Goal: Task Accomplishment & Management: Complete application form

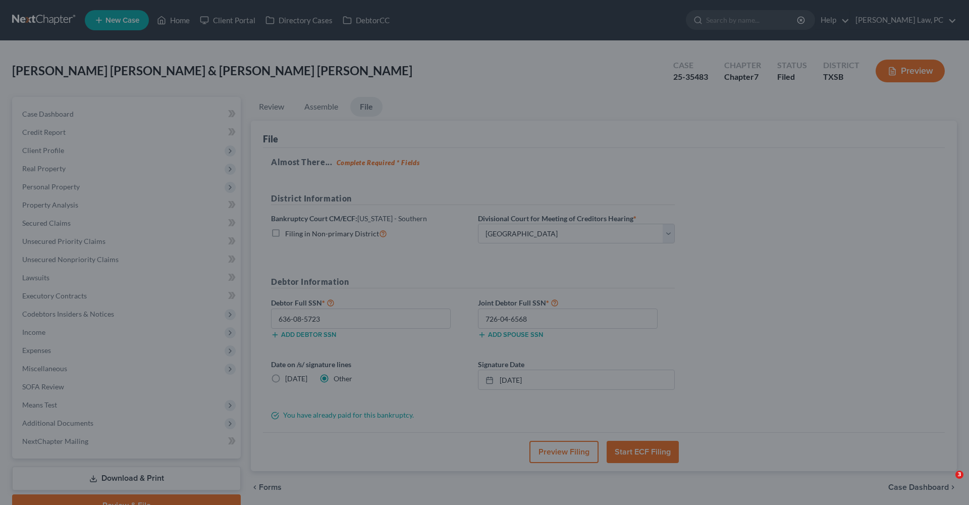
select select "3"
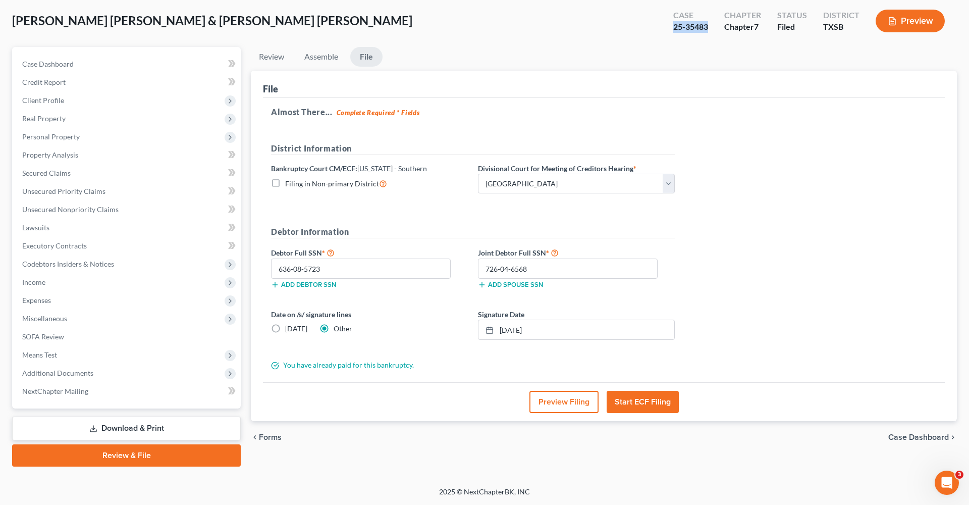
drag, startPoint x: 710, startPoint y: 28, endPoint x: 674, endPoint y: 28, distance: 36.9
click at [674, 28] on div "Case 25-35483" at bounding box center [691, 22] width 51 height 30
copy div "25-35483"
click at [29, 233] on link "Lawsuits" at bounding box center [127, 228] width 227 height 18
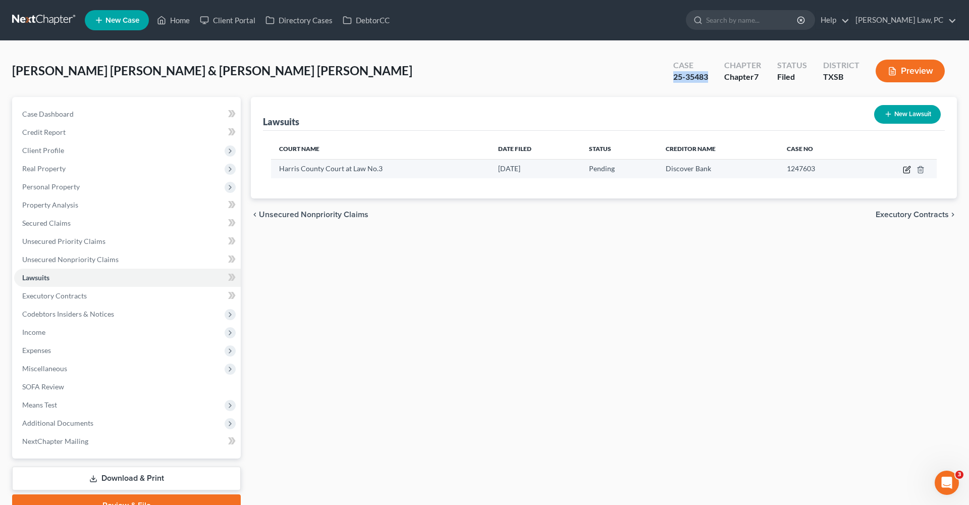
click at [908, 169] on icon "button" at bounding box center [907, 170] width 8 height 8
select select "45"
select select "0"
select select "4"
select select "46"
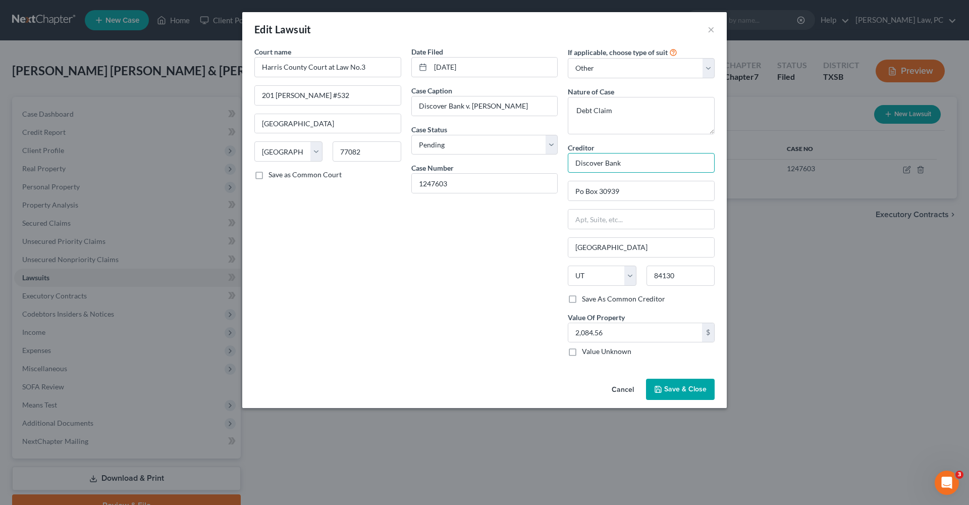
drag, startPoint x: 637, startPoint y: 164, endPoint x: 555, endPoint y: 164, distance: 81.8
click at [555, 164] on div "Court name * Harris County Court at Law No.3 201 Caroline #532 Houston State AL…" at bounding box center [484, 205] width 471 height 318
drag, startPoint x: 468, startPoint y: 183, endPoint x: 391, endPoint y: 180, distance: 76.8
click at [391, 180] on div "Court name * Harris County Court at Law No.3 201 Caroline #532 Houston State AL…" at bounding box center [484, 205] width 471 height 318
drag, startPoint x: 531, startPoint y: 107, endPoint x: 472, endPoint y: 107, distance: 59.1
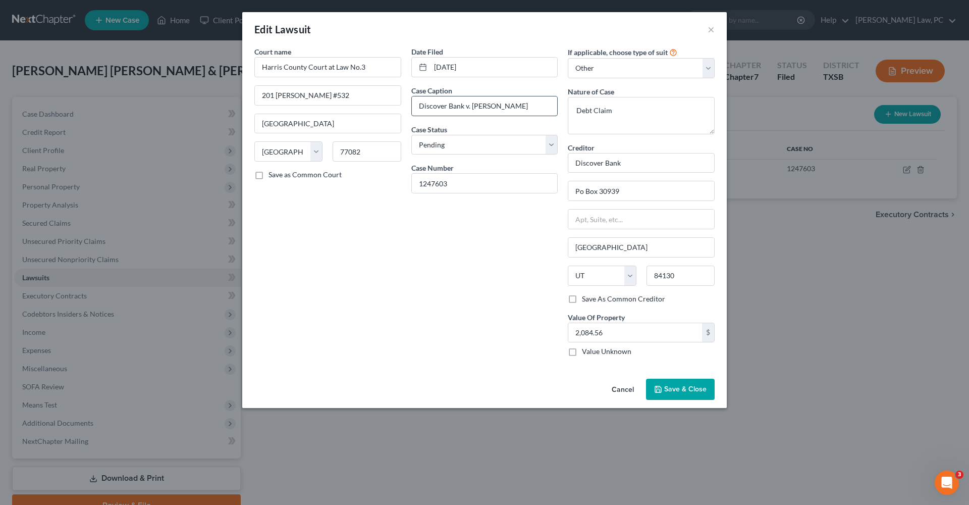
click at [472, 107] on input "Discover Bank v. Harbey Atehortua" at bounding box center [485, 105] width 146 height 19
drag, startPoint x: 463, startPoint y: 186, endPoint x: 403, endPoint y: 186, distance: 59.1
click at [403, 186] on div "Court name * Harris County Court at Law No.3 201 Caroline #532 Houston State AL…" at bounding box center [484, 205] width 471 height 318
click at [711, 29] on button "×" at bounding box center [711, 29] width 7 height 12
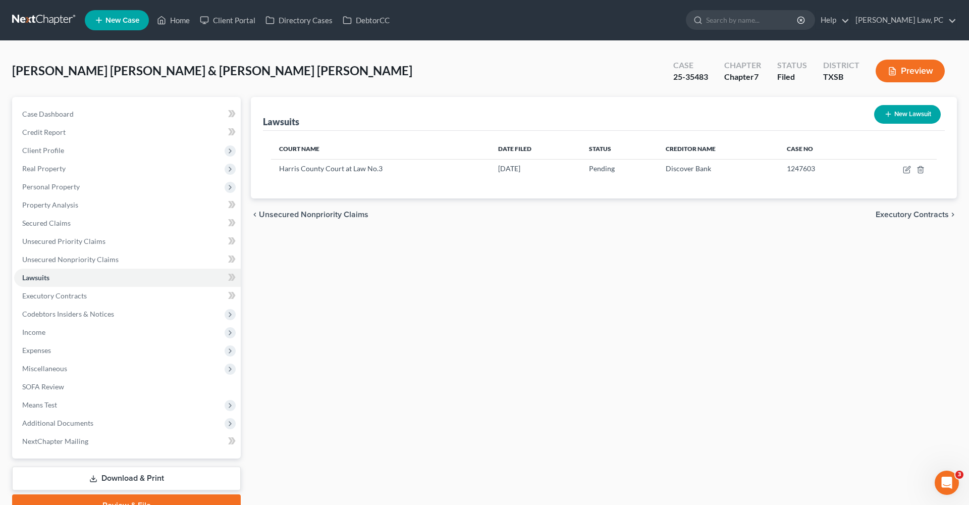
click at [40, 21] on link at bounding box center [44, 20] width 65 height 18
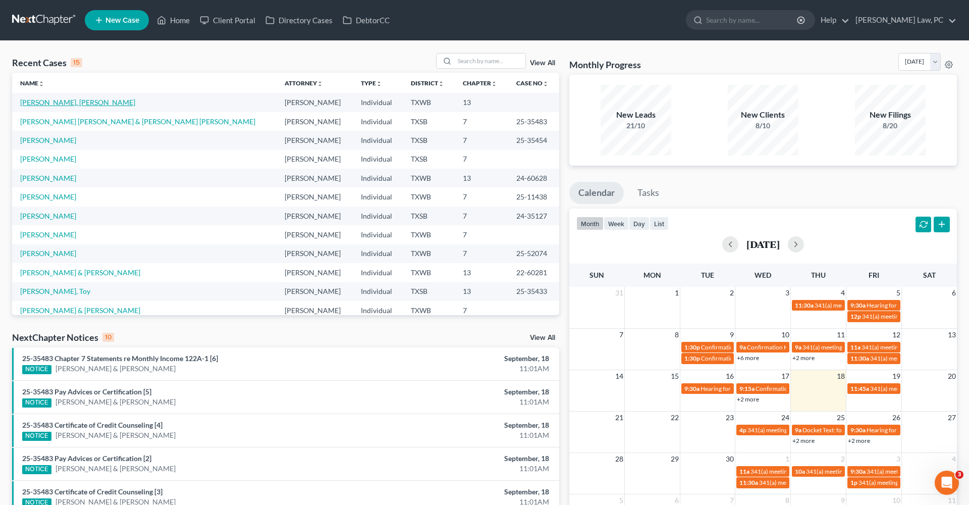
click at [40, 103] on link "[PERSON_NAME], [PERSON_NAME]" at bounding box center [77, 102] width 115 height 9
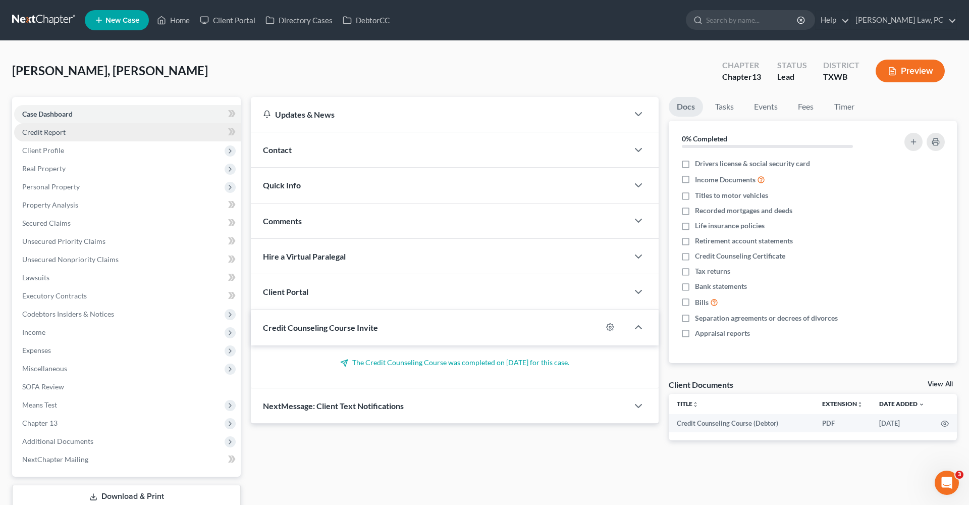
click at [46, 133] on span "Credit Report" at bounding box center [43, 132] width 43 height 9
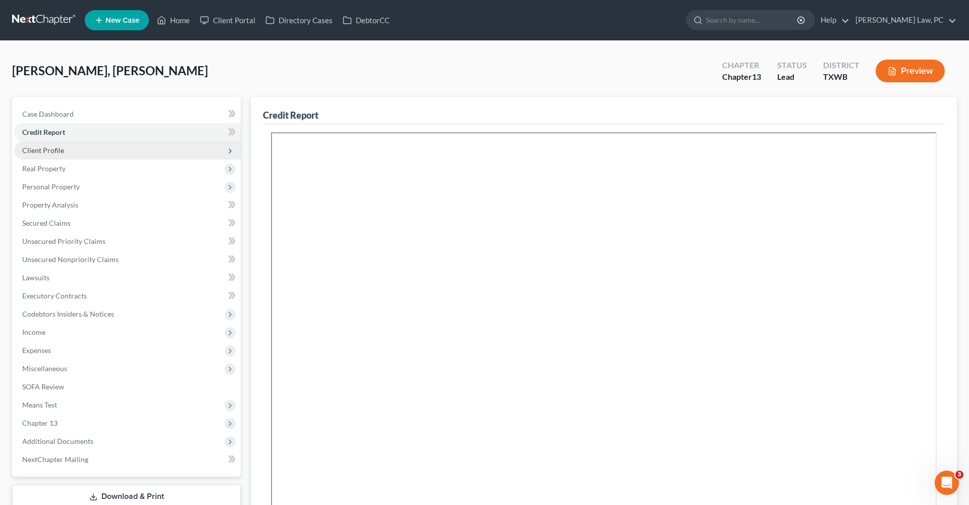
click at [54, 152] on span "Client Profile" at bounding box center [43, 150] width 42 height 9
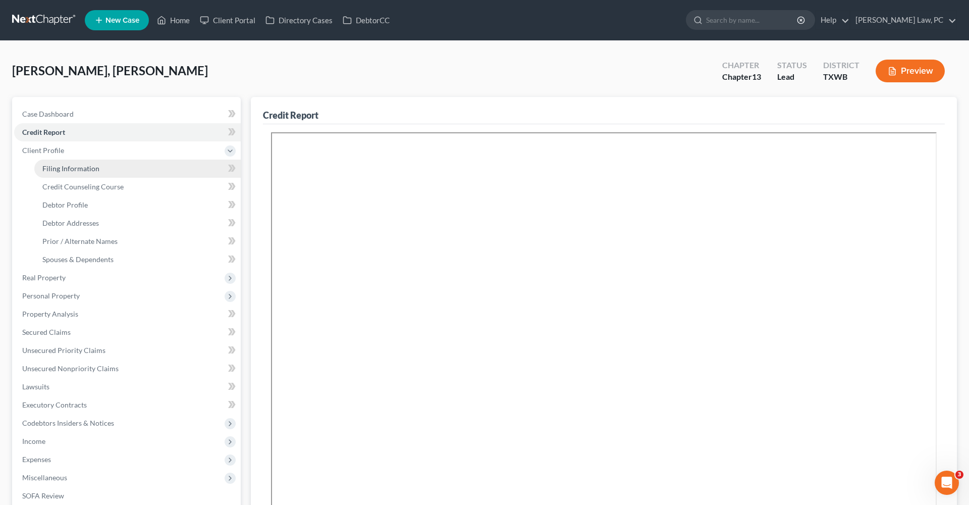
click at [61, 164] on link "Filing Information" at bounding box center [137, 169] width 207 height 18
select select "1"
select select "0"
select select "3"
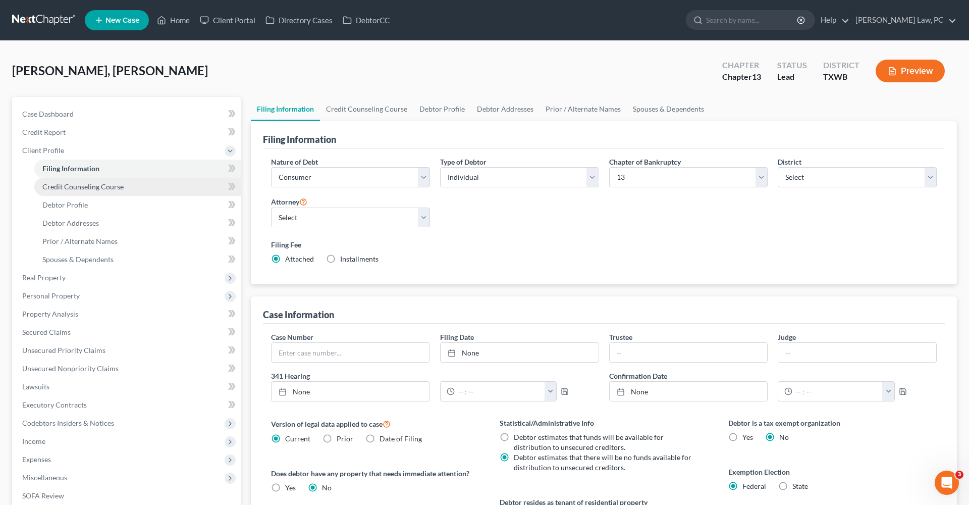
click at [83, 189] on span "Credit Counseling Course" at bounding box center [82, 186] width 81 height 9
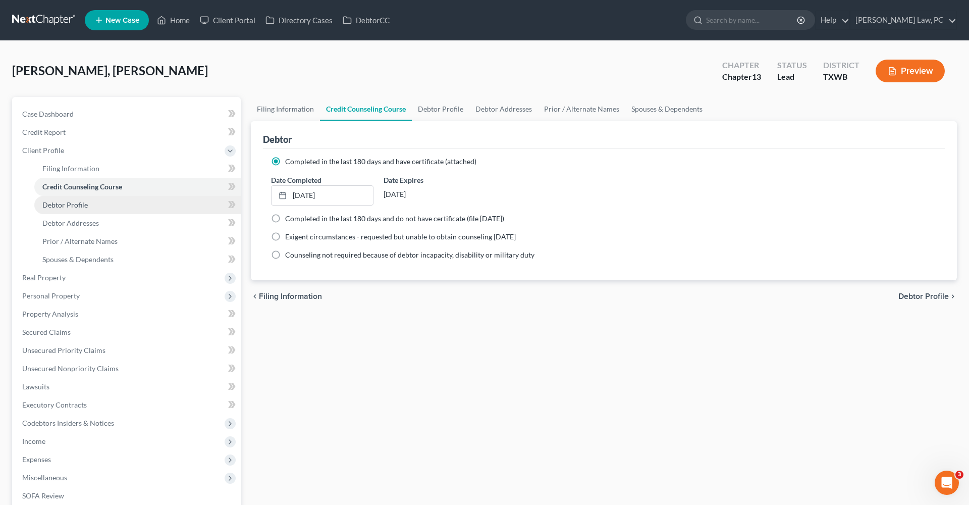
click at [75, 208] on span "Debtor Profile" at bounding box center [64, 204] width 45 height 9
select select "0"
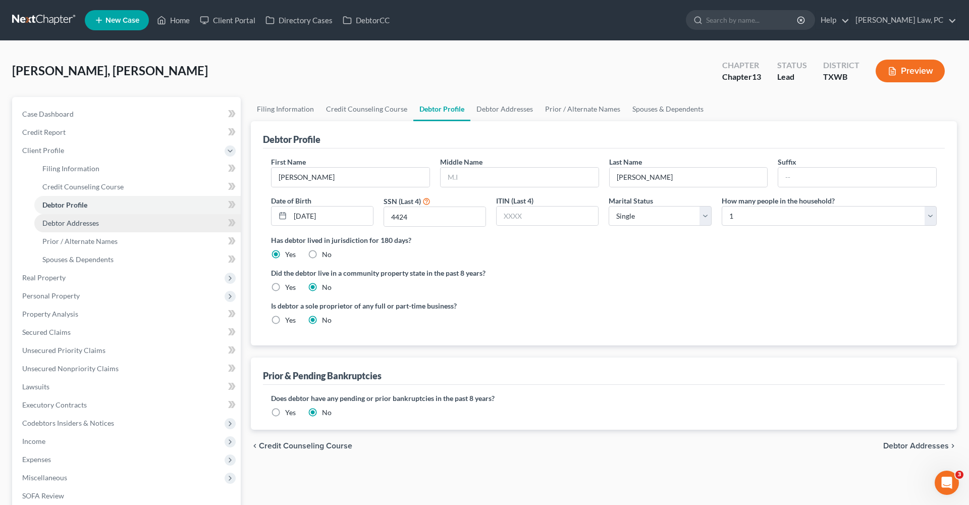
click at [78, 226] on span "Debtor Addresses" at bounding box center [70, 223] width 57 height 9
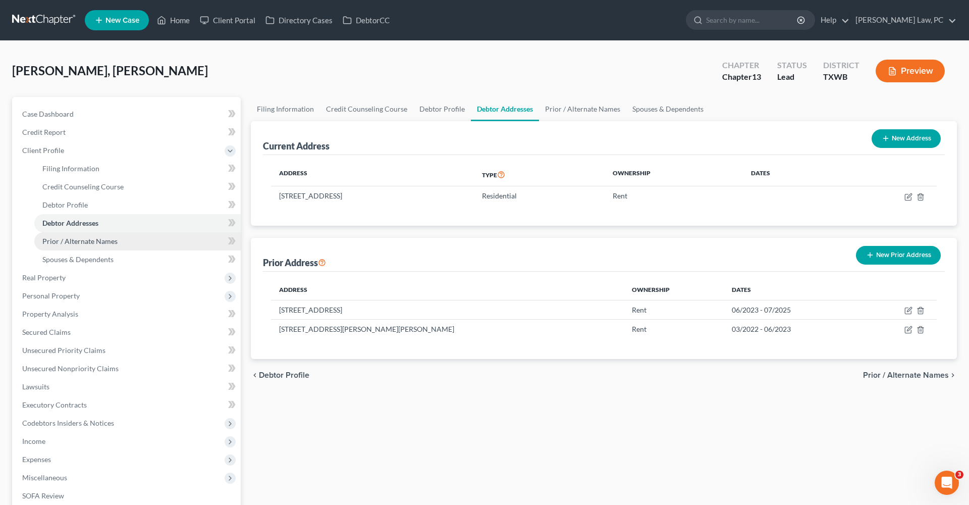
click at [85, 244] on span "Prior / Alternate Names" at bounding box center [79, 241] width 75 height 9
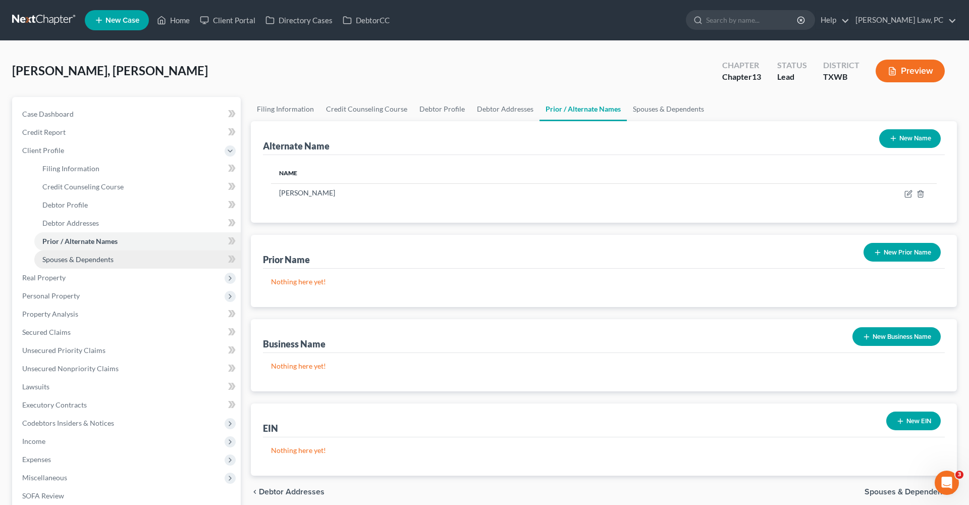
click at [88, 262] on span "Spouses & Dependents" at bounding box center [77, 259] width 71 height 9
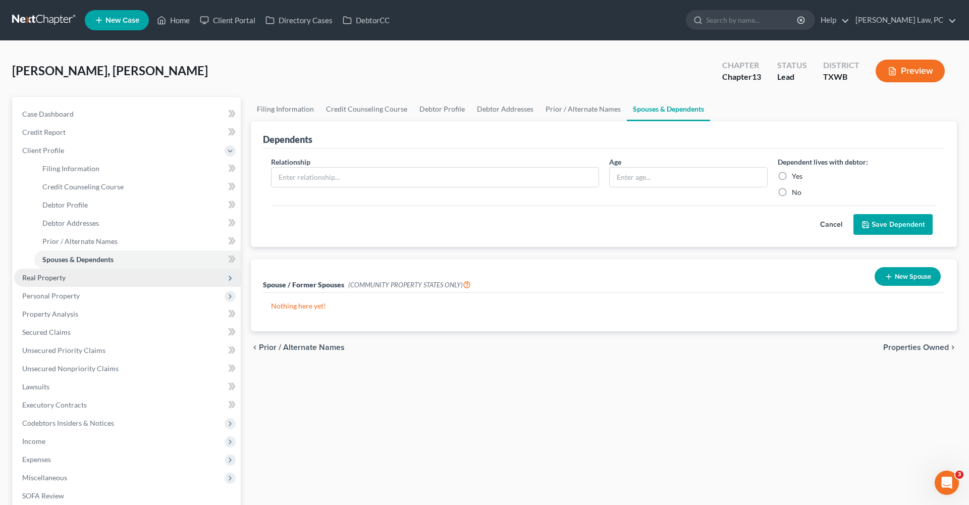
click at [47, 278] on span "Real Property" at bounding box center [43, 277] width 43 height 9
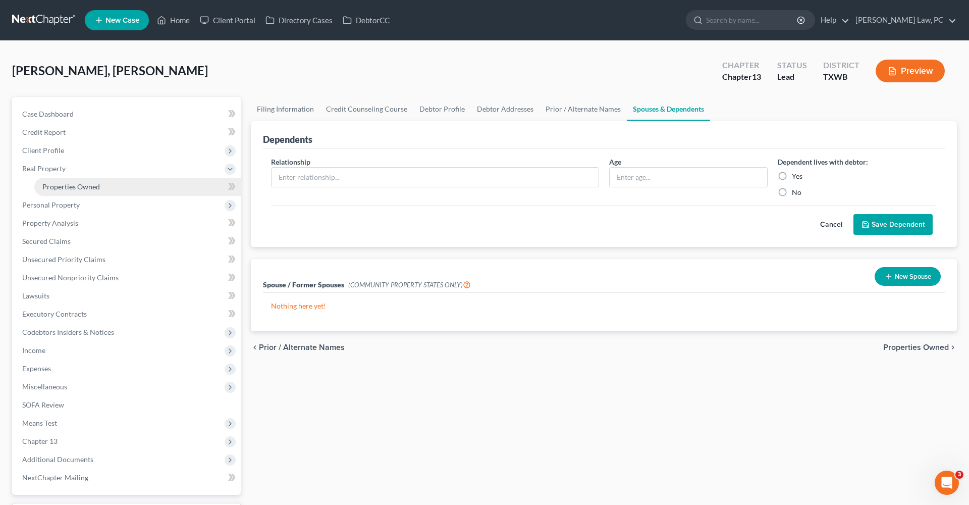
click at [63, 189] on span "Properties Owned" at bounding box center [71, 186] width 58 height 9
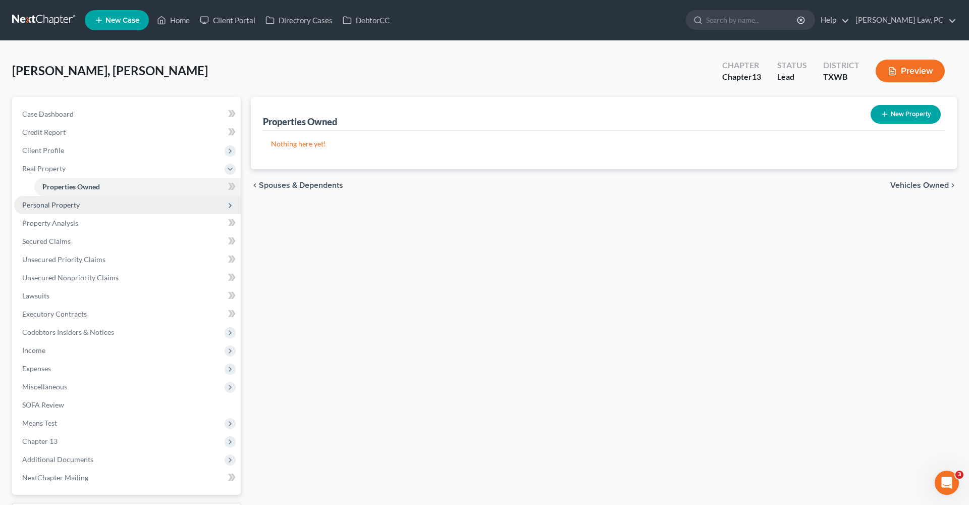
click at [66, 206] on span "Personal Property" at bounding box center [51, 204] width 58 height 9
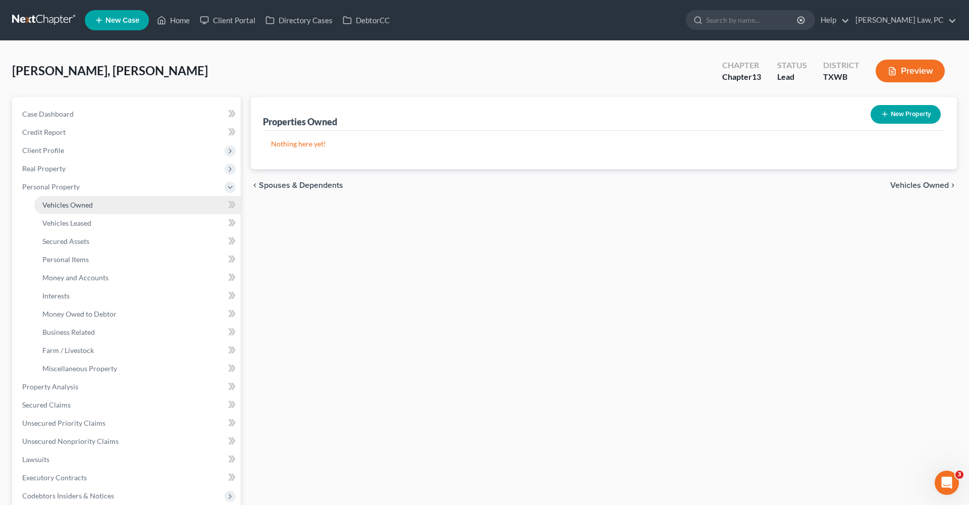
click at [75, 210] on link "Vehicles Owned" at bounding box center [137, 205] width 207 height 18
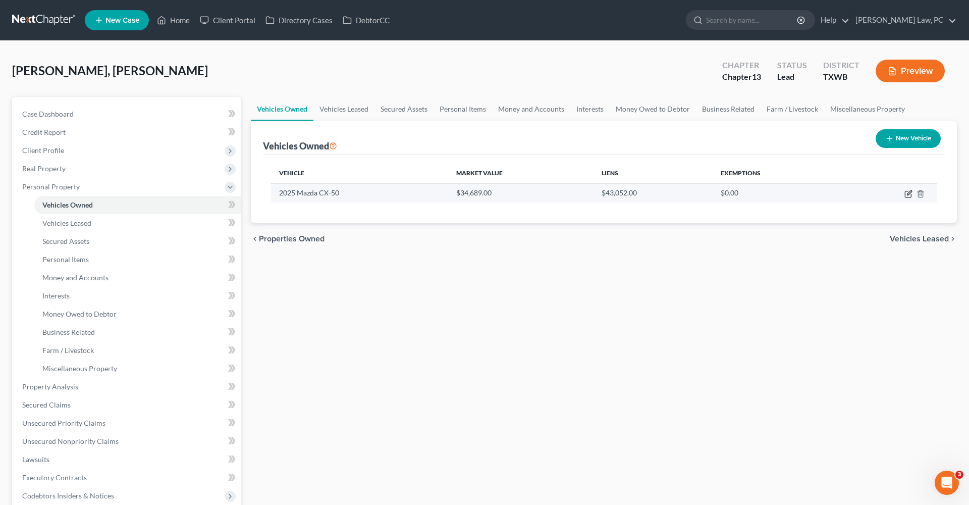
click at [910, 192] on icon "button" at bounding box center [909, 192] width 5 height 5
select select "0"
select select "1"
select select "0"
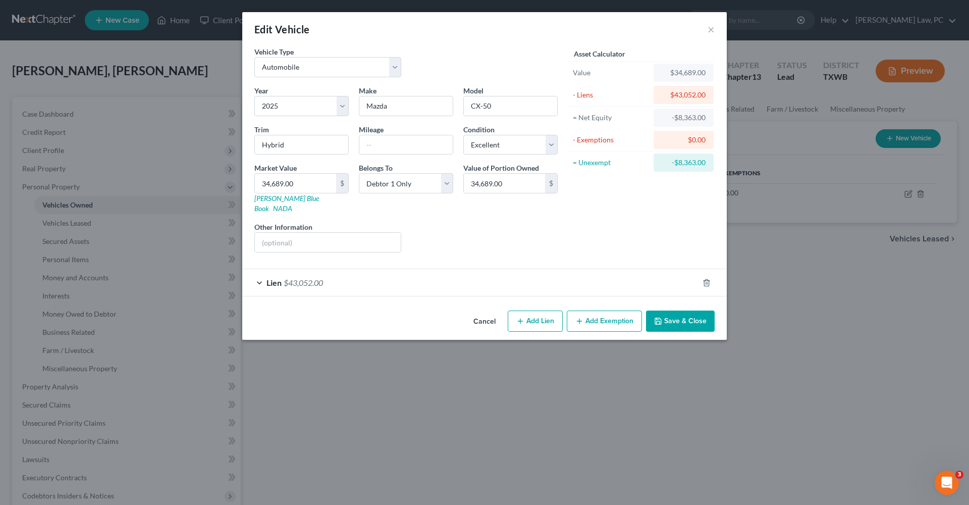
click at [421, 282] on div "Lien $43,052.00" at bounding box center [470, 282] width 456 height 27
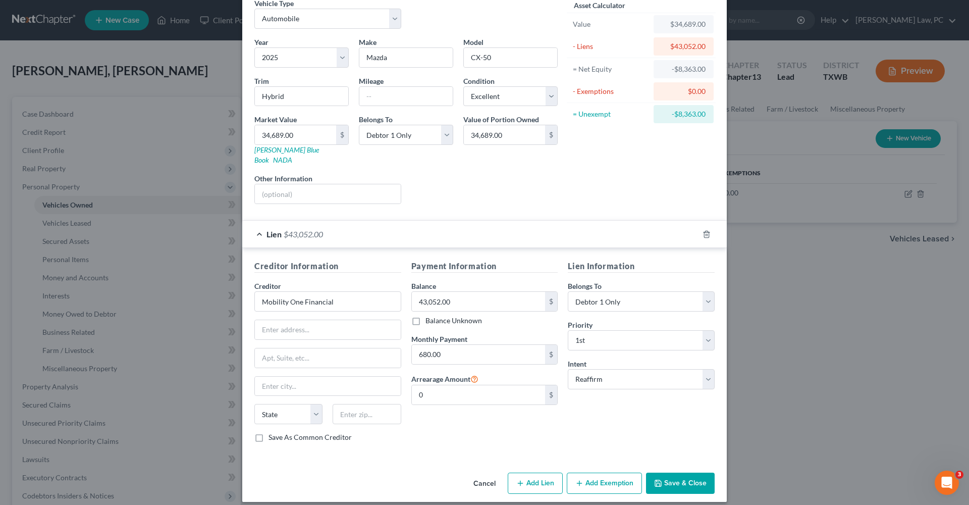
scroll to position [47, 0]
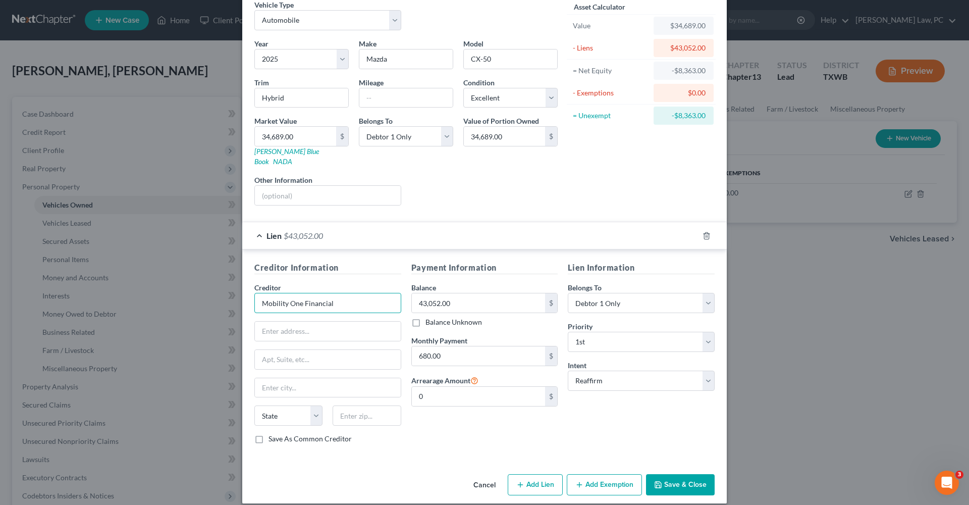
drag, startPoint x: 336, startPoint y: 293, endPoint x: 258, endPoint y: 290, distance: 77.8
click at [258, 293] on input "Mobility One Financial" at bounding box center [327, 303] width 147 height 20
click at [353, 298] on input "Mazda Financial Services" at bounding box center [327, 303] width 147 height 20
drag, startPoint x: 350, startPoint y: 295, endPoint x: 254, endPoint y: 293, distance: 96.0
click at [254, 293] on input "Mazda Financial Services" at bounding box center [327, 303] width 147 height 20
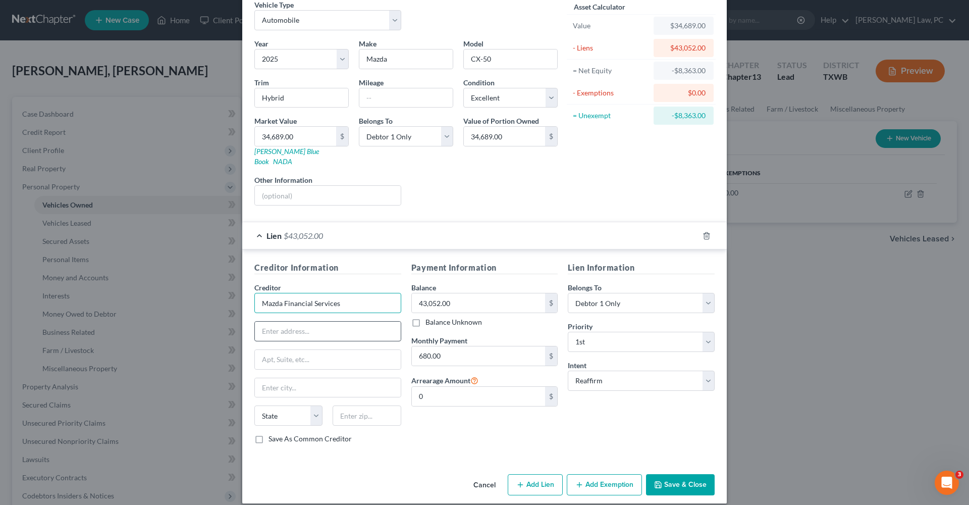
type input "Mazda Financial Services"
paste input "6400 Main Street, Suite 200 Amherst, NY 14221"
drag, startPoint x: 360, startPoint y: 321, endPoint x: 393, endPoint y: 321, distance: 33.3
click at [393, 322] on input "6400 Main Street, Suite 200 Amherst, NY 14221" at bounding box center [328, 331] width 146 height 19
type input "6400 Main Street, Suite 200 Amherst, NY"
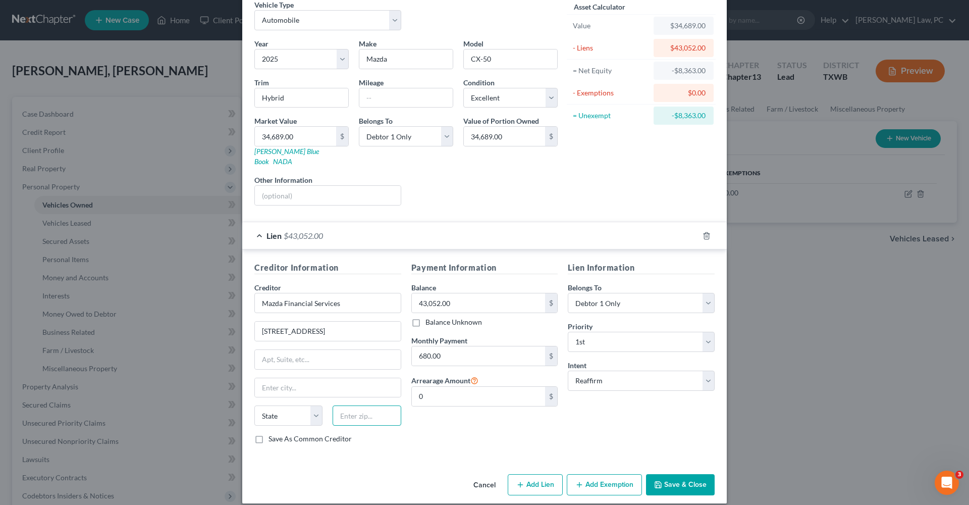
paste input "14221"
type input "14221"
click at [390, 322] on input "6400 Main Street, Suite 200 Amherst, NY" at bounding box center [328, 331] width 146 height 19
type input "Buffalo"
select select "35"
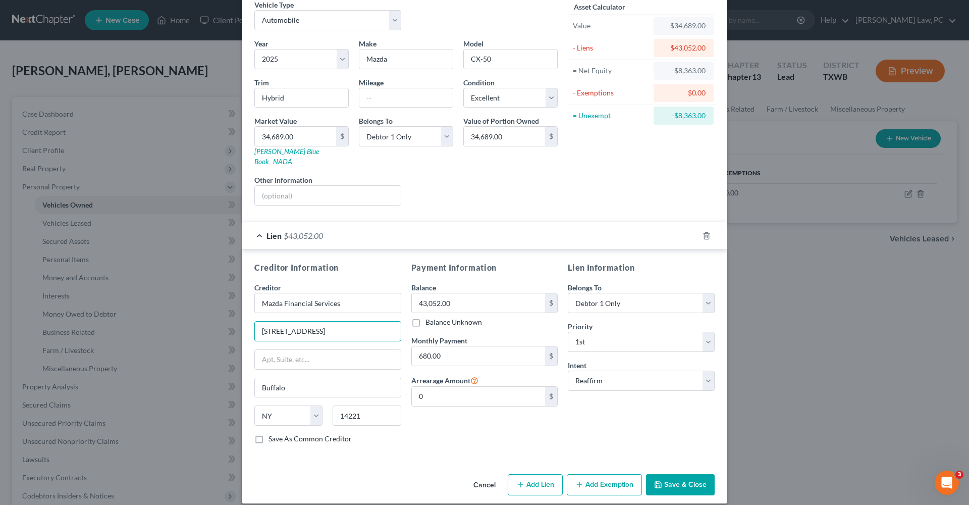
type input "6400 Main Street, Suite 200"
click at [666, 474] on button "Save & Close" at bounding box center [680, 484] width 69 height 21
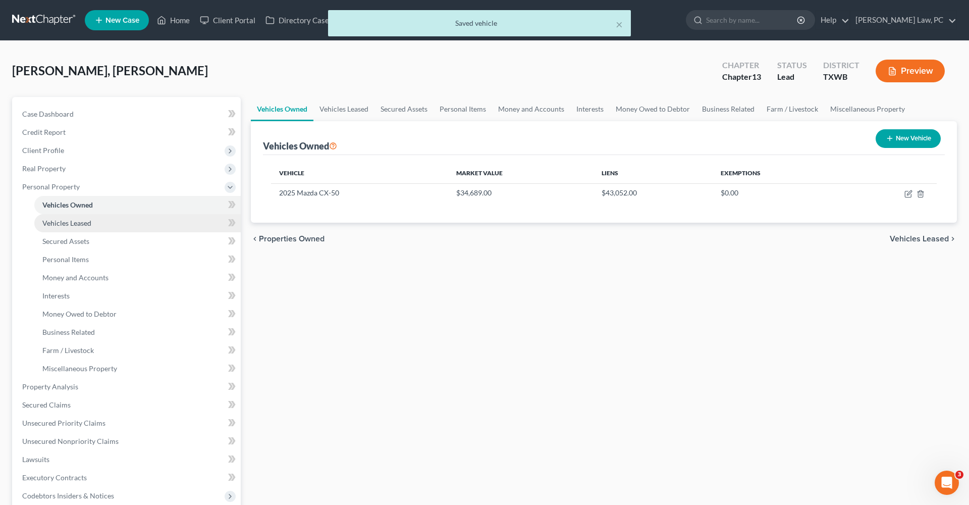
click at [77, 223] on span "Vehicles Leased" at bounding box center [66, 223] width 49 height 9
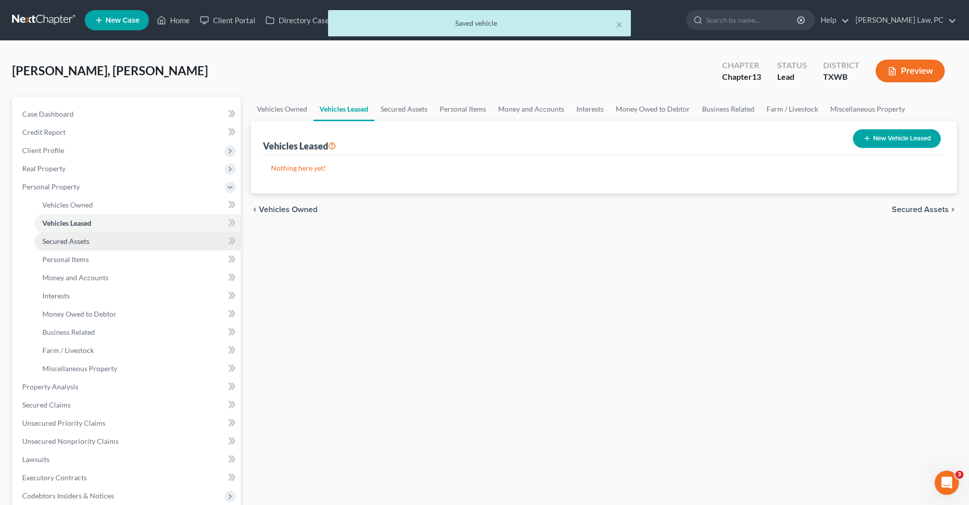
click at [82, 239] on span "Secured Assets" at bounding box center [65, 241] width 47 height 9
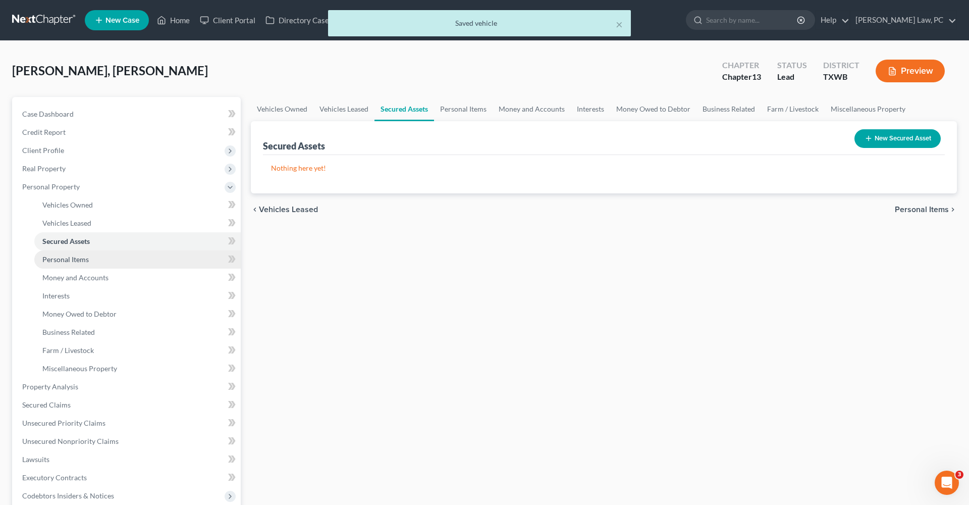
click at [83, 257] on span "Personal Items" at bounding box center [65, 259] width 46 height 9
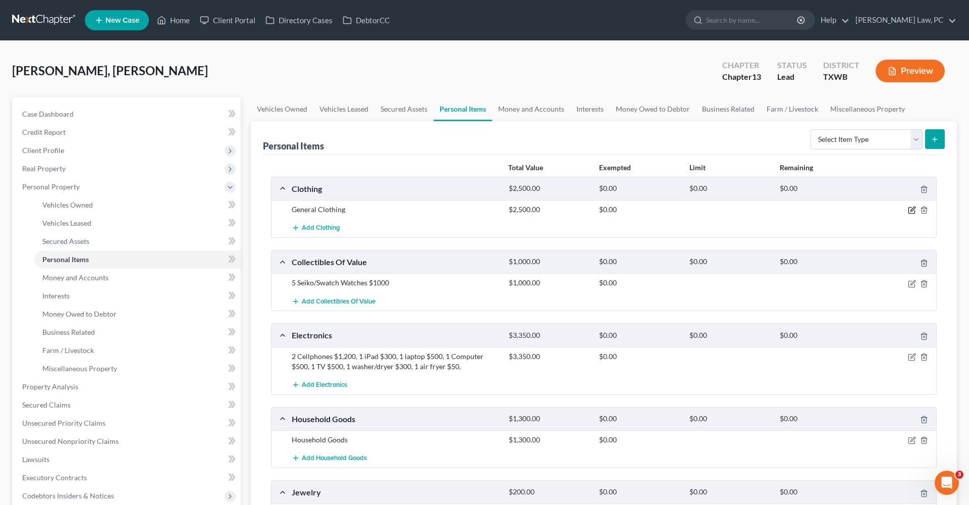
click at [913, 209] on icon "button" at bounding box center [912, 210] width 8 height 8
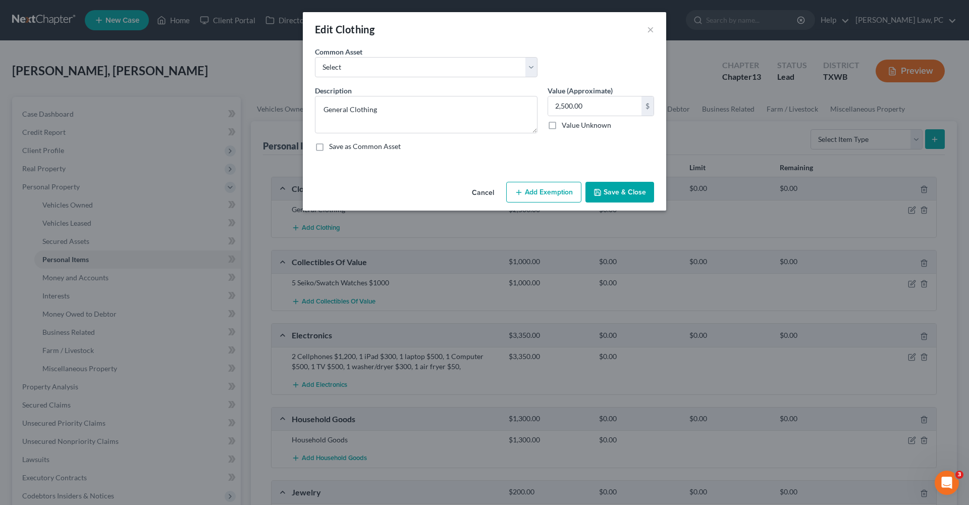
click at [536, 197] on button "Add Exemption" at bounding box center [543, 192] width 75 height 21
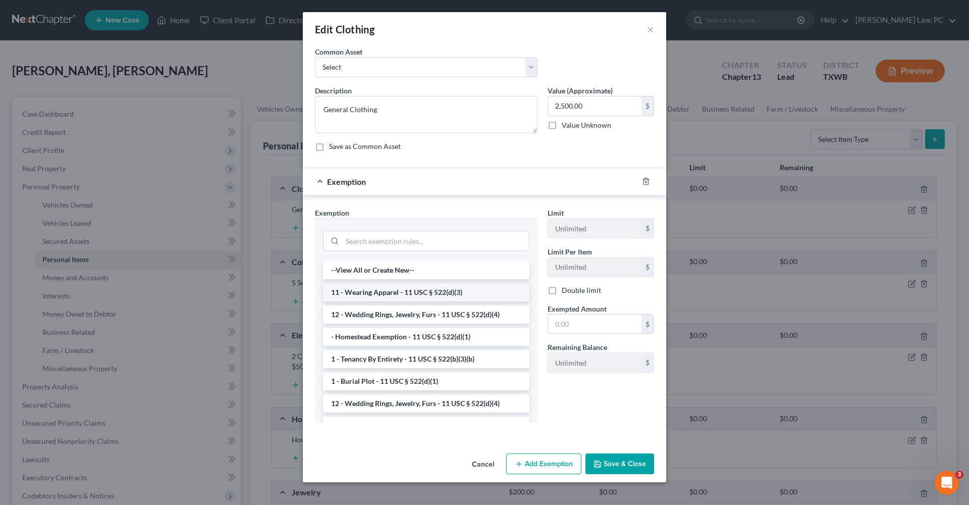
click at [392, 290] on li "11 - Wearing Apparel - 11 USC § 522(d)(3)" at bounding box center [426, 292] width 207 height 18
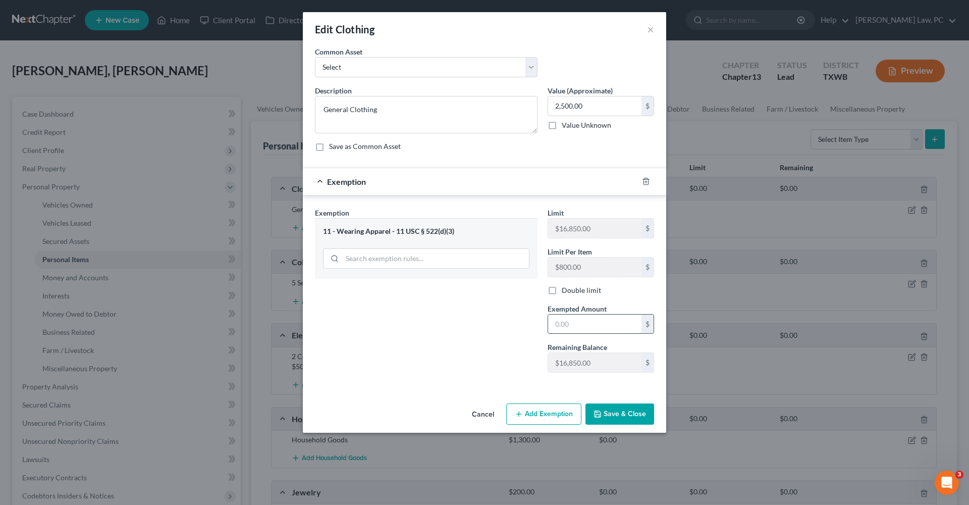
click at [592, 321] on input "text" at bounding box center [594, 324] width 93 height 19
type input "2,500"
click at [619, 414] on button "Save & Close" at bounding box center [620, 413] width 69 height 21
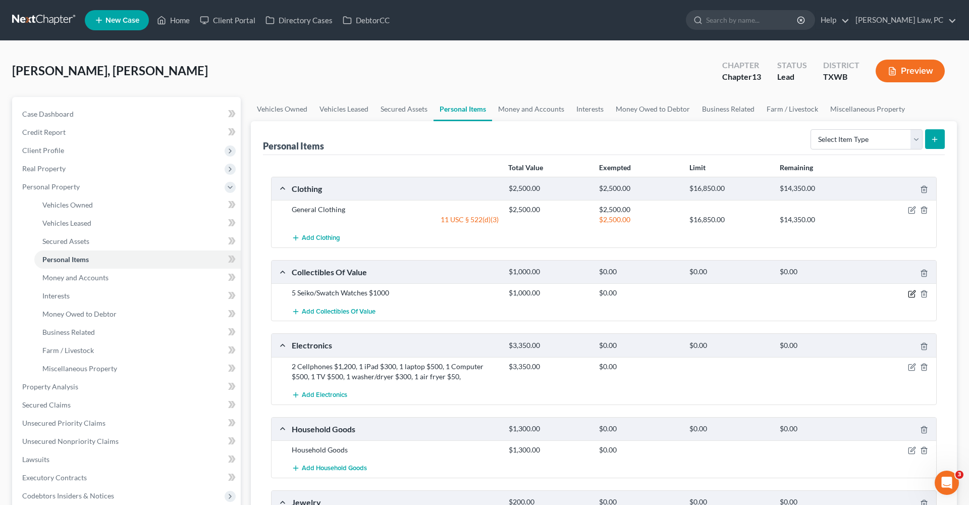
click at [912, 293] on icon "button" at bounding box center [913, 292] width 5 height 5
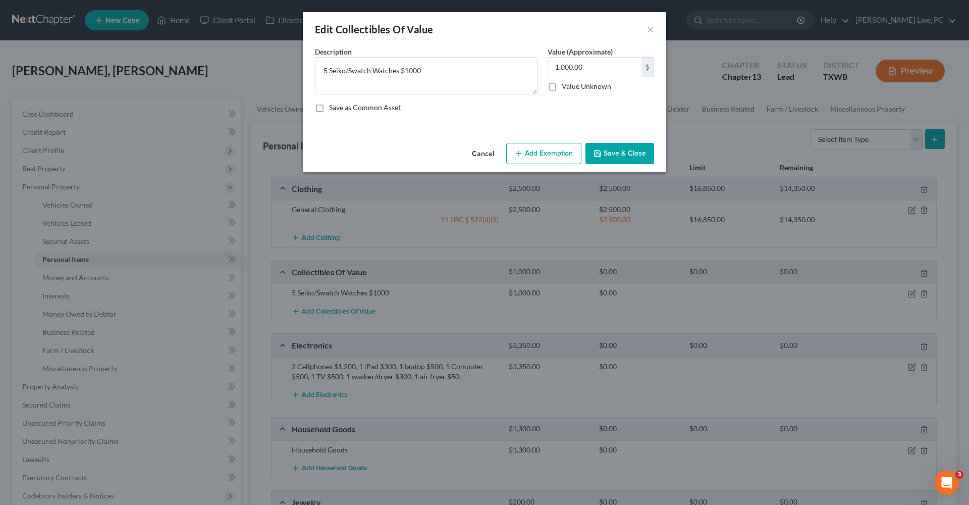
click at [524, 155] on button "Add Exemption" at bounding box center [543, 153] width 75 height 21
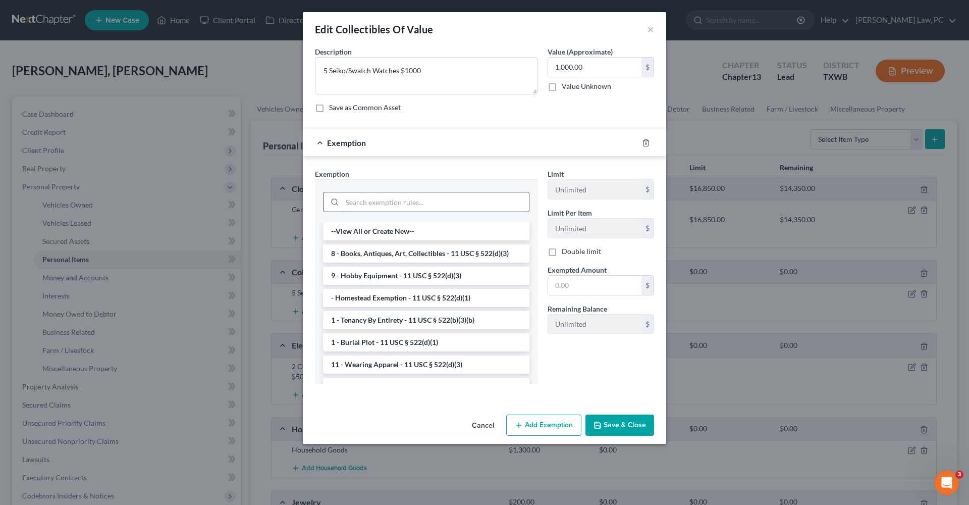
click at [387, 203] on input "search" at bounding box center [435, 201] width 187 height 19
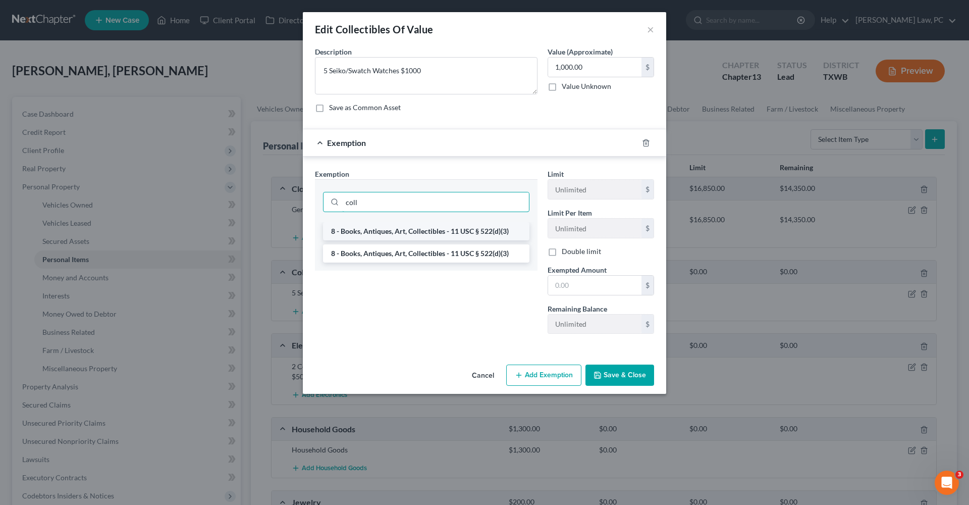
type input "coll"
click at [402, 231] on li "8 - Books, Antiques, Art, Collectibles - 11 USC § 522(d)(3)" at bounding box center [426, 231] width 207 height 18
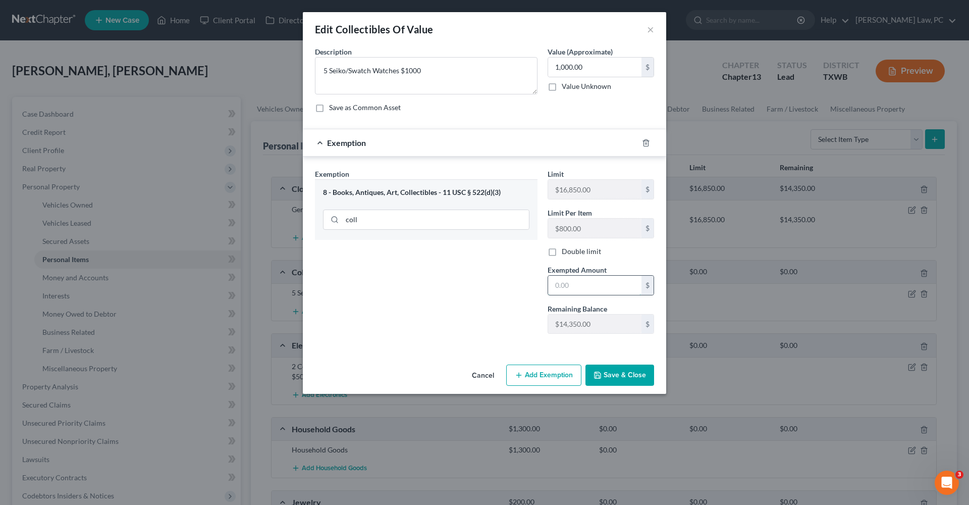
click at [596, 282] on input "text" at bounding box center [594, 285] width 93 height 19
type input "1,000"
click at [611, 376] on button "Save & Close" at bounding box center [620, 375] width 69 height 21
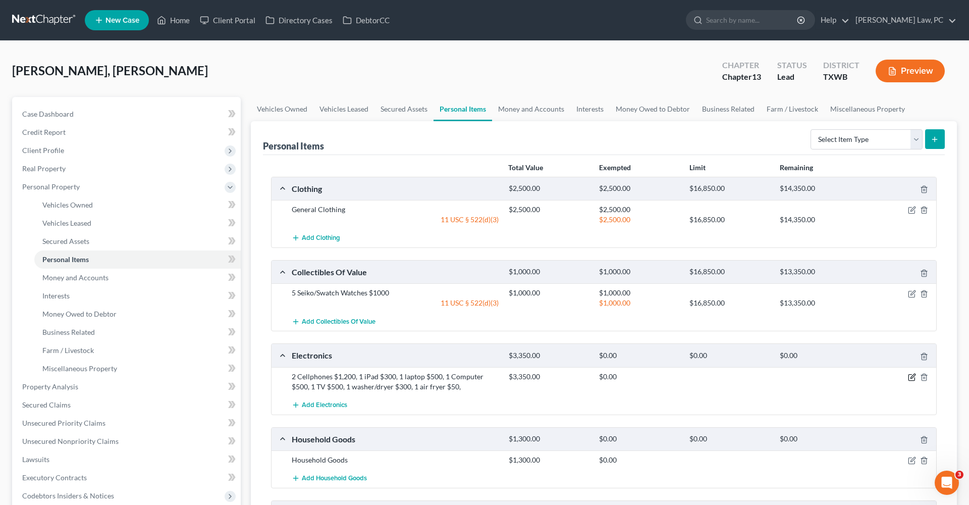
click at [913, 376] on icon "button" at bounding box center [912, 377] width 8 height 8
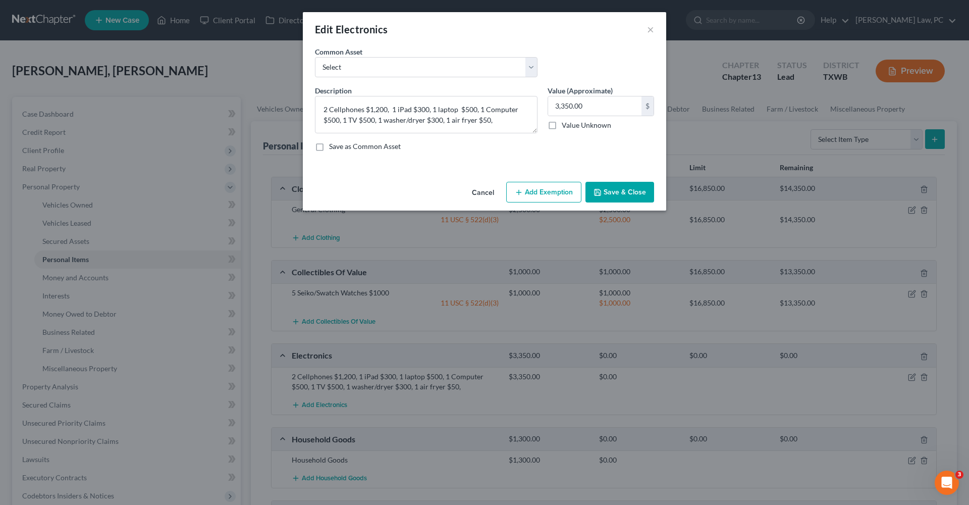
click at [535, 194] on button "Add Exemption" at bounding box center [543, 192] width 75 height 21
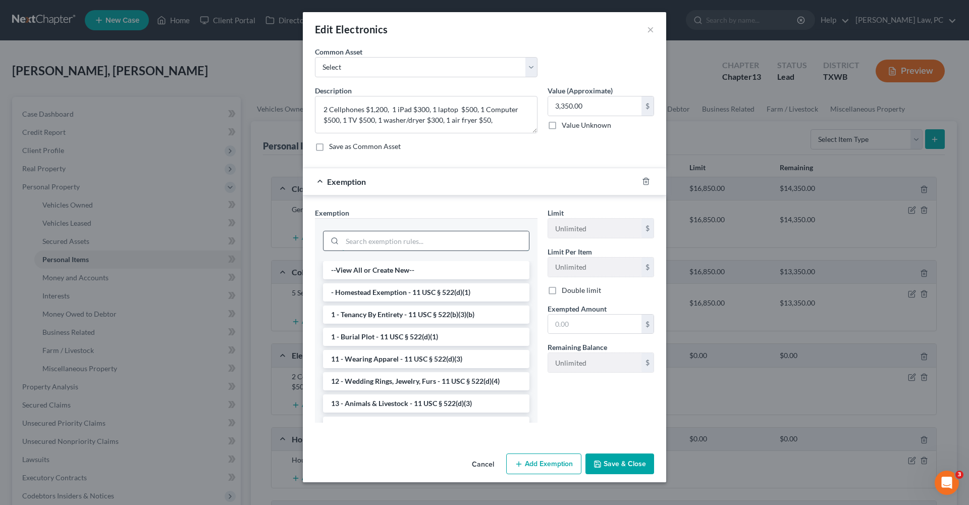
click at [388, 241] on input "search" at bounding box center [435, 240] width 187 height 19
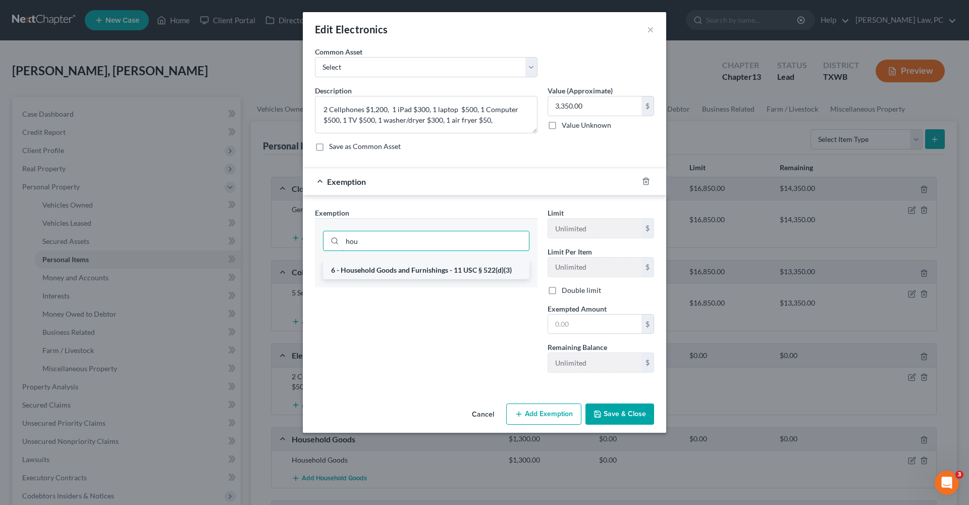
type input "hou"
click at [407, 271] on li "6 - Household Goods and Furnishings - 11 USC § 522(d)(3)" at bounding box center [426, 270] width 207 height 18
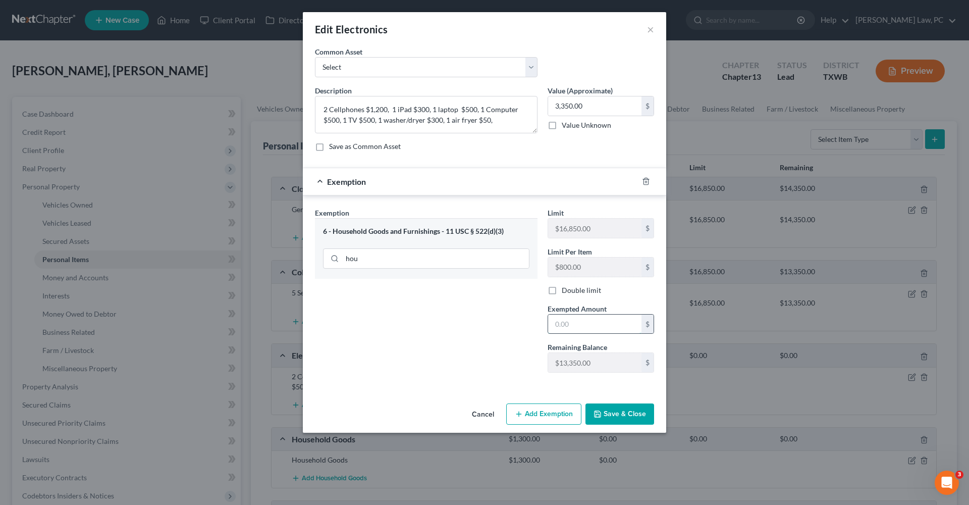
click at [571, 317] on input "text" at bounding box center [594, 324] width 93 height 19
type input "2"
type input "3,350"
click at [627, 414] on button "Save & Close" at bounding box center [620, 413] width 69 height 21
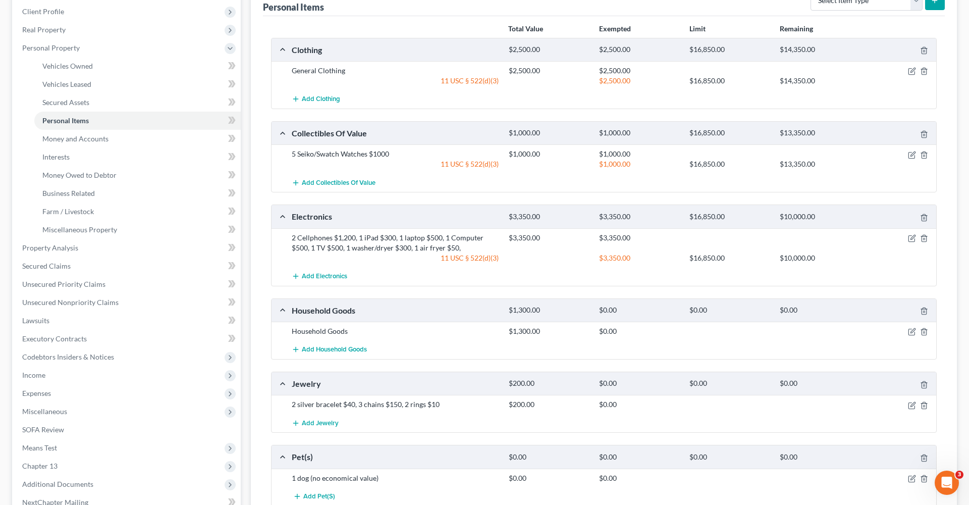
scroll to position [165, 0]
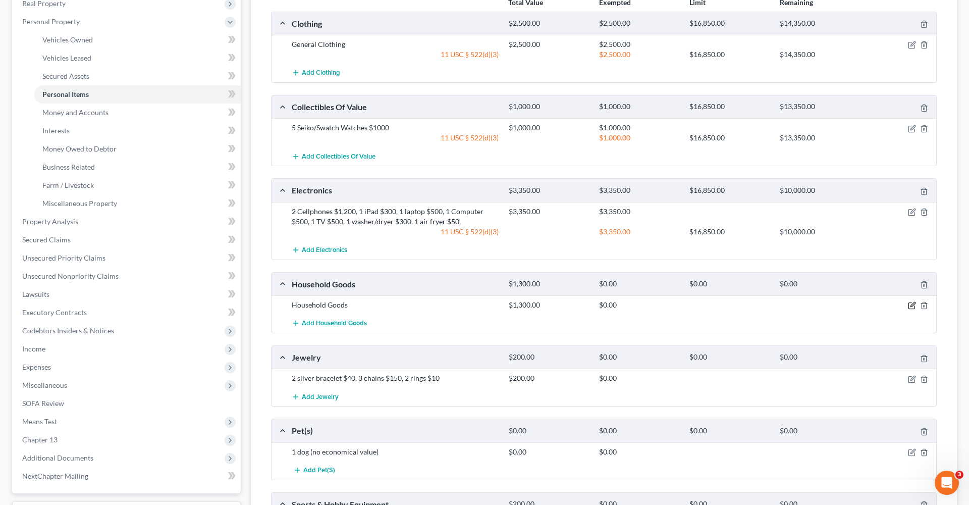
click at [913, 307] on icon "button" at bounding box center [912, 305] width 8 height 8
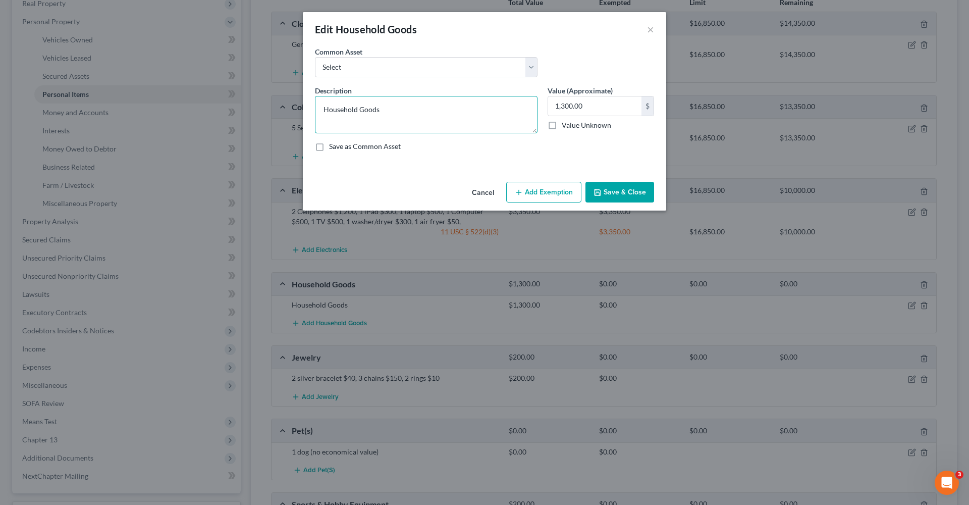
click at [322, 107] on textarea "Household Goods" at bounding box center [426, 114] width 223 height 37
type textarea "General Household Goods"
click at [557, 192] on button "Add Exemption" at bounding box center [543, 192] width 75 height 21
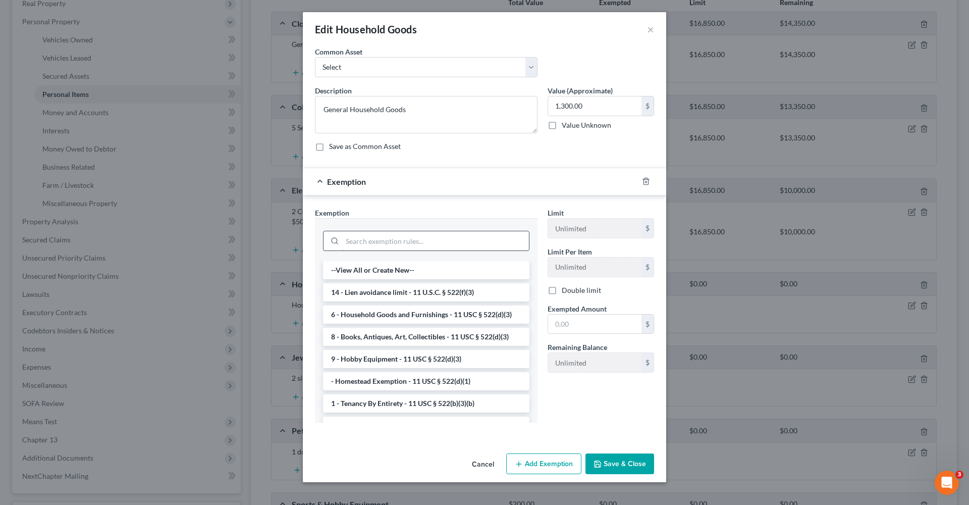
click at [415, 236] on input "search" at bounding box center [435, 240] width 187 height 19
click at [408, 314] on li "6 - Household Goods and Furnishings - 11 USC § 522(d)(3)" at bounding box center [426, 314] width 207 height 18
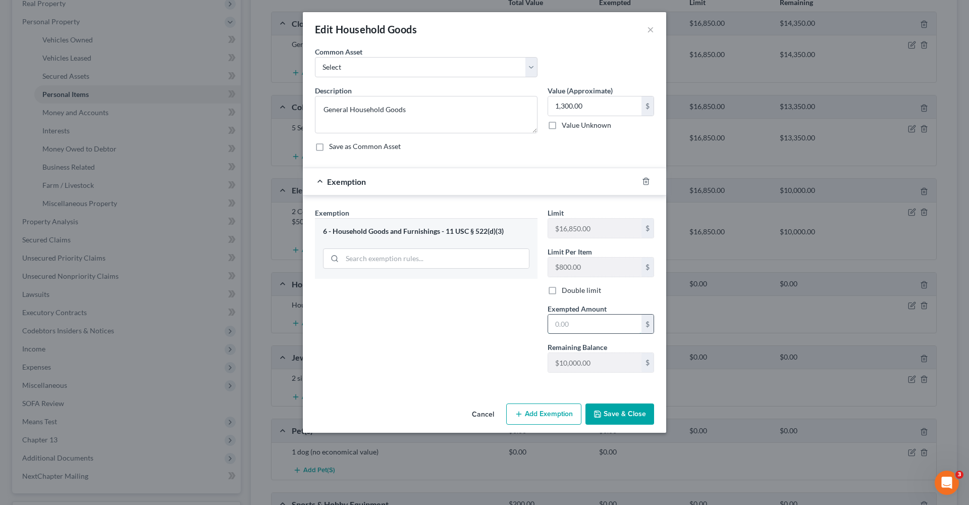
click at [590, 321] on input "text" at bounding box center [594, 324] width 93 height 19
type input "1,300"
click at [628, 414] on button "Save & Close" at bounding box center [620, 413] width 69 height 21
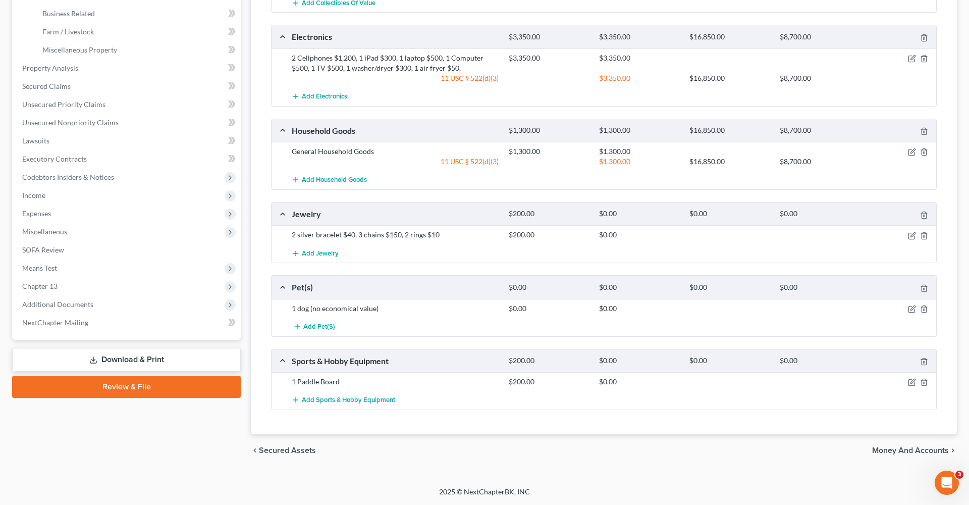
scroll to position [318, 0]
click at [911, 238] on icon "button" at bounding box center [912, 237] width 8 height 8
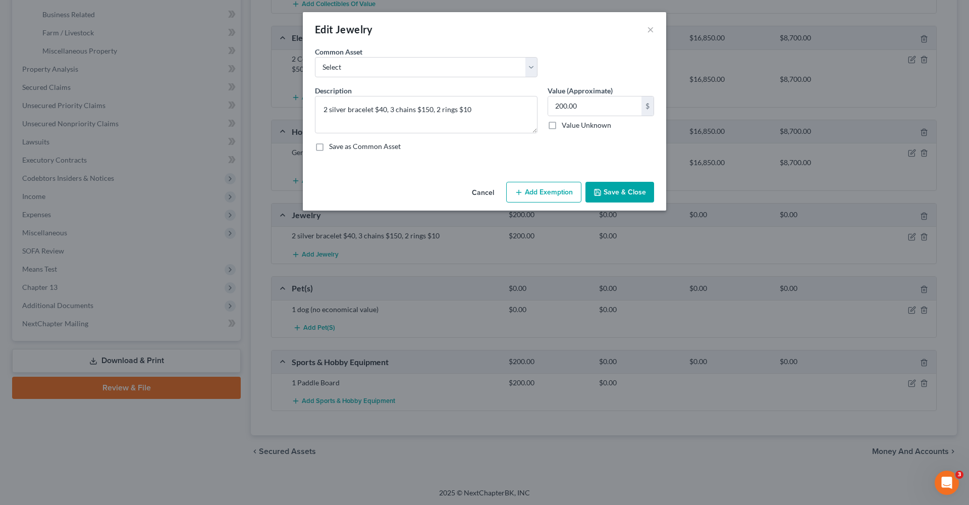
click at [539, 197] on button "Add Exemption" at bounding box center [543, 192] width 75 height 21
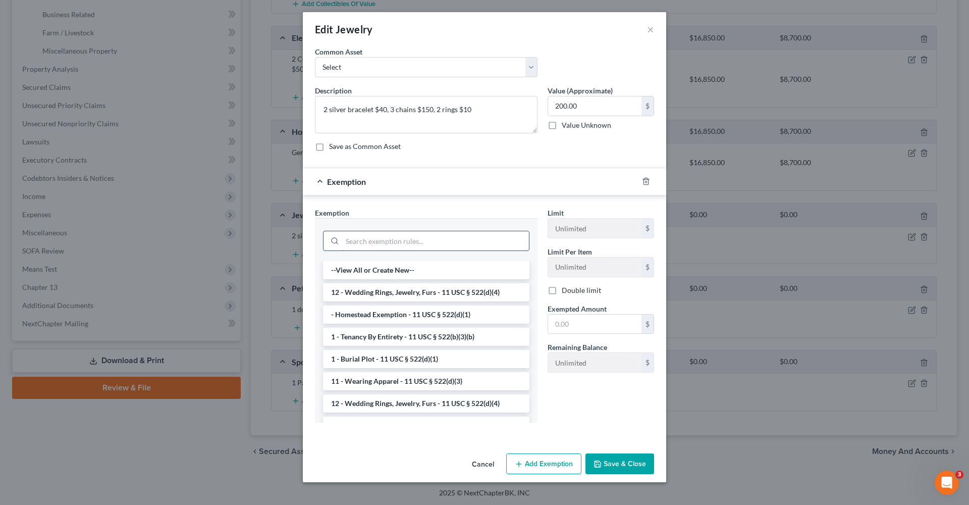
click at [394, 242] on input "search" at bounding box center [435, 240] width 187 height 19
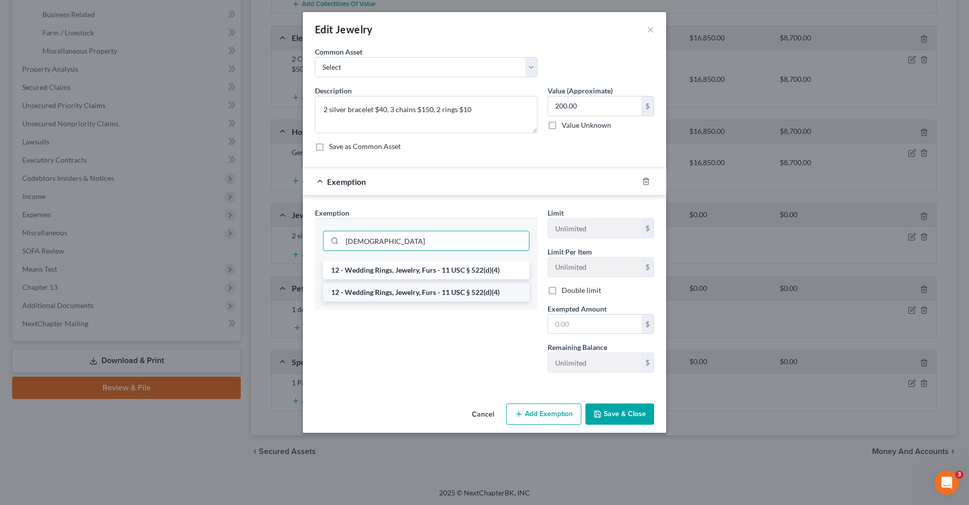
type input "jew"
click at [421, 291] on li "12 - Wedding Rings, Jewelry, Furs - 11 USC § 522(d)(4)" at bounding box center [426, 292] width 207 height 18
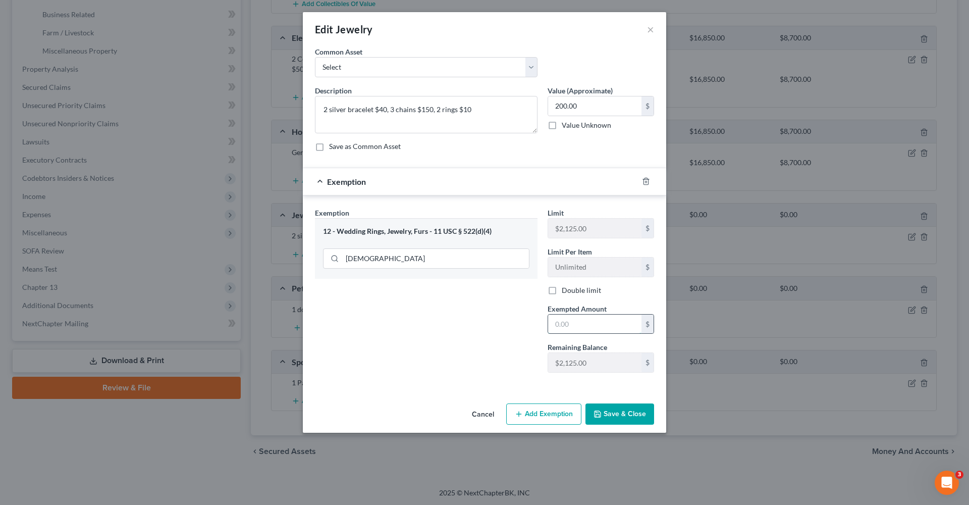
click at [570, 319] on input "text" at bounding box center [594, 324] width 93 height 19
type input "200"
click at [608, 410] on button "Save & Close" at bounding box center [620, 413] width 69 height 21
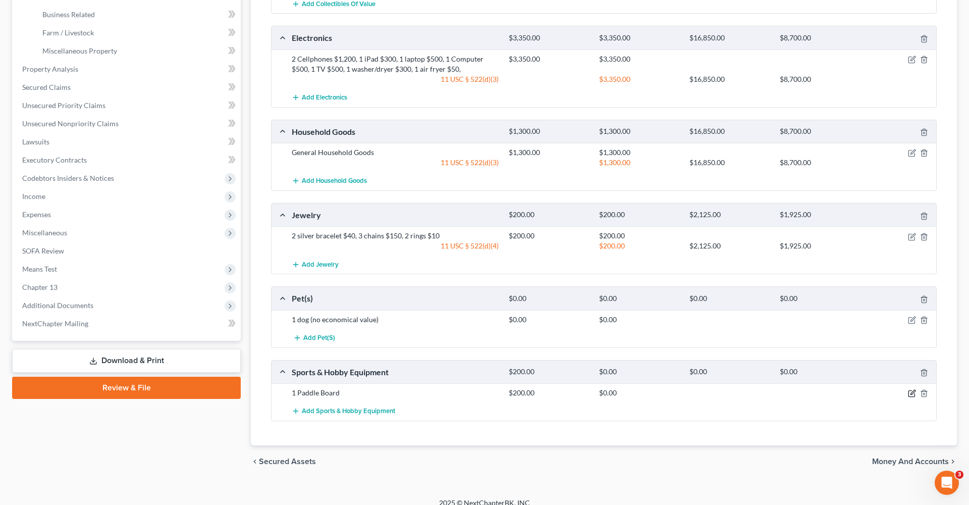
click at [911, 391] on icon "button" at bounding box center [912, 393] width 8 height 8
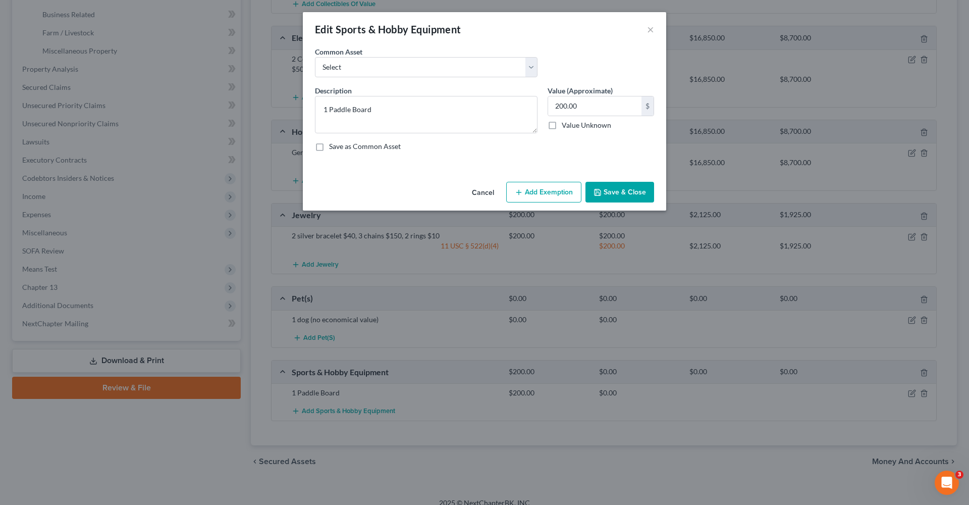
click at [543, 187] on button "Add Exemption" at bounding box center [543, 192] width 75 height 21
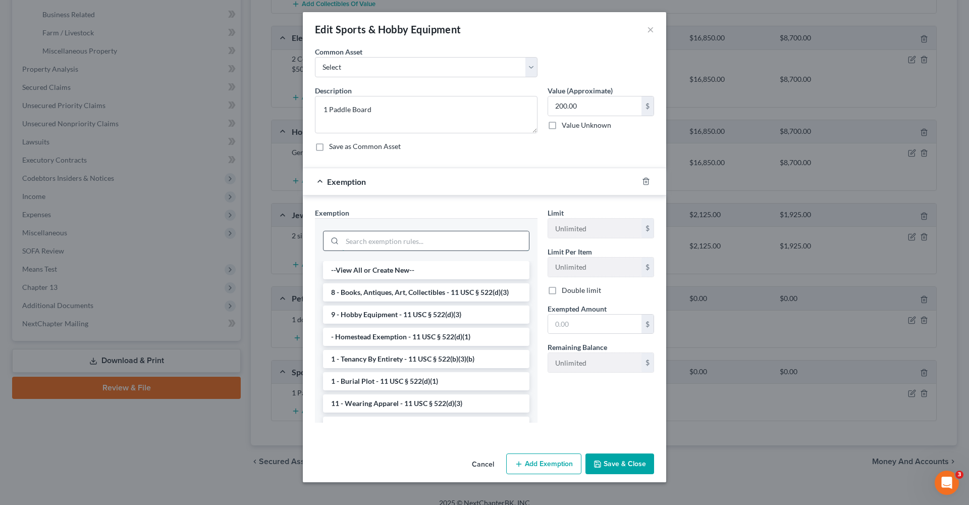
click at [443, 238] on input "search" at bounding box center [435, 240] width 187 height 19
click at [430, 312] on li "9 - Hobby Equipment - 11 USC § 522(d)(3)" at bounding box center [426, 314] width 207 height 18
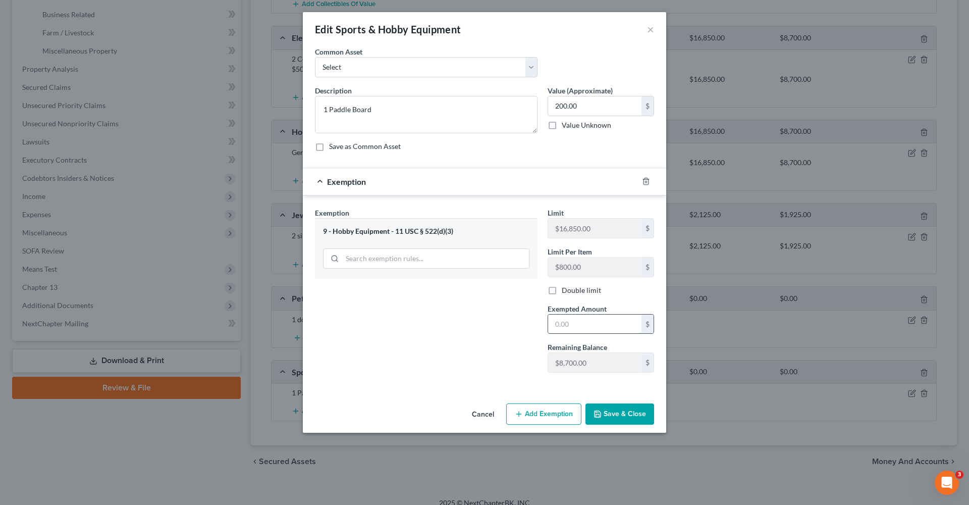
click at [605, 323] on input "text" at bounding box center [594, 324] width 93 height 19
type input "200"
click at [619, 417] on button "Save & Close" at bounding box center [620, 413] width 69 height 21
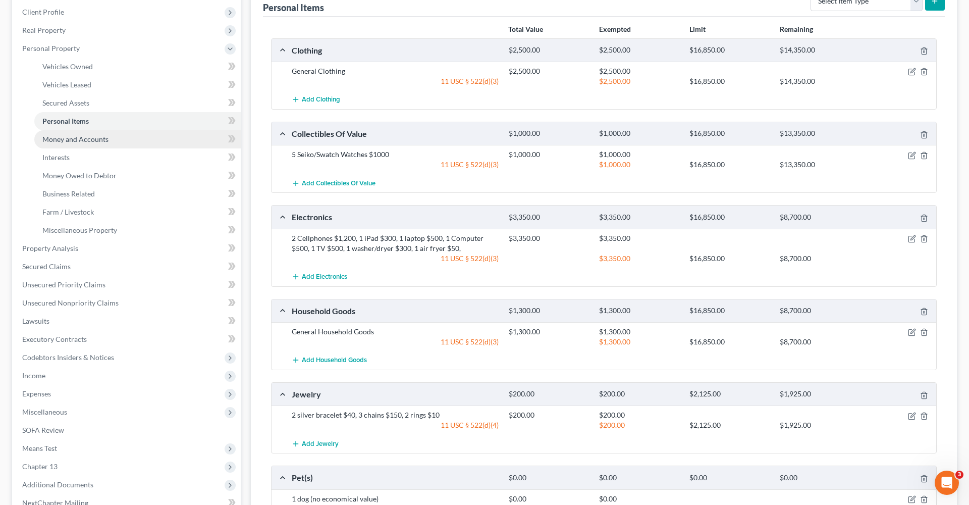
click at [88, 139] on span "Money and Accounts" at bounding box center [75, 139] width 66 height 9
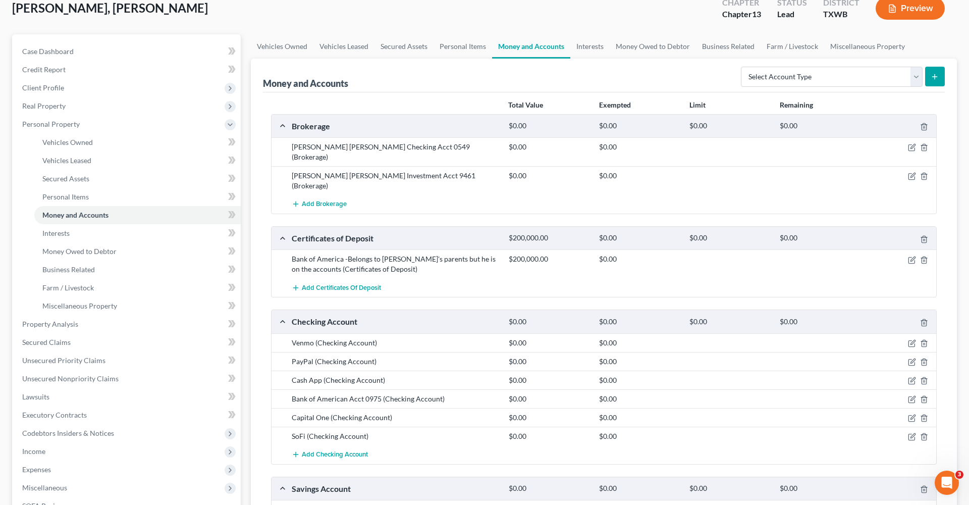
scroll to position [74, 0]
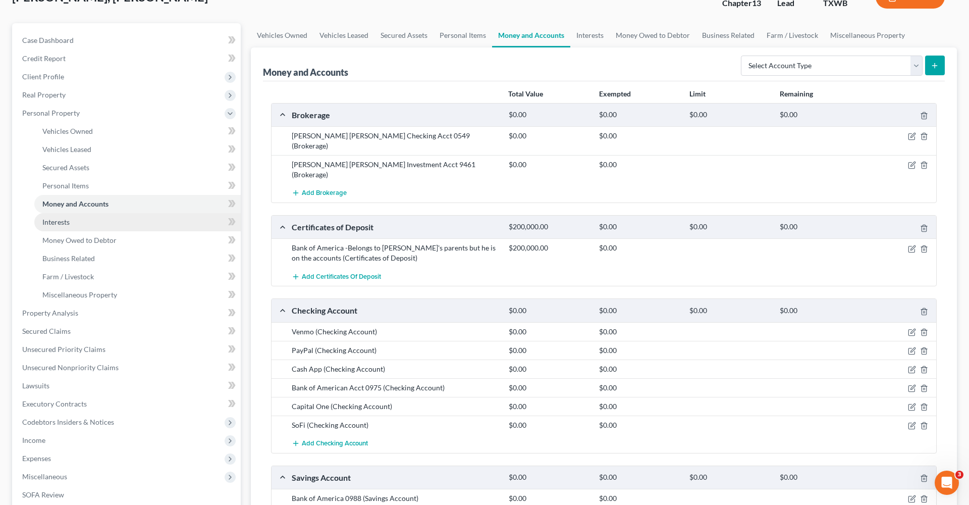
click at [53, 227] on link "Interests" at bounding box center [137, 222] width 207 height 18
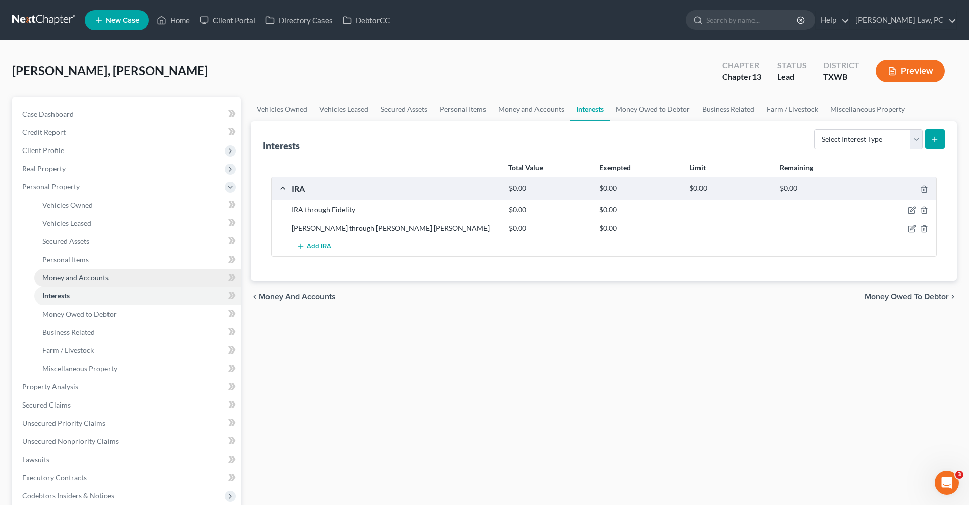
click at [64, 279] on span "Money and Accounts" at bounding box center [75, 277] width 66 height 9
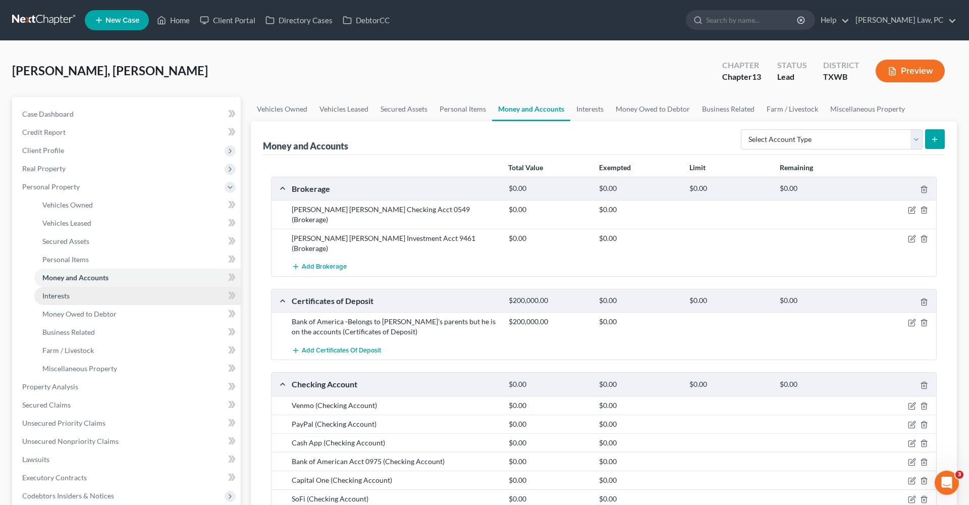
click at [59, 302] on link "Interests" at bounding box center [137, 296] width 207 height 18
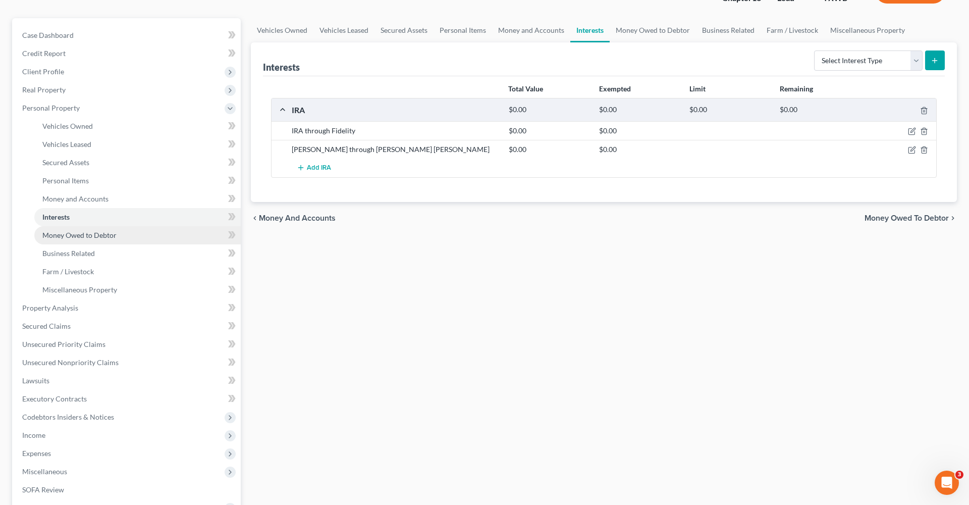
click at [80, 233] on span "Money Owed to Debtor" at bounding box center [79, 235] width 74 height 9
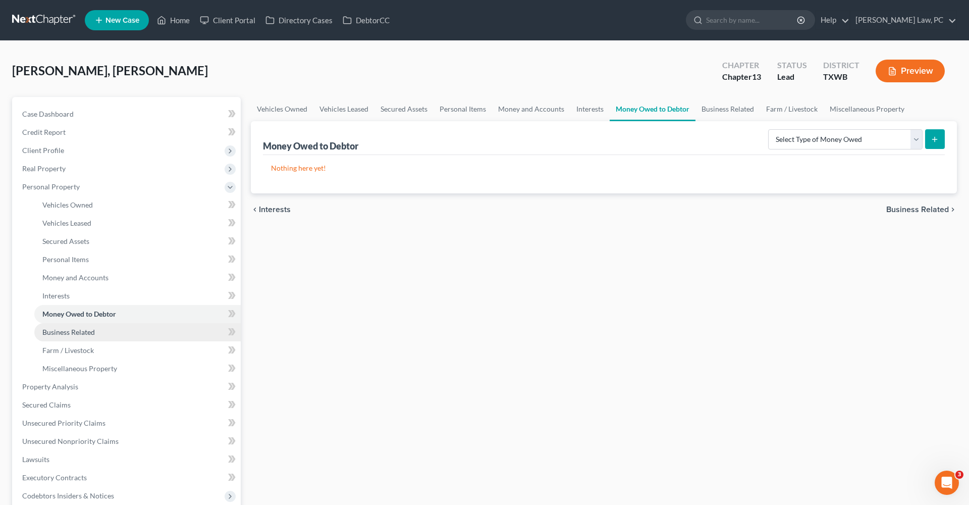
click at [80, 337] on link "Business Related" at bounding box center [137, 332] width 207 height 18
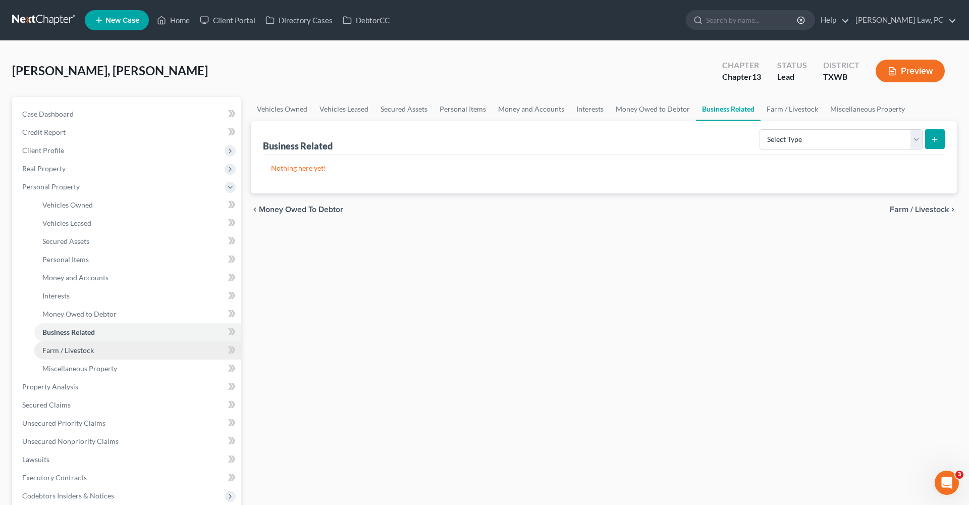
click at [81, 351] on span "Farm / Livestock" at bounding box center [68, 350] width 52 height 9
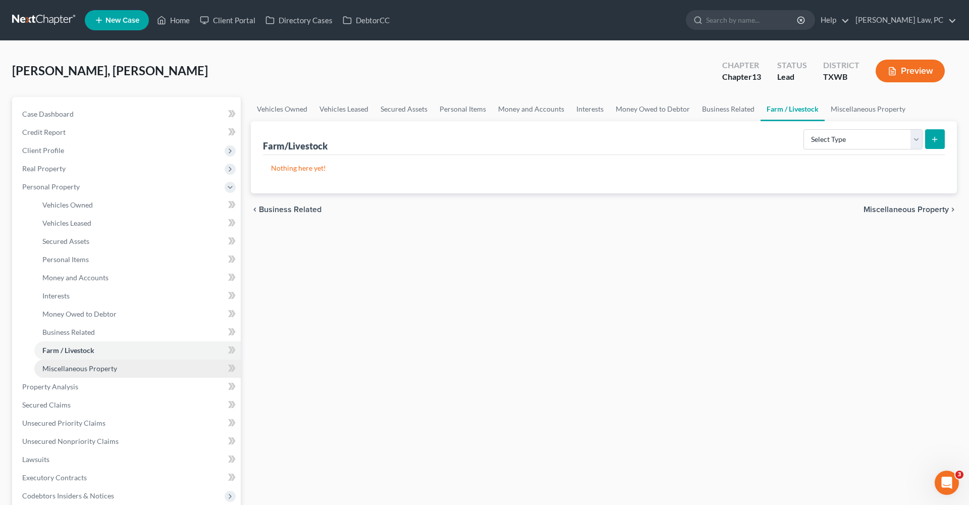
click at [93, 369] on span "Miscellaneous Property" at bounding box center [79, 368] width 75 height 9
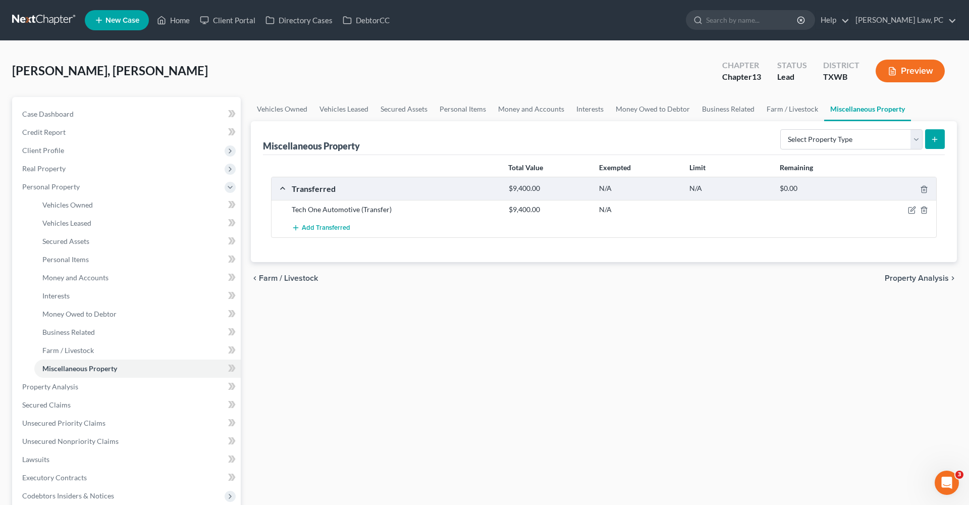
click at [915, 205] on div at bounding box center [901, 210] width 72 height 10
click at [913, 208] on icon "button" at bounding box center [913, 209] width 5 height 5
select select "Ordinary (within 2 years)"
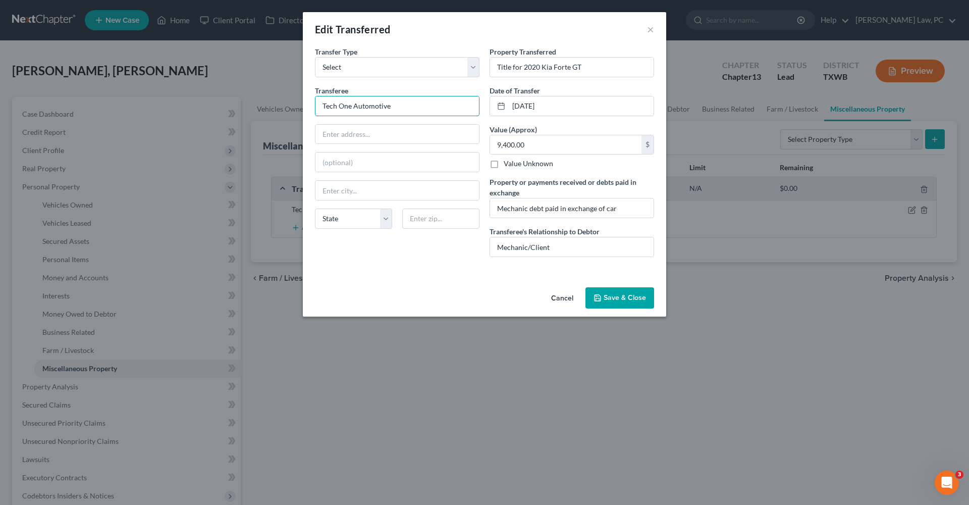
drag, startPoint x: 396, startPoint y: 104, endPoint x: 303, endPoint y: 101, distance: 92.9
paste input "8601 Burnet Rd, Austin, TX 78757"
drag, startPoint x: 446, startPoint y: 135, endPoint x: 408, endPoint y: 135, distance: 37.9
click at [408, 135] on input "8601 Burnet Rd, Austin, TX 78757" at bounding box center [398, 134] width 164 height 19
type input "8601 Burnet Rd, Austin, TX"
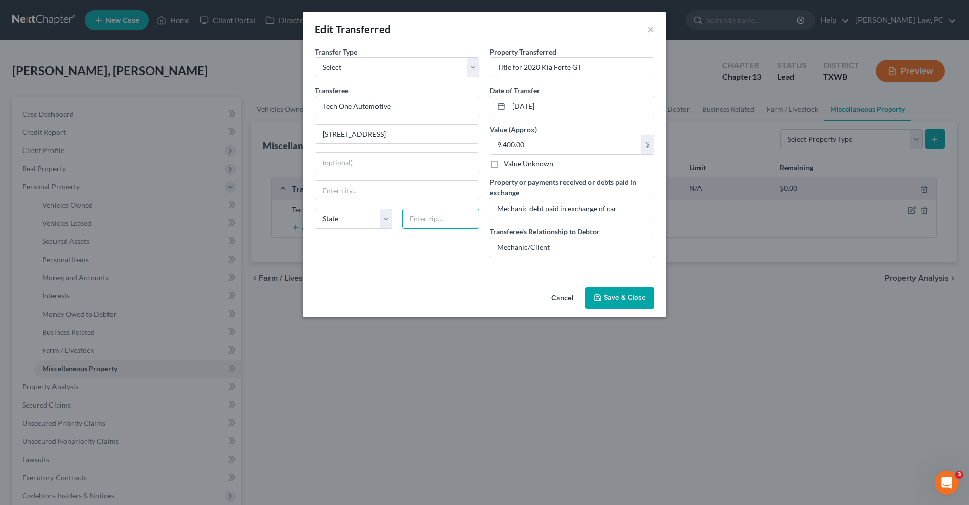
paste input "78757"
type input "78757"
click at [415, 134] on input "8601 Burnet Rd, Austin, TX" at bounding box center [398, 134] width 164 height 19
type input "Austin"
type input "8601 Burnet Rd"
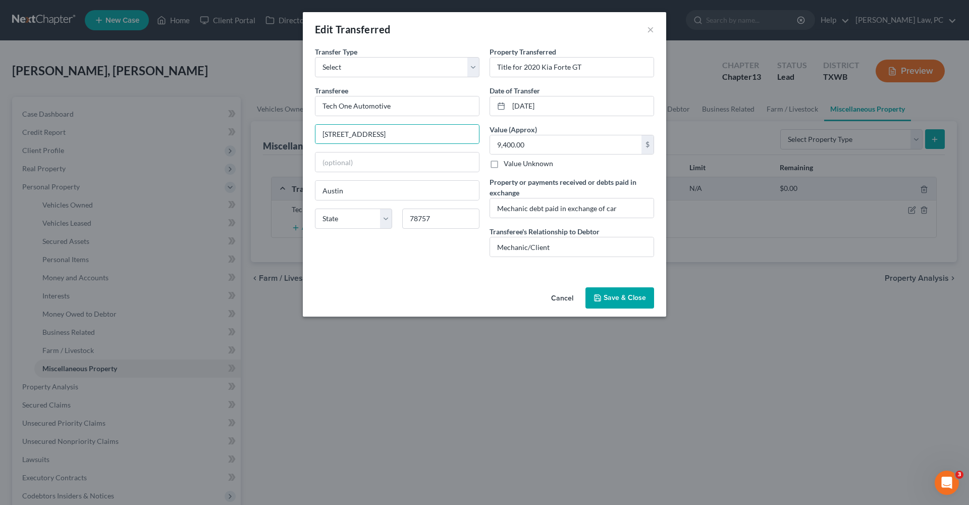
click at [617, 294] on button "Save & Close" at bounding box center [620, 297] width 69 height 21
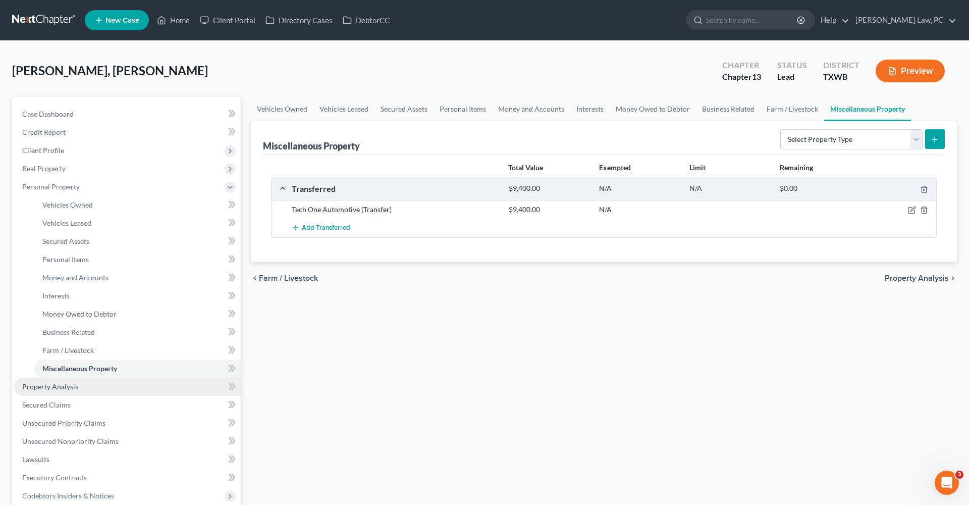
click at [61, 381] on link "Property Analysis" at bounding box center [127, 387] width 227 height 18
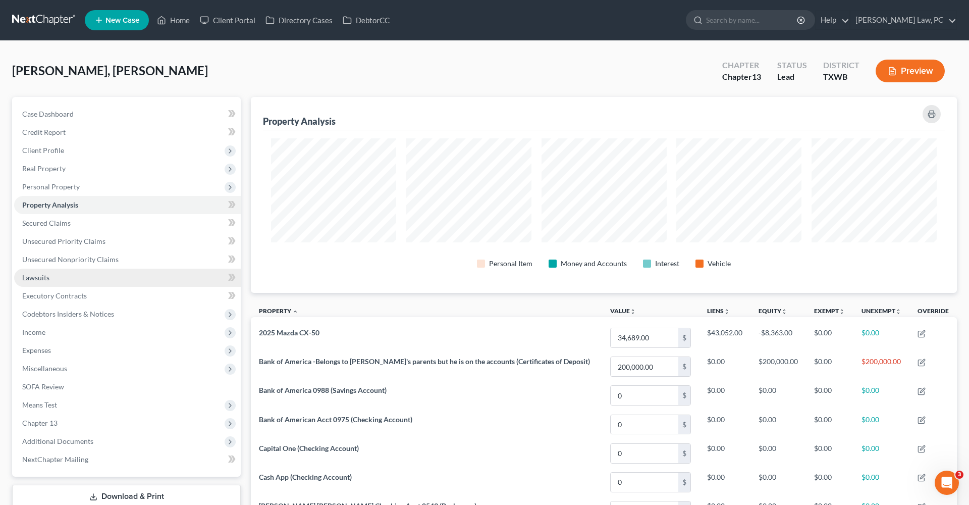
scroll to position [196, 706]
click at [60, 224] on span "Secured Claims" at bounding box center [46, 223] width 48 height 9
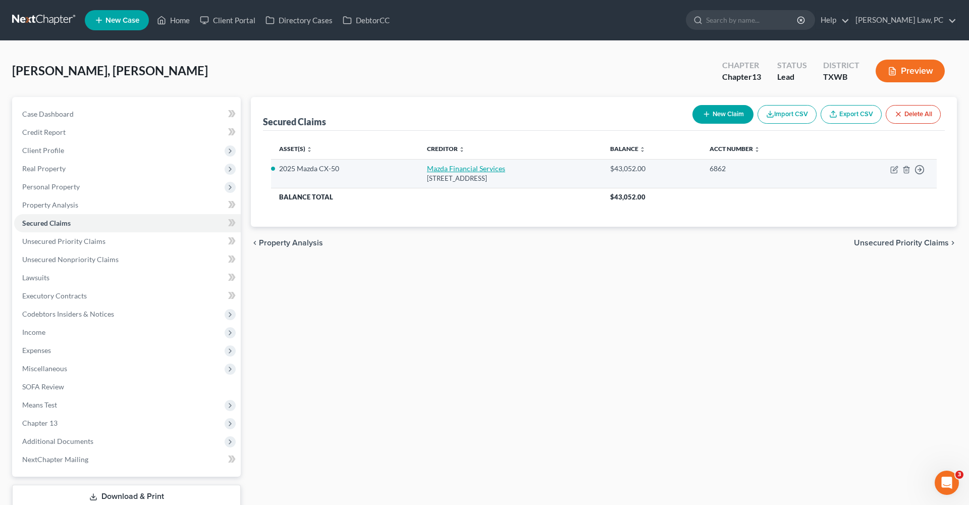
click at [427, 172] on link "Mazda Financial Services" at bounding box center [466, 168] width 78 height 9
select select "35"
select select "20"
select select "2"
select select "0"
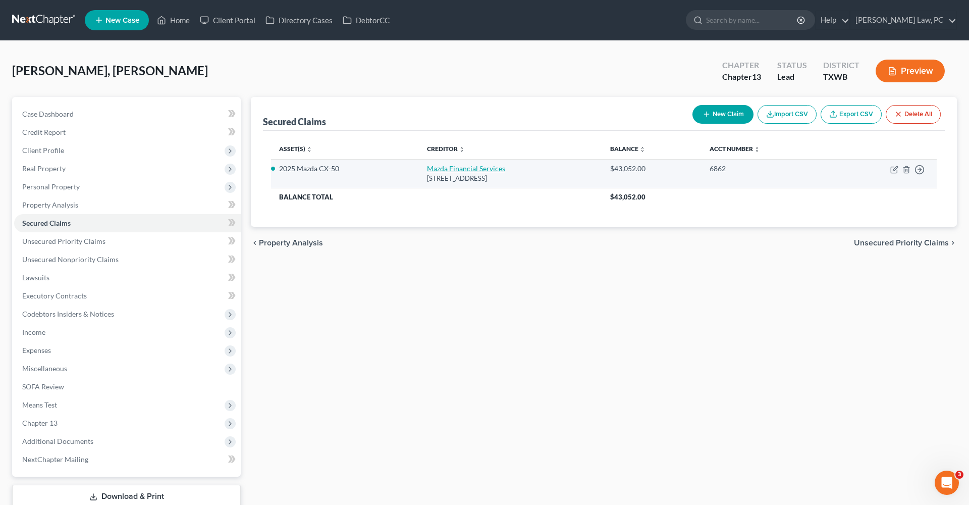
select select "0"
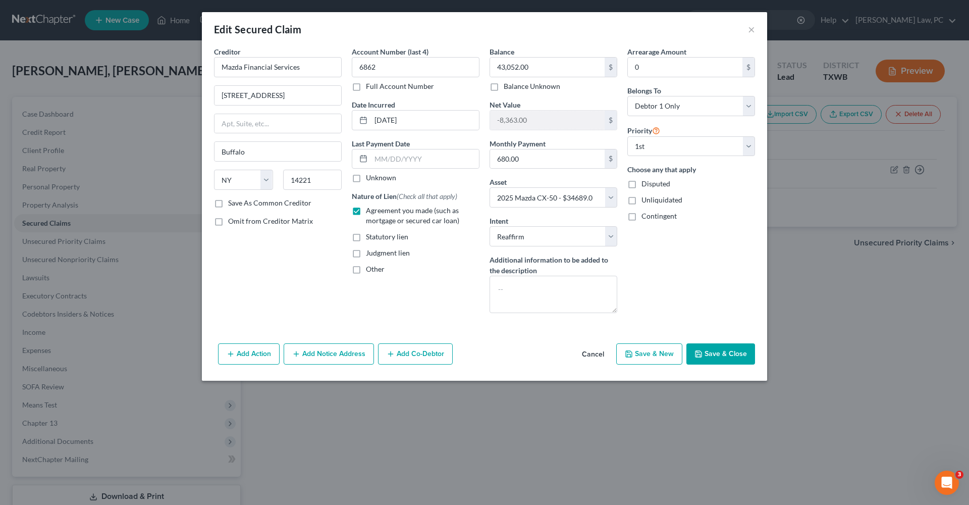
click at [719, 356] on button "Save & Close" at bounding box center [721, 353] width 69 height 21
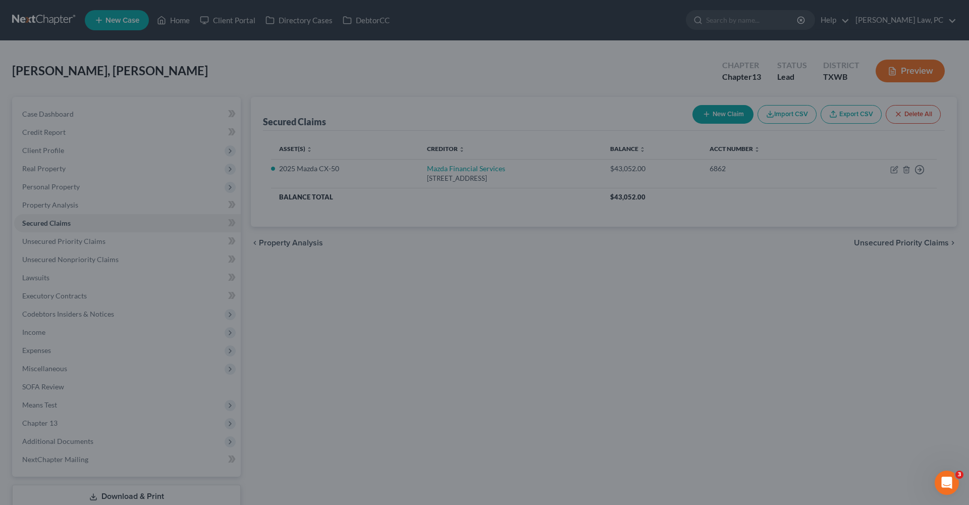
select select "20"
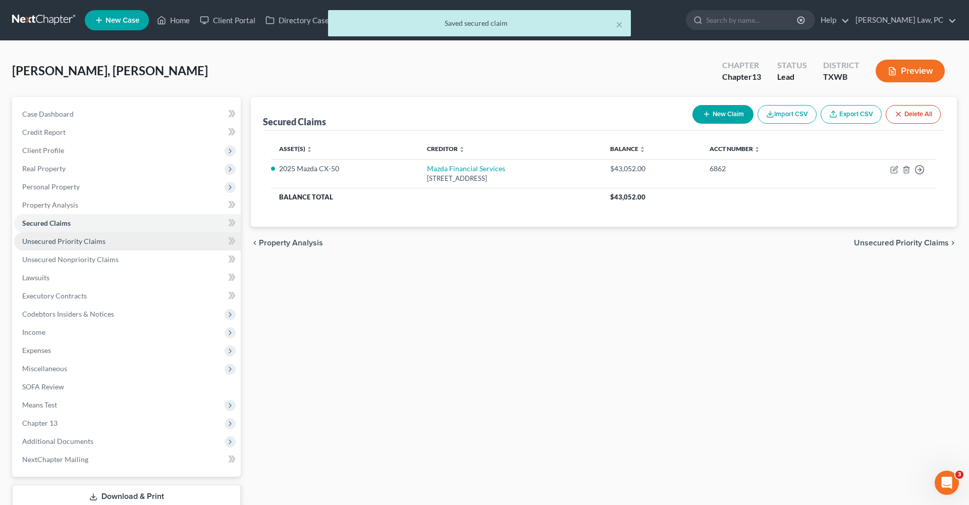
click at [62, 239] on span "Unsecured Priority Claims" at bounding box center [63, 241] width 83 height 9
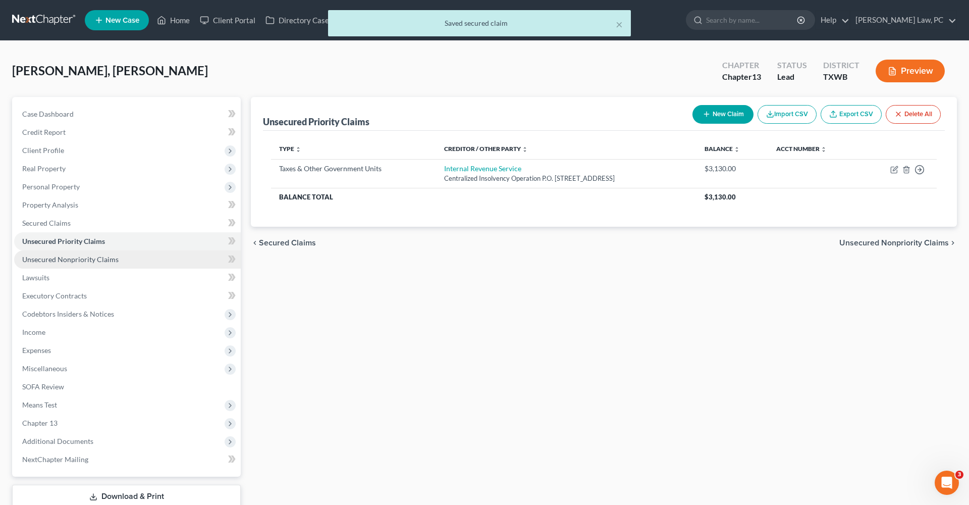
click at [79, 258] on span "Unsecured Nonpriority Claims" at bounding box center [70, 259] width 96 height 9
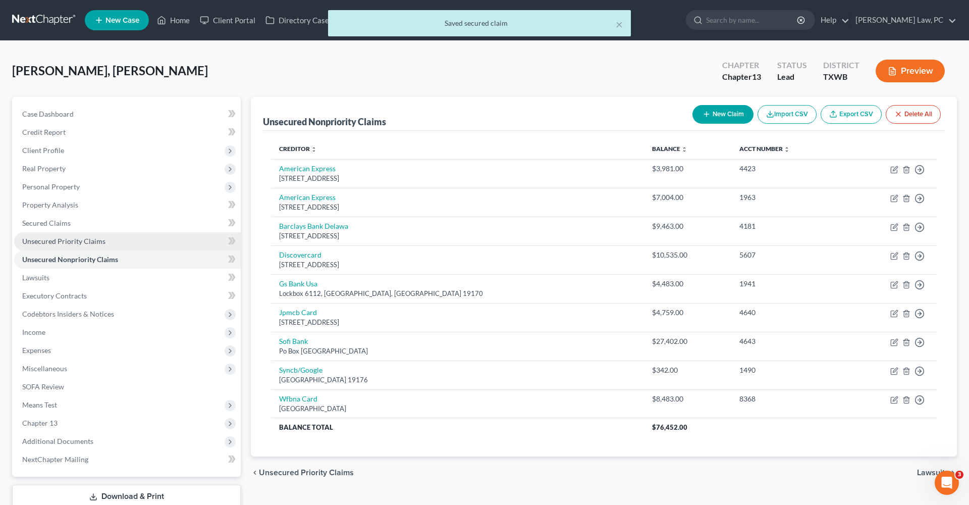
click at [57, 241] on span "Unsecured Priority Claims" at bounding box center [63, 241] width 83 height 9
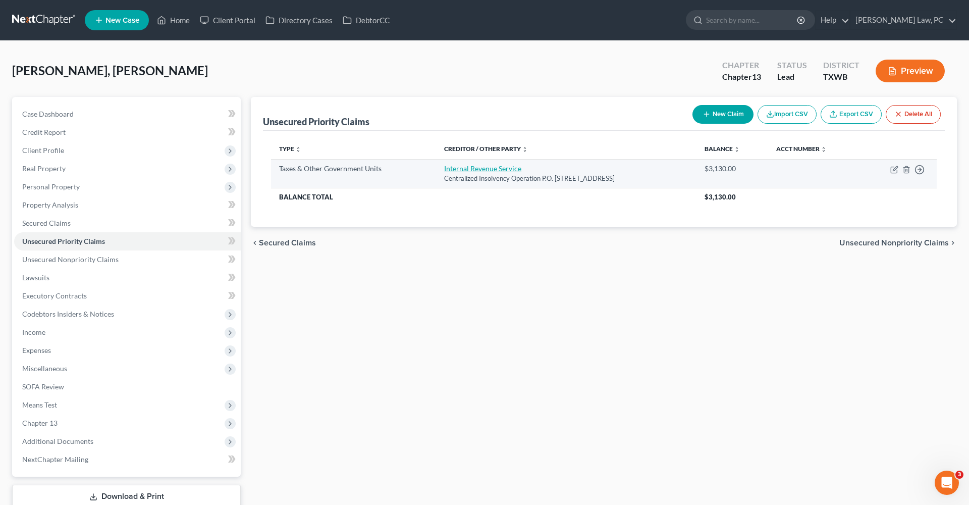
click at [465, 165] on link "Internal Revenue Service" at bounding box center [482, 168] width 77 height 9
select select "0"
select select "39"
select select "0"
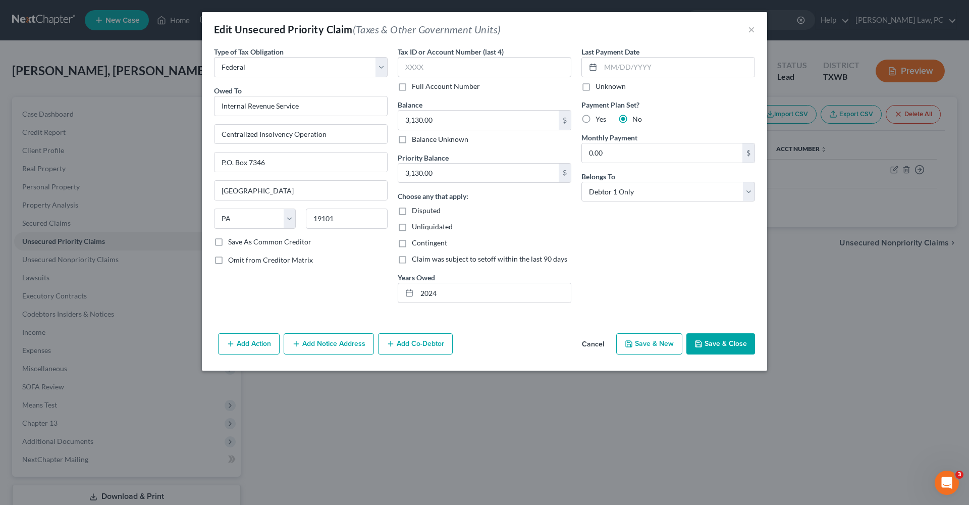
click at [716, 342] on button "Save & Close" at bounding box center [721, 343] width 69 height 21
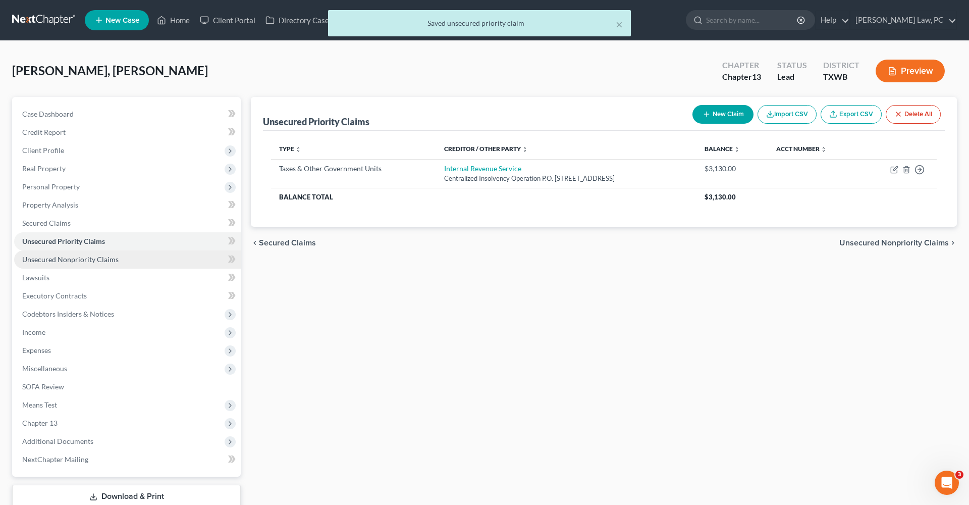
click at [58, 263] on span "Unsecured Nonpriority Claims" at bounding box center [70, 259] width 96 height 9
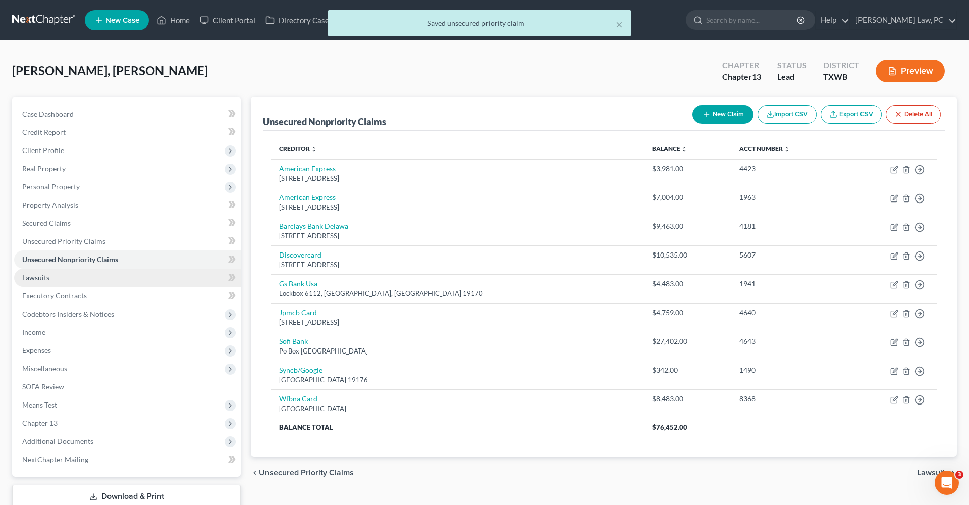
click at [38, 279] on span "Lawsuits" at bounding box center [35, 277] width 27 height 9
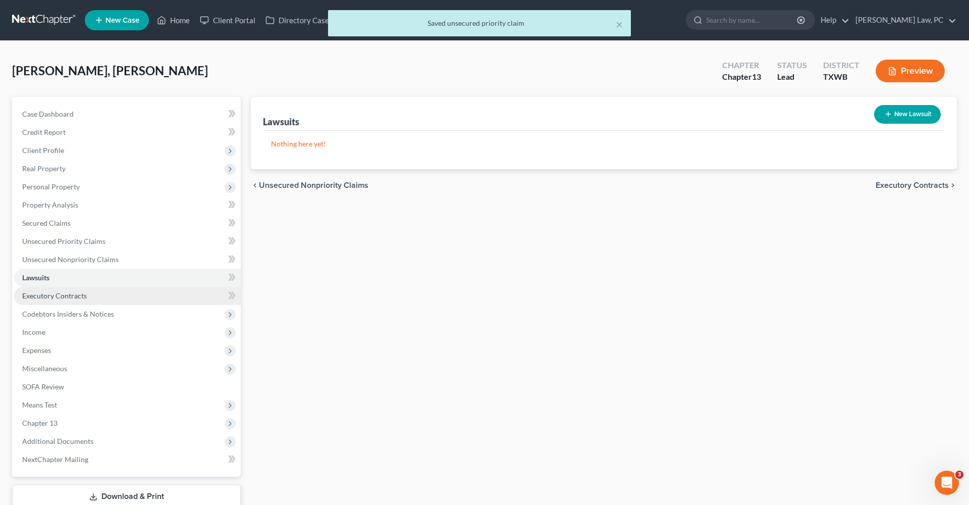
click at [55, 298] on span "Executory Contracts" at bounding box center [54, 295] width 65 height 9
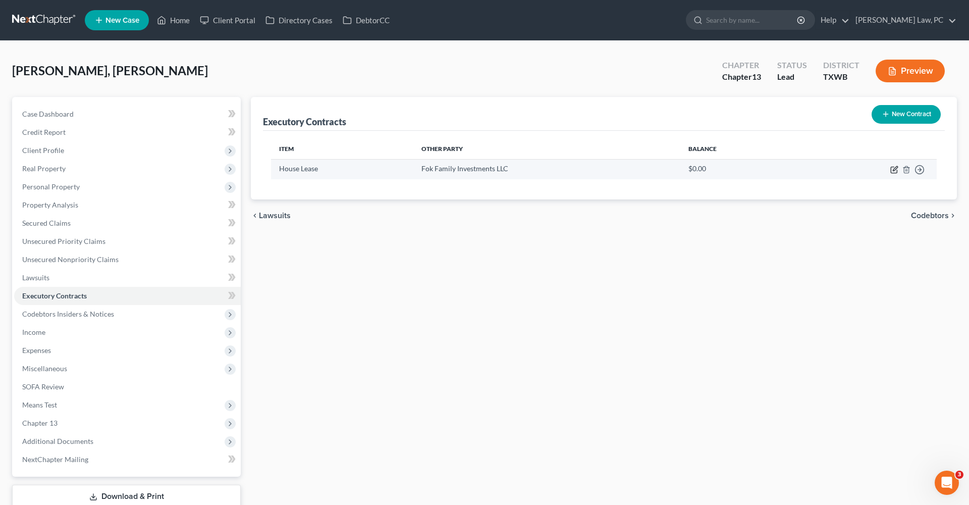
click at [896, 168] on icon "button" at bounding box center [895, 170] width 8 height 8
select select "3"
select select "0"
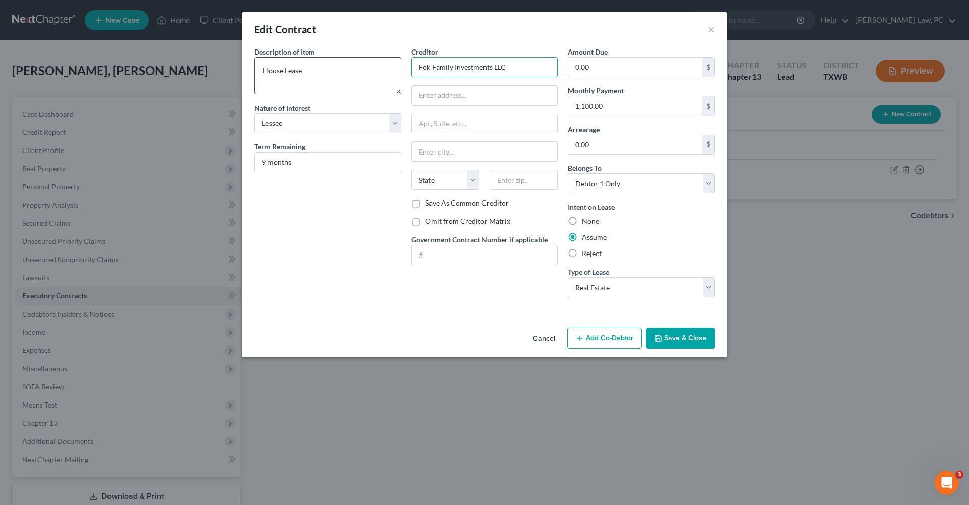
drag, startPoint x: 514, startPoint y: 68, endPoint x: 401, endPoint y: 67, distance: 112.6
click at [401, 67] on div "Description of non-residential real property * Description of Item * House Leas…" at bounding box center [484, 175] width 471 height 259
click at [664, 338] on button "Save & Close" at bounding box center [680, 338] width 69 height 21
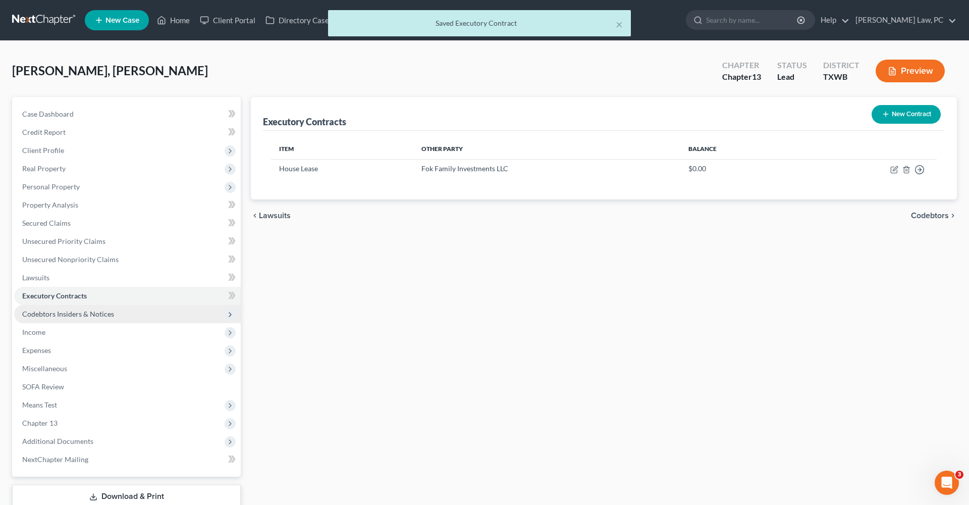
click at [64, 317] on span "Codebtors Insiders & Notices" at bounding box center [68, 314] width 92 height 9
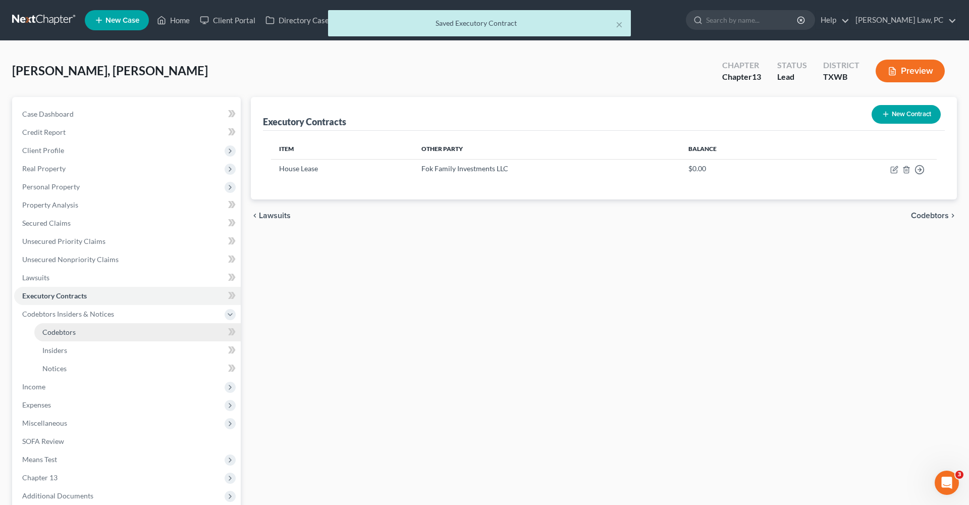
click at [64, 334] on span "Codebtors" at bounding box center [58, 332] width 33 height 9
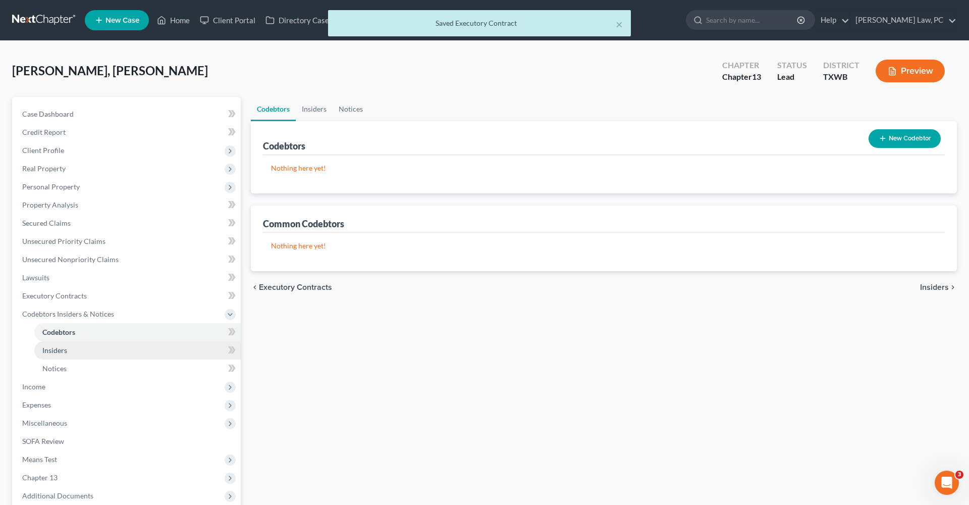
click at [66, 354] on span "Insiders" at bounding box center [54, 350] width 25 height 9
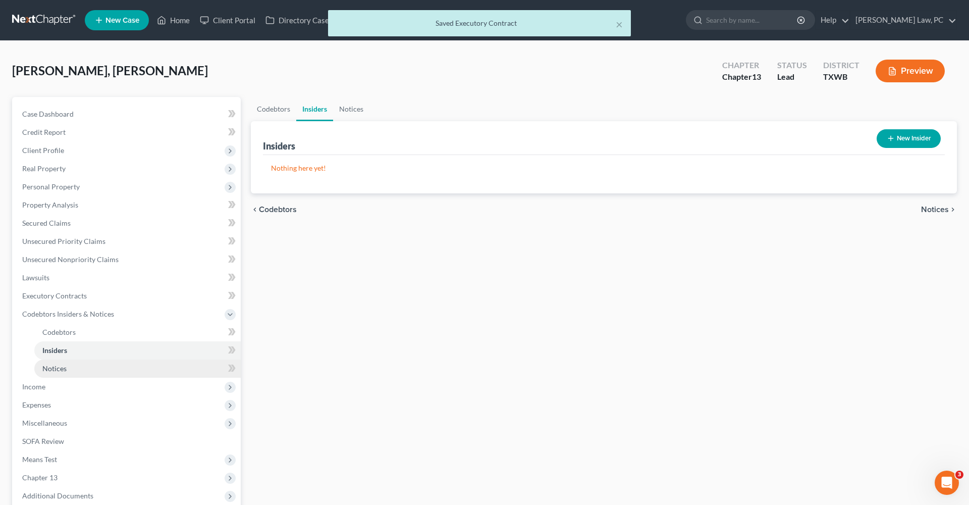
click at [61, 371] on span "Notices" at bounding box center [54, 368] width 24 height 9
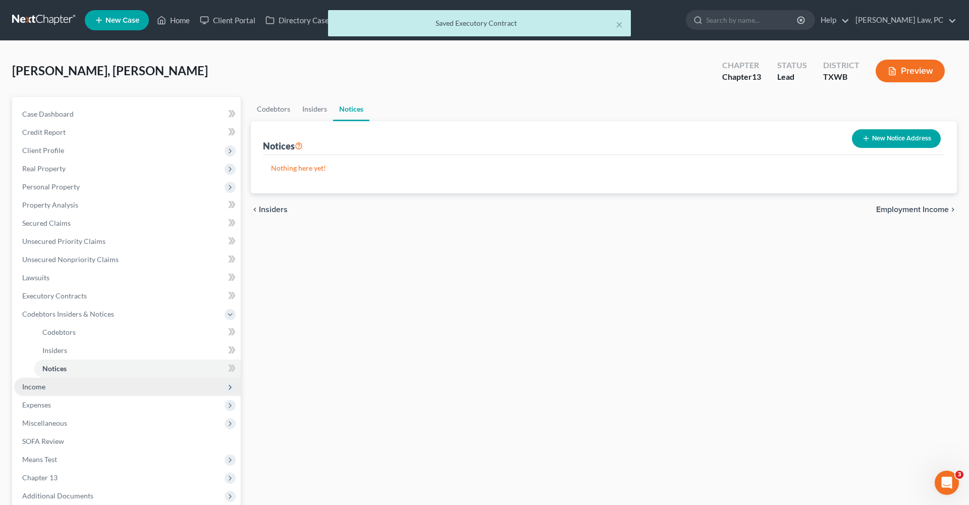
click at [36, 385] on span "Income" at bounding box center [33, 386] width 23 height 9
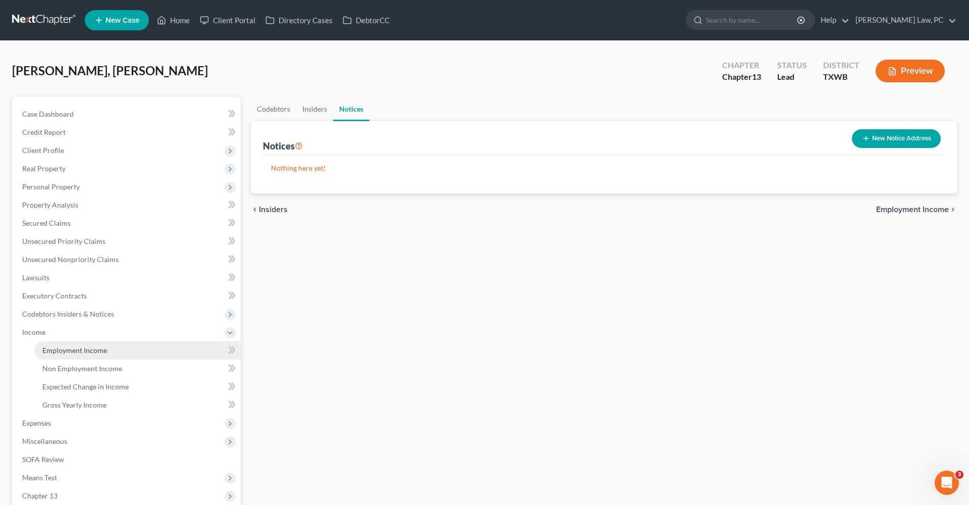
click at [64, 349] on span "Employment Income" at bounding box center [74, 350] width 65 height 9
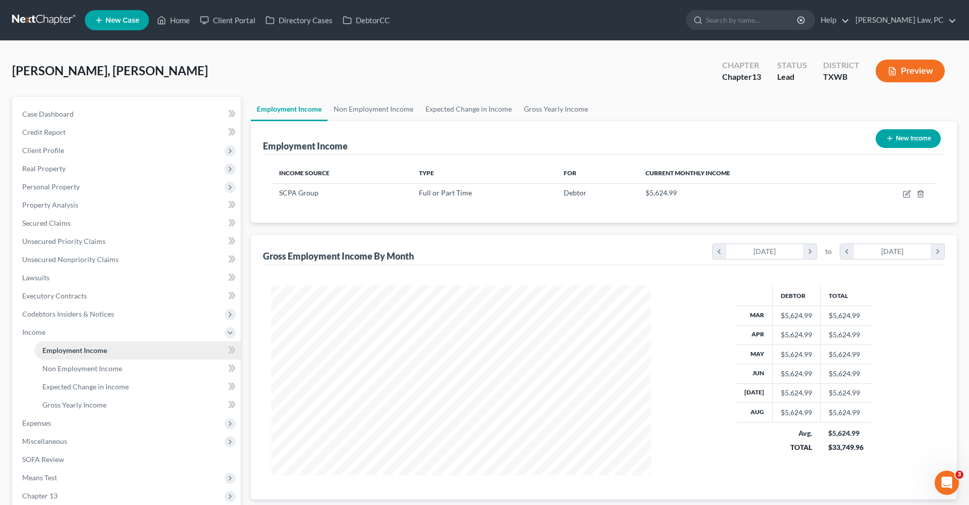
scroll to position [190, 400]
click at [71, 369] on span "Non Employment Income" at bounding box center [82, 368] width 80 height 9
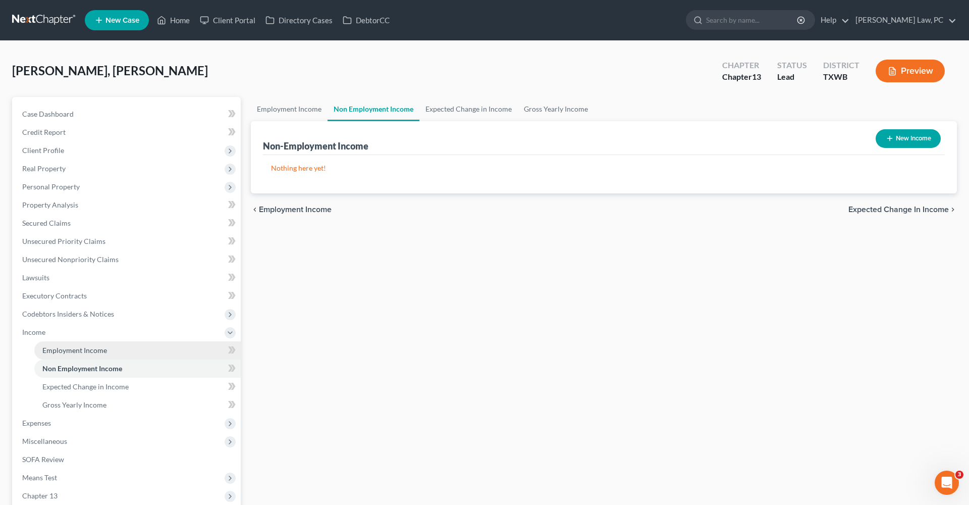
click at [69, 350] on span "Employment Income" at bounding box center [74, 350] width 65 height 9
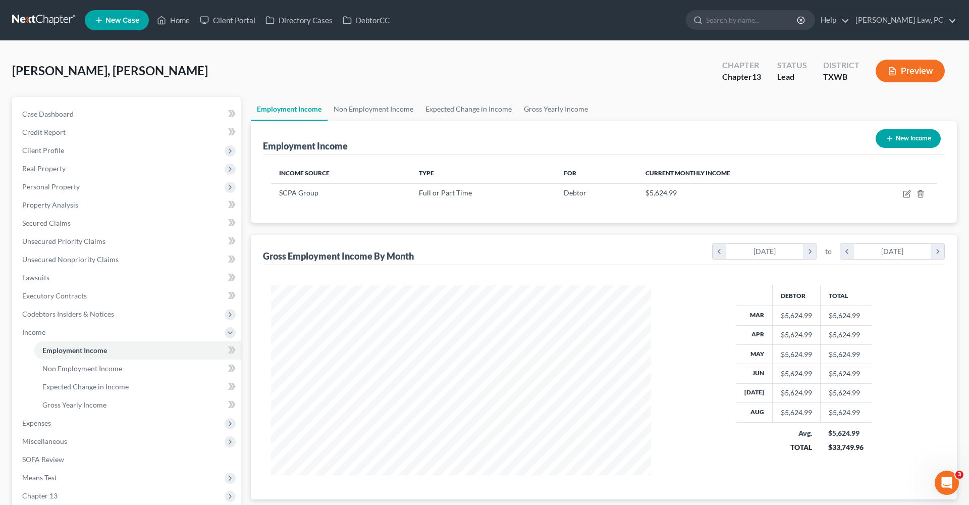
scroll to position [190, 400]
click at [906, 195] on icon "button" at bounding box center [908, 192] width 5 height 5
select select "0"
select select "45"
select select "2"
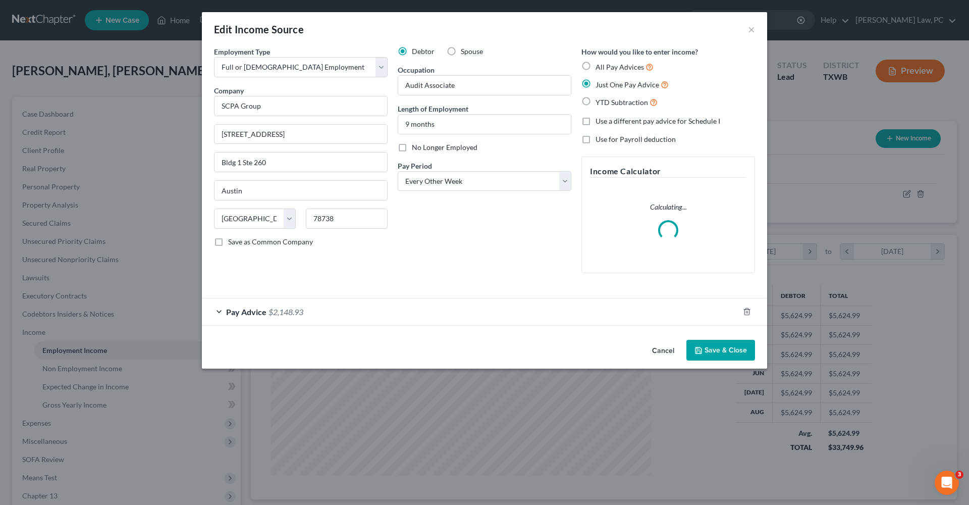
click at [733, 353] on button "Save & Close" at bounding box center [721, 350] width 69 height 21
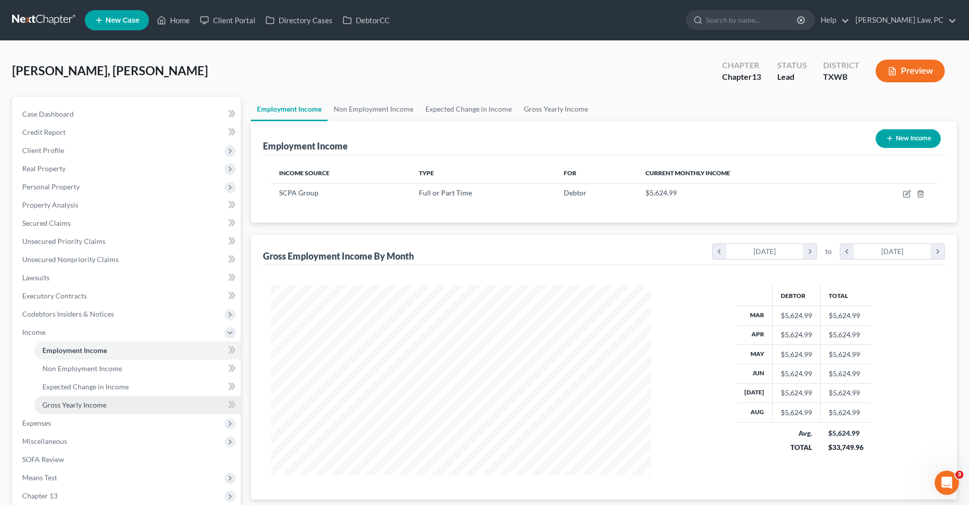
click at [81, 405] on span "Gross Yearly Income" at bounding box center [74, 404] width 64 height 9
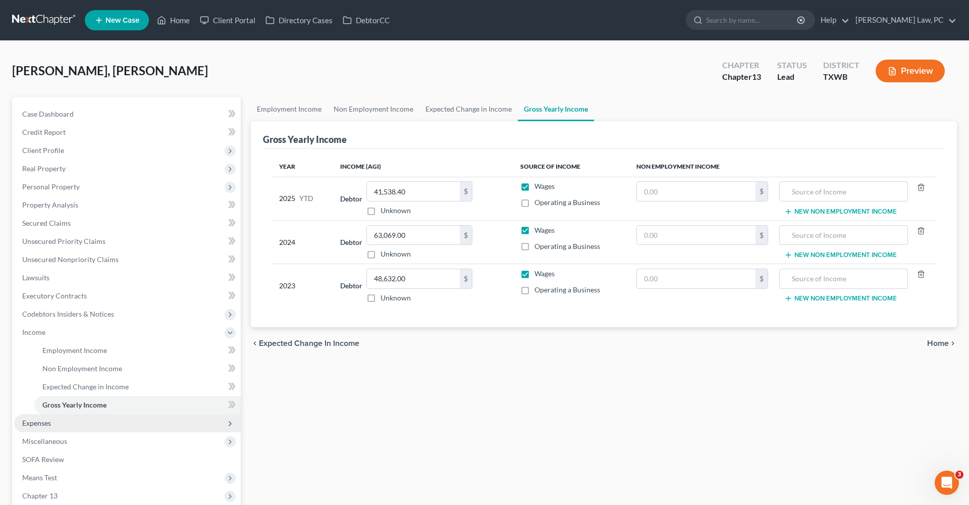
scroll to position [4, 0]
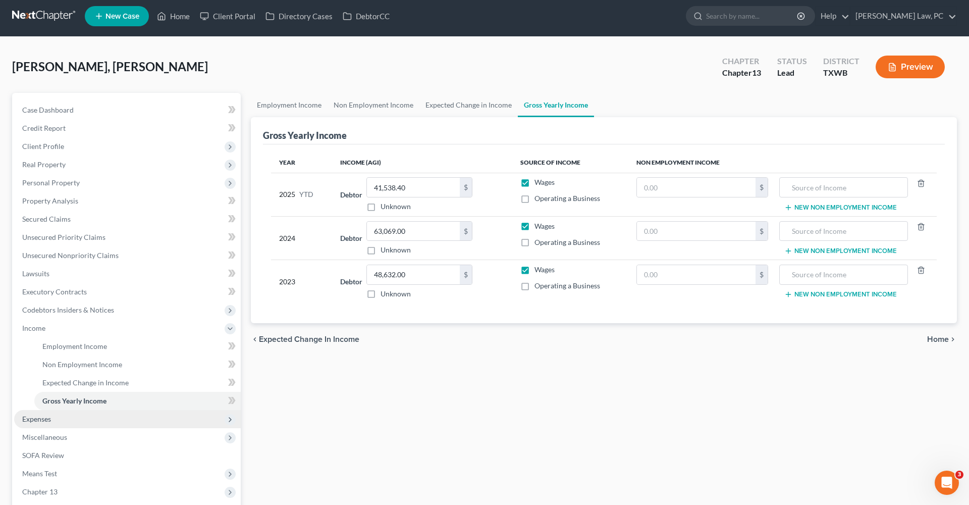
click at [60, 410] on span "Expenses" at bounding box center [127, 419] width 227 height 18
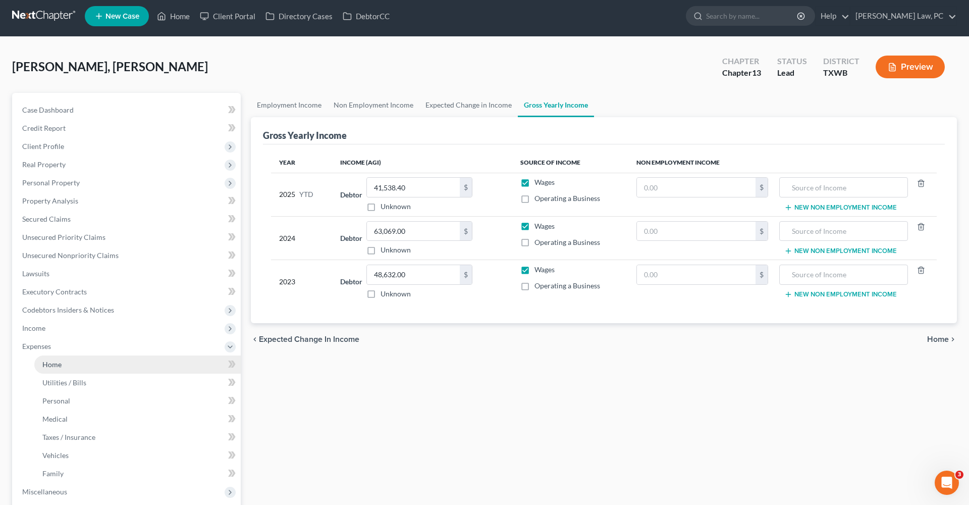
click at [49, 362] on span "Home" at bounding box center [51, 364] width 19 height 9
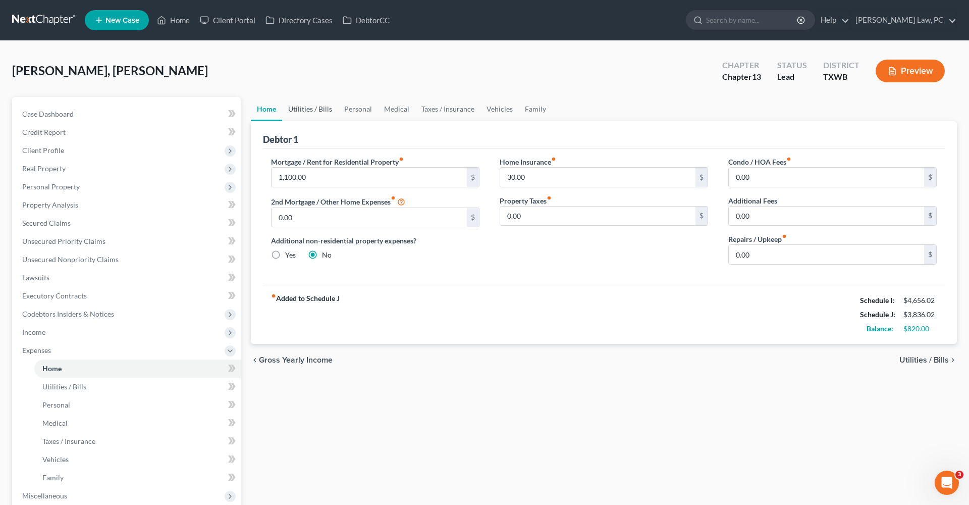
click at [310, 110] on link "Utilities / Bills" at bounding box center [310, 109] width 56 height 24
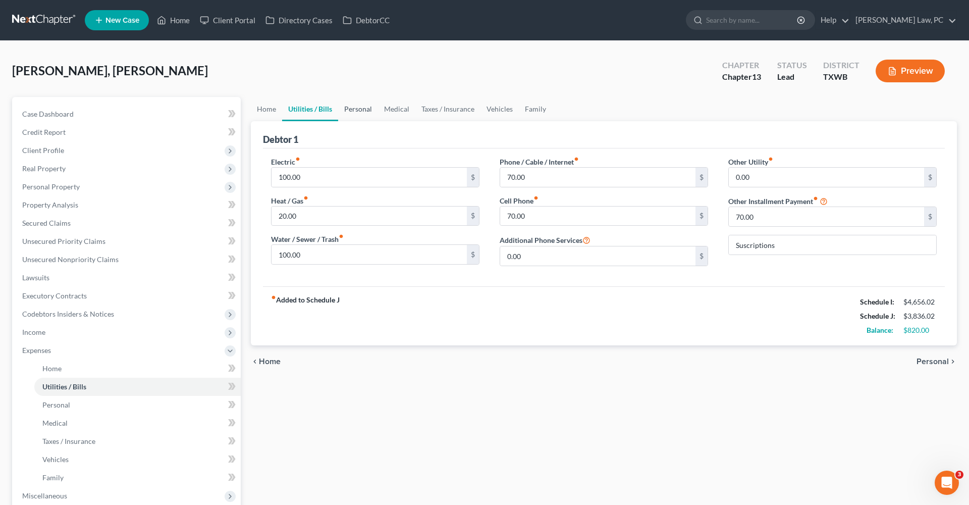
click at [350, 110] on link "Personal" at bounding box center [358, 109] width 40 height 24
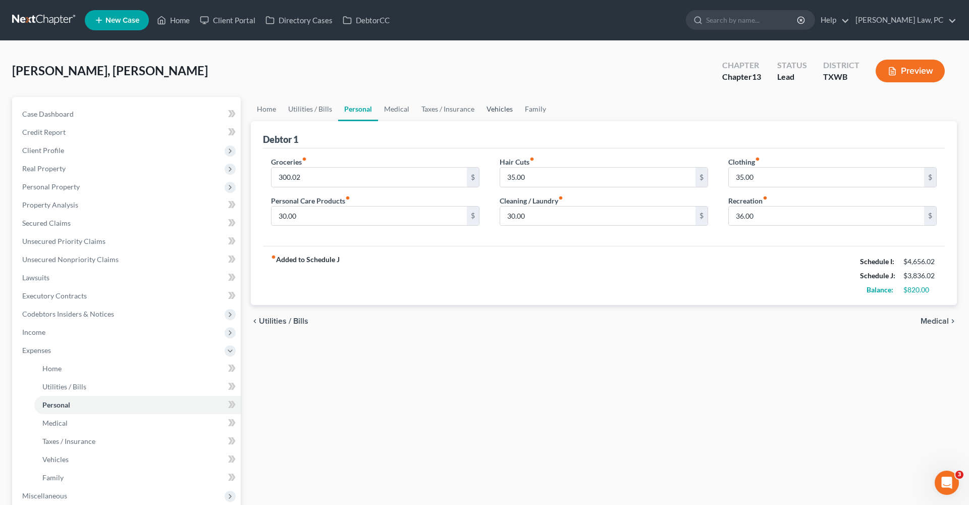
click at [498, 105] on link "Vehicles" at bounding box center [500, 109] width 38 height 24
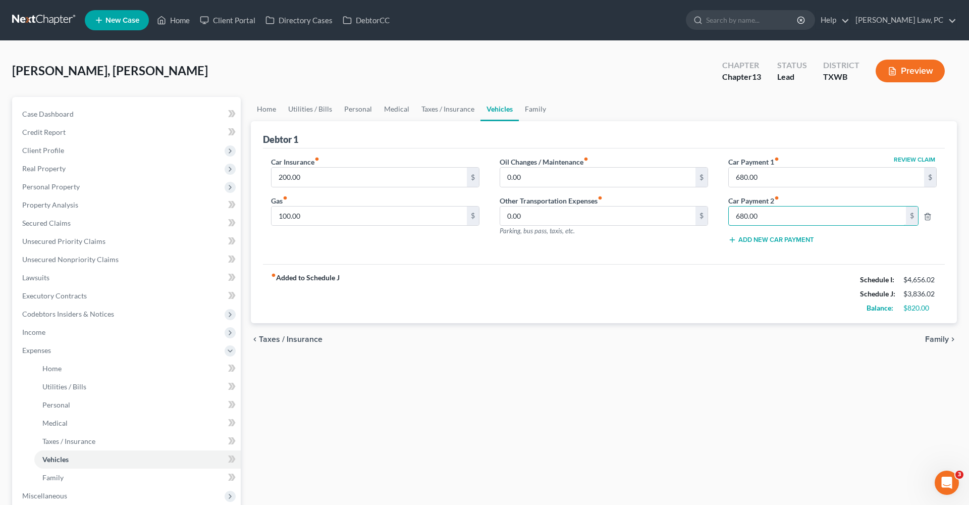
drag, startPoint x: 765, startPoint y: 217, endPoint x: 722, endPoint y: 215, distance: 43.5
click at [722, 215] on div "Review Claim Car Payment 1 fiber_manual_record 680.00 $ Car Payment 2 fiber_man…" at bounding box center [833, 205] width 229 height 96
click at [680, 273] on div "fiber_manual_record Added to Schedule J Schedule I: $4,656.02 Schedule J: $3,15…" at bounding box center [604, 293] width 682 height 59
click at [448, 107] on link "Taxes / Insurance" at bounding box center [448, 109] width 65 height 24
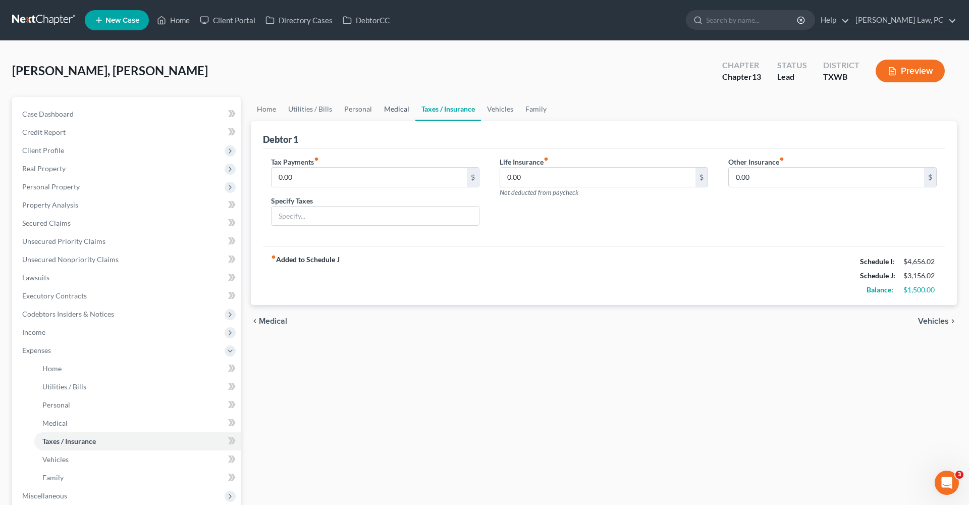
click at [397, 109] on link "Medical" at bounding box center [396, 109] width 37 height 24
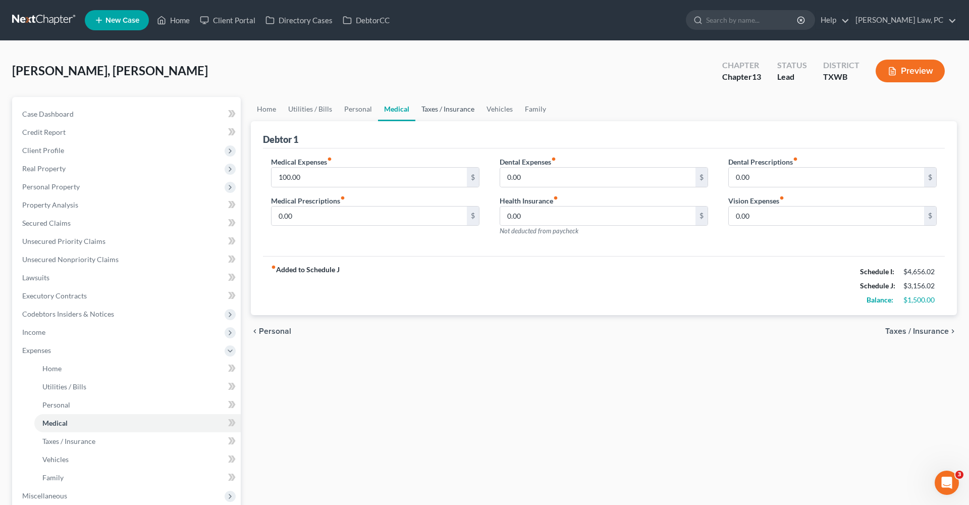
click at [440, 115] on link "Taxes / Insurance" at bounding box center [448, 109] width 65 height 24
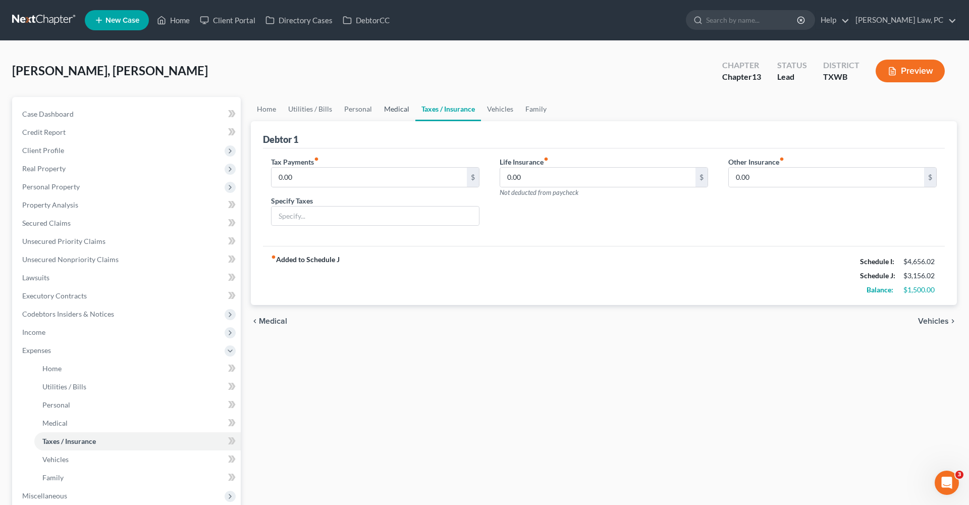
click at [393, 109] on link "Medical" at bounding box center [396, 109] width 37 height 24
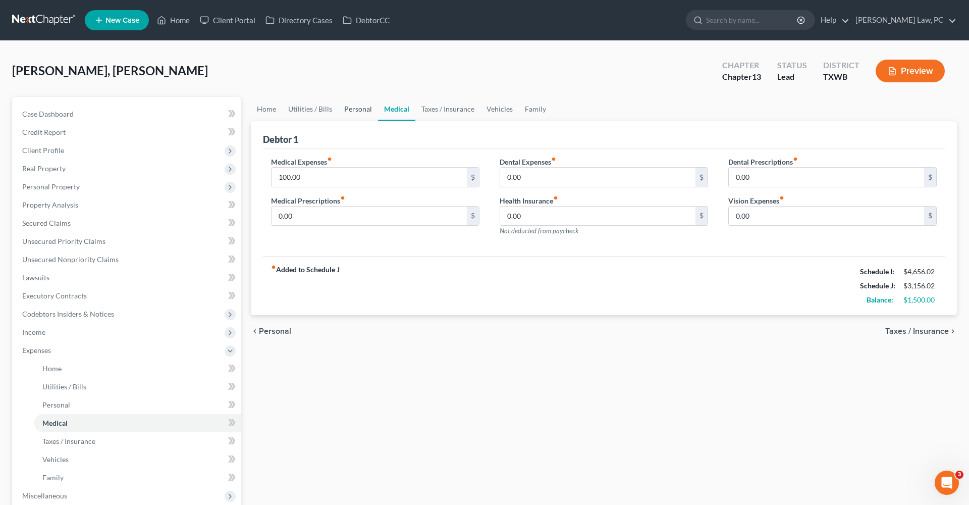
click at [353, 107] on link "Personal" at bounding box center [358, 109] width 40 height 24
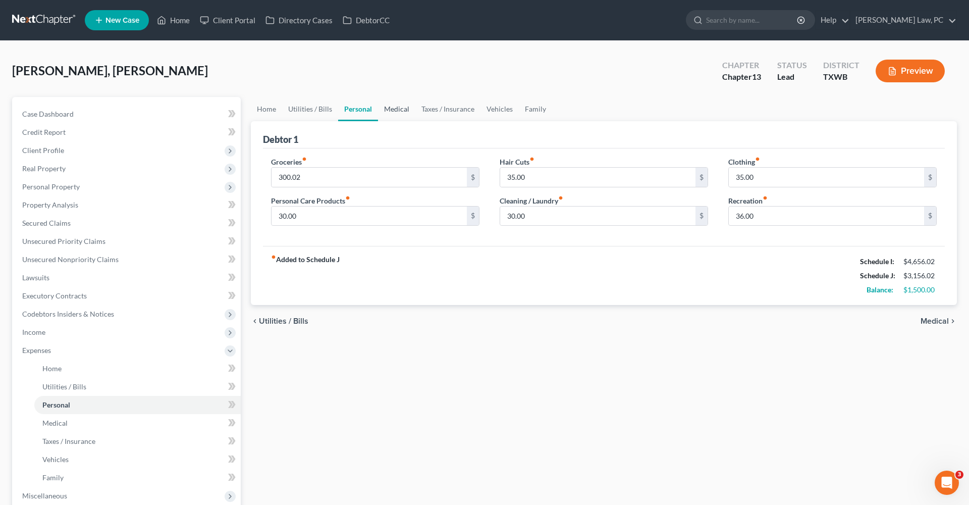
click at [399, 111] on link "Medical" at bounding box center [396, 109] width 37 height 24
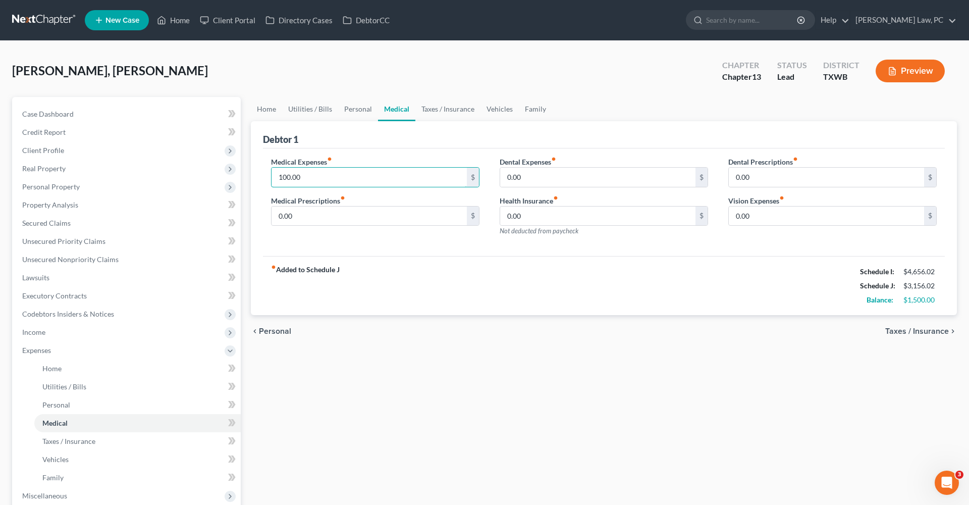
drag, startPoint x: 308, startPoint y: 178, endPoint x: 269, endPoint y: 174, distance: 39.1
click at [269, 174] on div "Medical Expenses fiber_manual_record 100.00 $ Medical Prescriptions fiber_manua…" at bounding box center [375, 201] width 229 height 88
type input "50"
click at [426, 113] on link "Taxes / Insurance" at bounding box center [448, 109] width 65 height 24
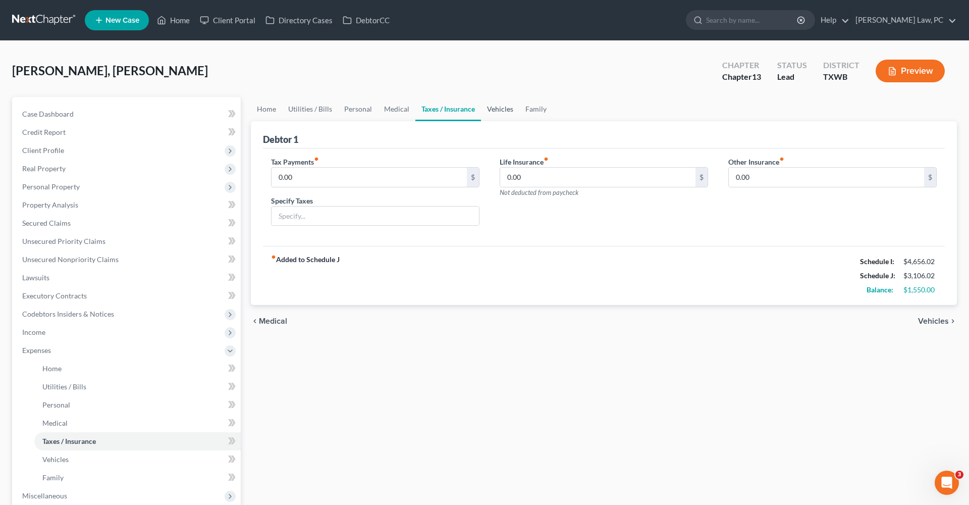
click at [504, 108] on link "Vehicles" at bounding box center [500, 109] width 38 height 24
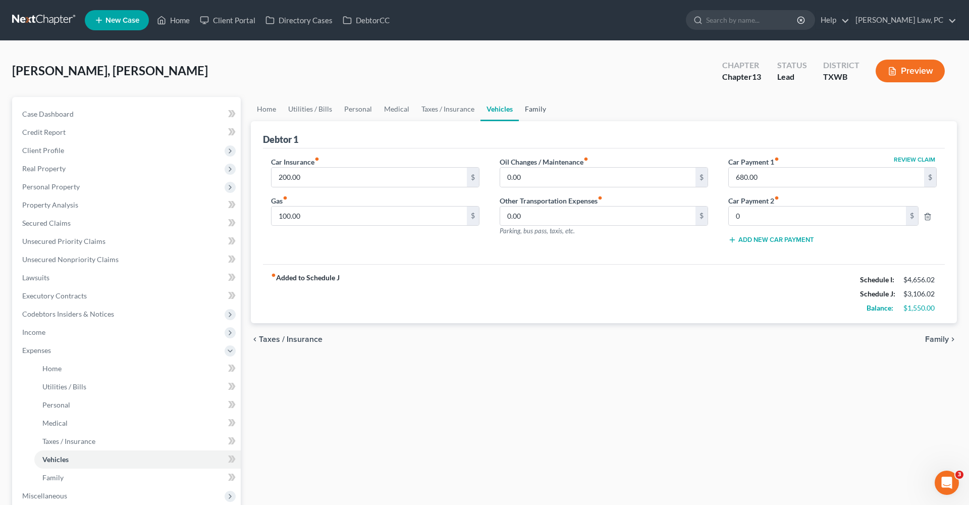
click at [543, 117] on link "Family" at bounding box center [535, 109] width 33 height 24
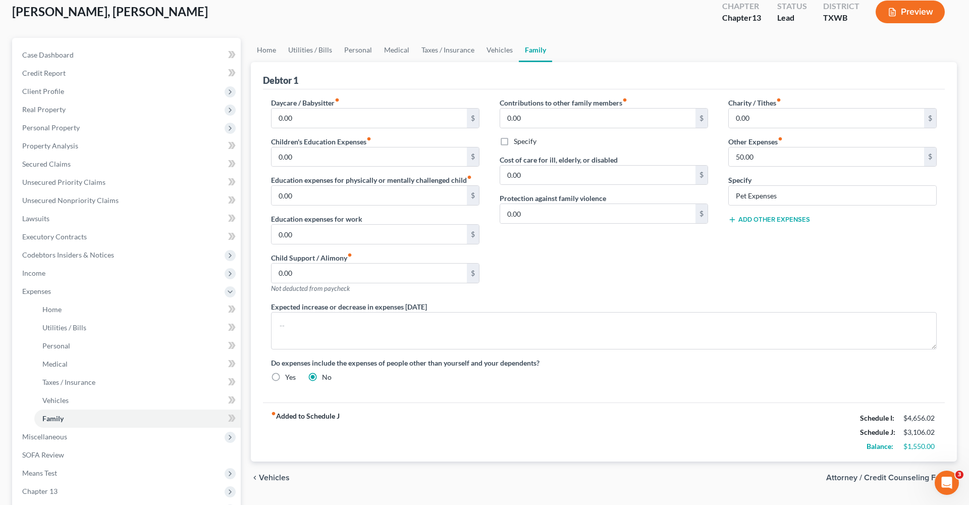
scroll to position [60, 0]
drag, startPoint x: 758, startPoint y: 156, endPoint x: 713, endPoint y: 152, distance: 45.1
click at [713, 154] on div "Daycare / Babysitter fiber_manual_record 0.00 $ Children's Education Expenses f…" at bounding box center [604, 242] width 686 height 293
type input "40"
click at [716, 249] on div "Contributions to other family members fiber_manual_record 0.00 $ Specify Cost o…" at bounding box center [604, 198] width 229 height 204
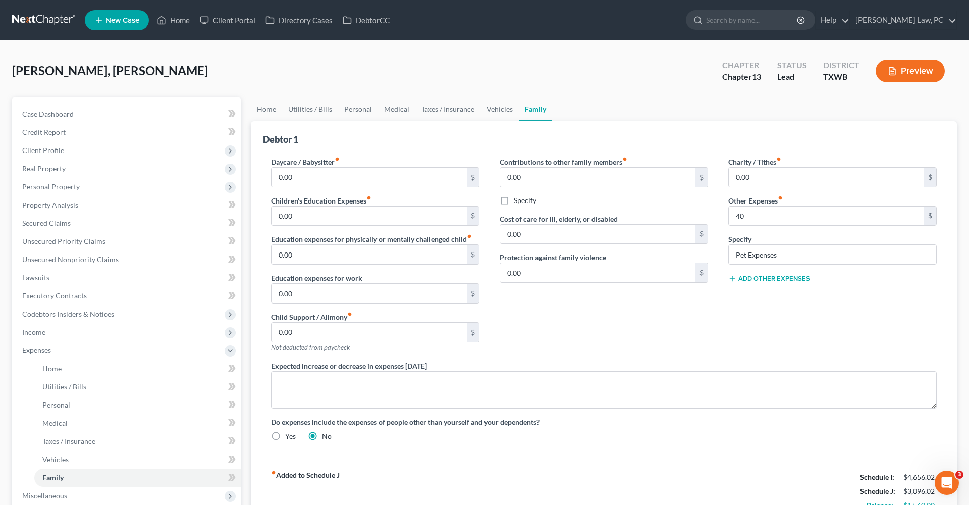
scroll to position [0, 0]
click at [310, 108] on link "Utilities / Bills" at bounding box center [310, 109] width 56 height 24
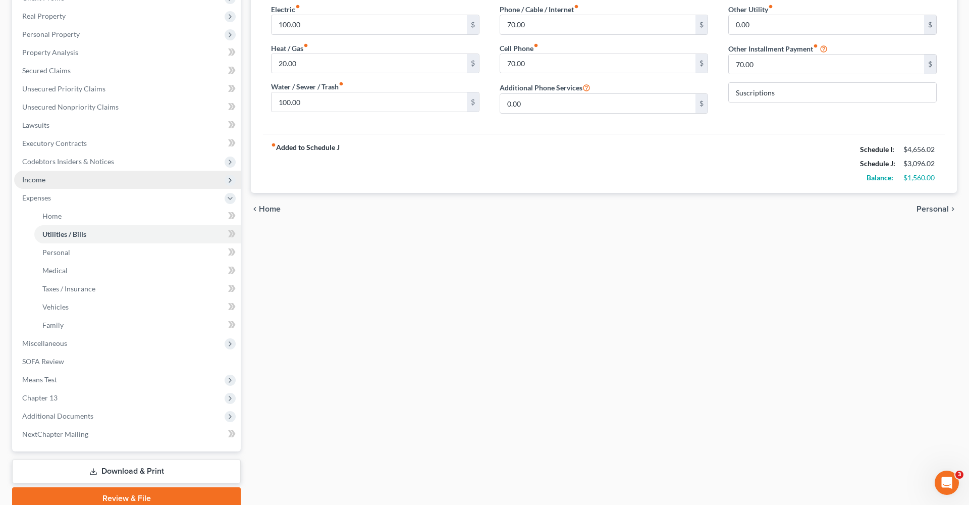
scroll to position [163, 0]
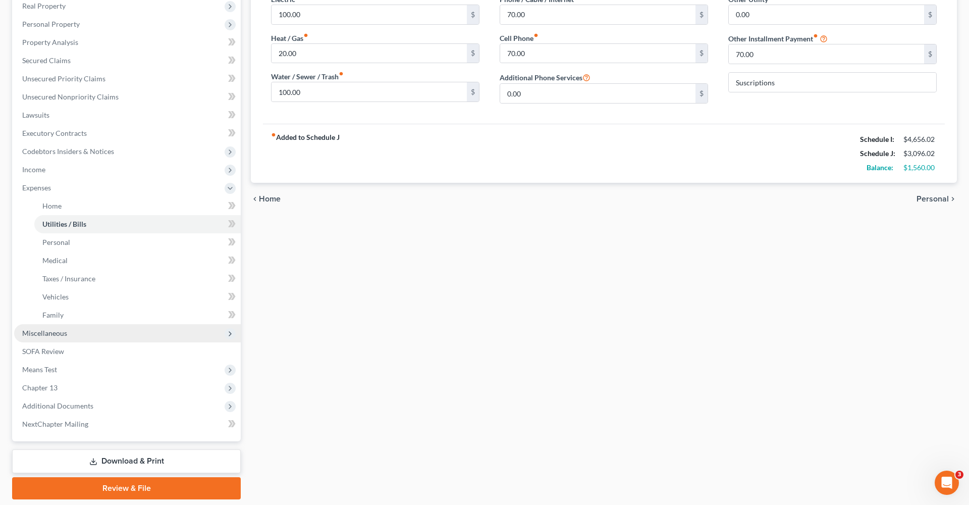
click at [44, 340] on span "Miscellaneous" at bounding box center [127, 333] width 227 height 18
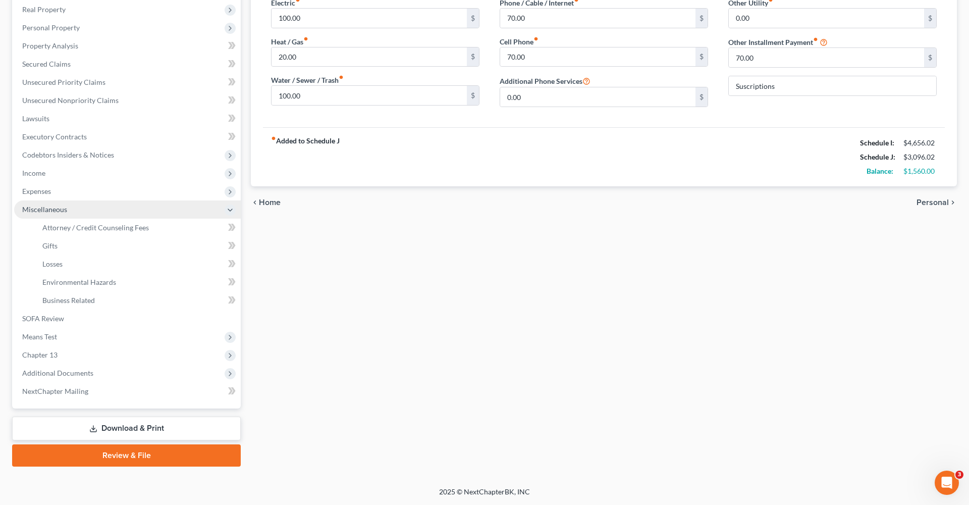
scroll to position [159, 0]
click at [79, 232] on link "Attorney / Credit Counseling Fees" at bounding box center [137, 228] width 207 height 18
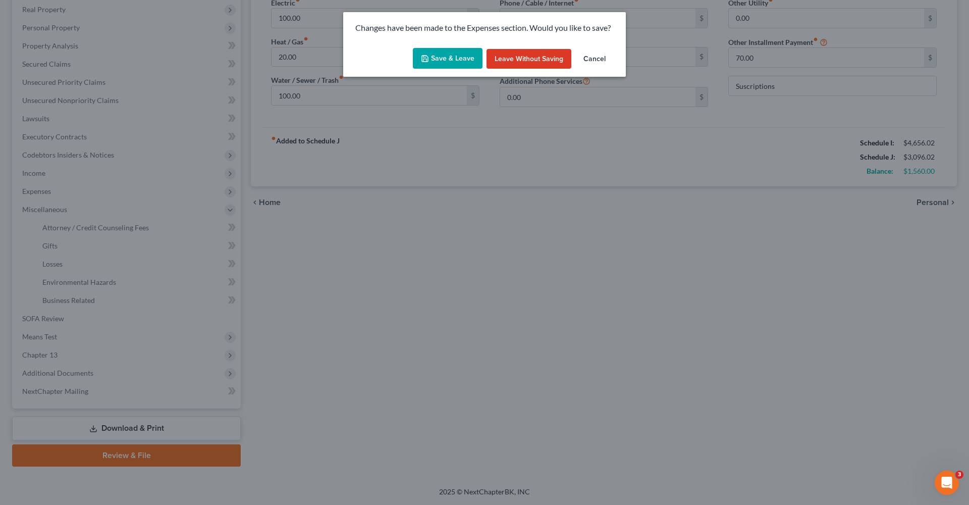
click at [433, 58] on button "Save & Leave" at bounding box center [448, 58] width 70 height 21
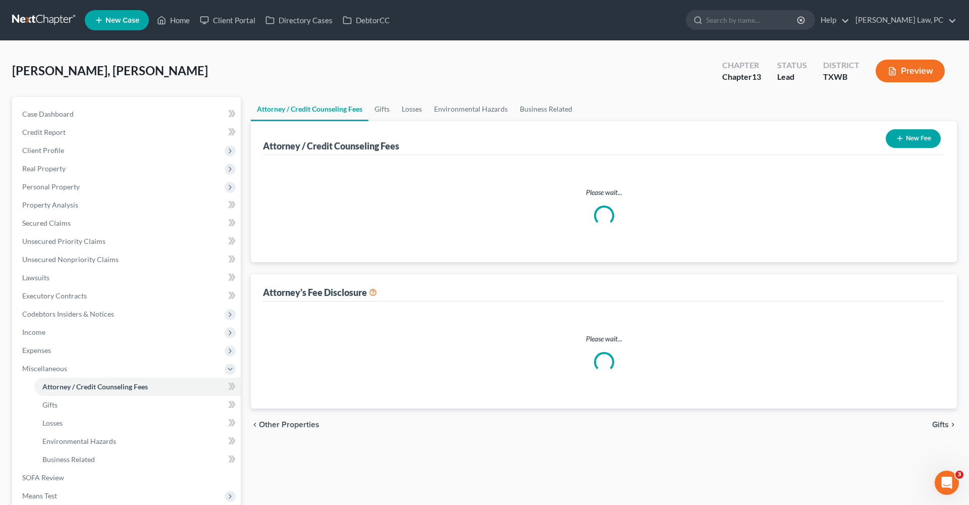
select select "1"
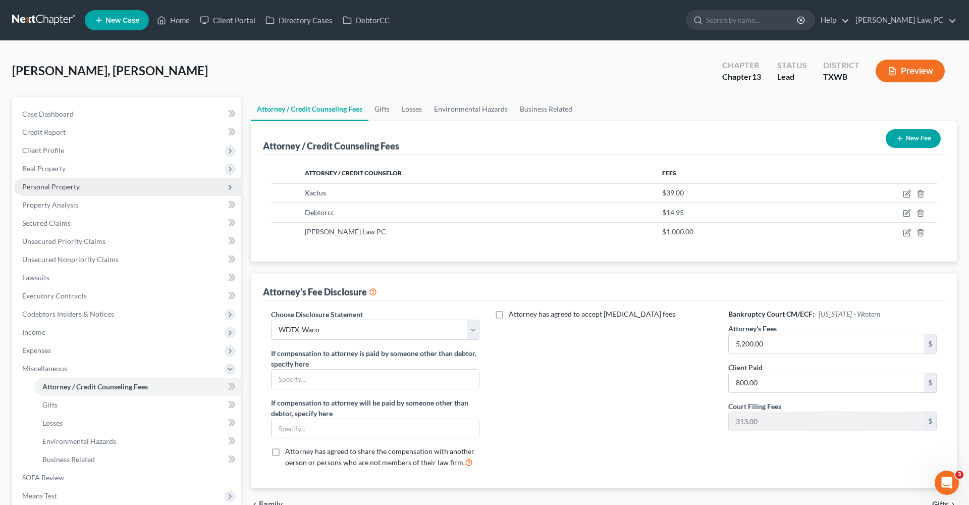
click at [55, 186] on span "Personal Property" at bounding box center [51, 186] width 58 height 9
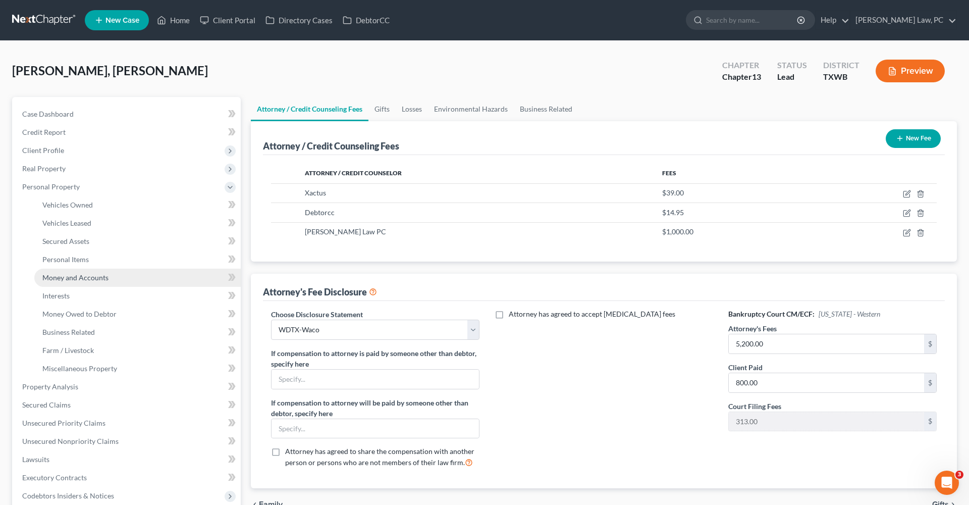
click at [60, 277] on span "Money and Accounts" at bounding box center [75, 277] width 66 height 9
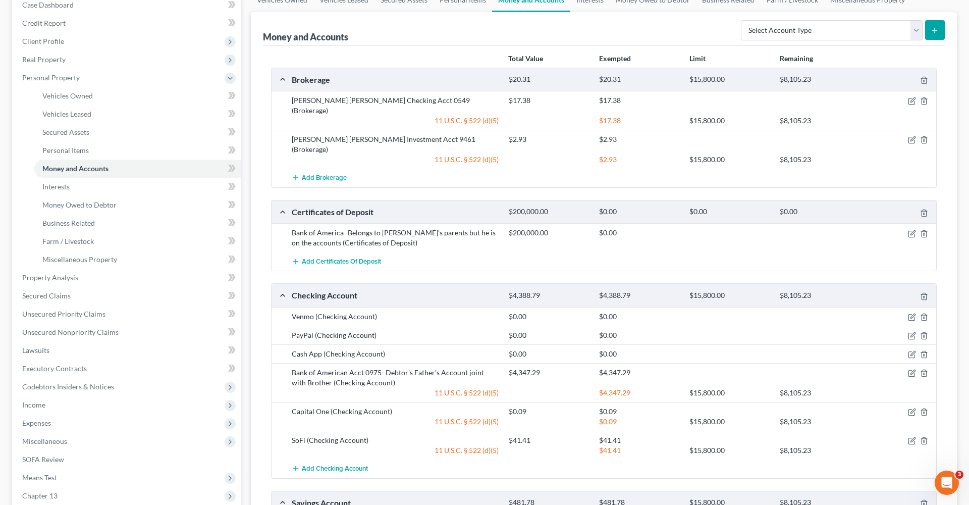
scroll to position [106, 0]
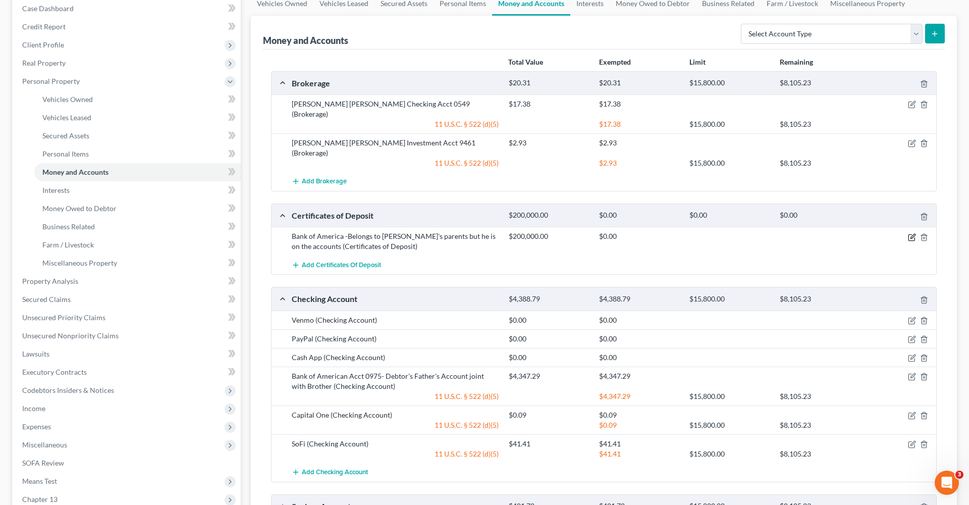
click at [909, 233] on icon "button" at bounding box center [912, 237] width 8 height 8
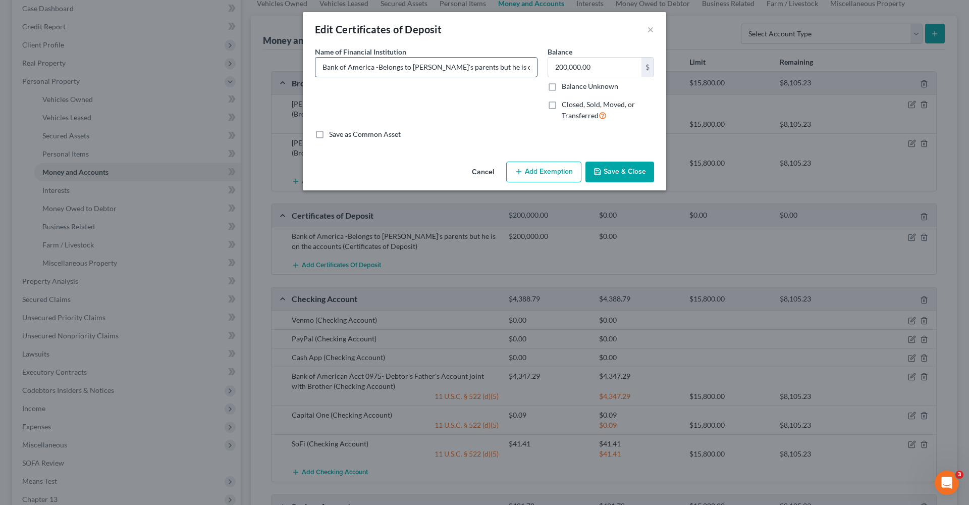
click at [500, 65] on input "Bank of America -Belongs to Debtor's parents but he is on the accounts" at bounding box center [427, 67] width 222 height 19
type input "Bank of America -Belongs to Debtor's parents but he is on the account. The bala…"
drag, startPoint x: 600, startPoint y: 73, endPoint x: 497, endPoint y: 65, distance: 103.3
click at [497, 65] on div "Name of Financial Institution * Bank of America -Belongs to Debtor's parents bu…" at bounding box center [484, 87] width 349 height 83
click at [620, 172] on button "Save & Close" at bounding box center [620, 172] width 69 height 21
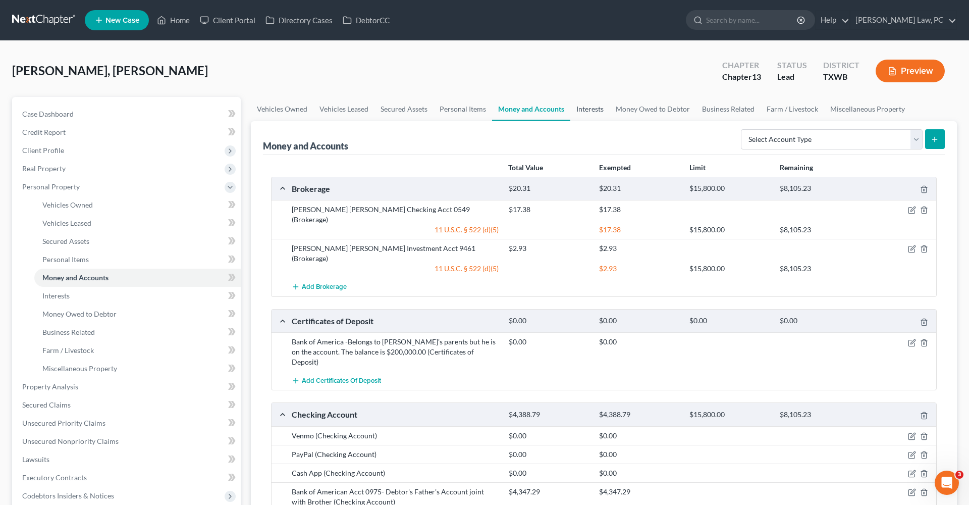
scroll to position [0, 0]
click at [591, 111] on link "Interests" at bounding box center [590, 109] width 39 height 24
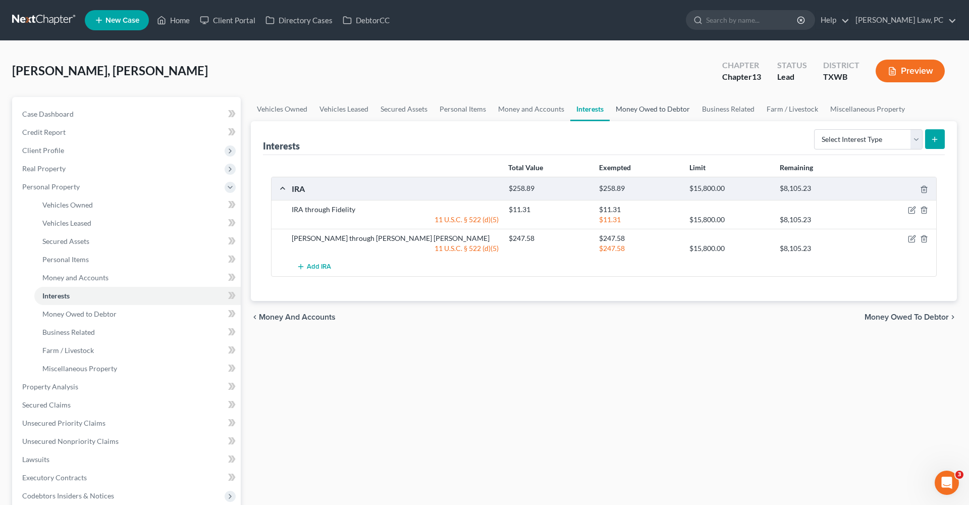
click at [646, 111] on link "Money Owed to Debtor" at bounding box center [653, 109] width 86 height 24
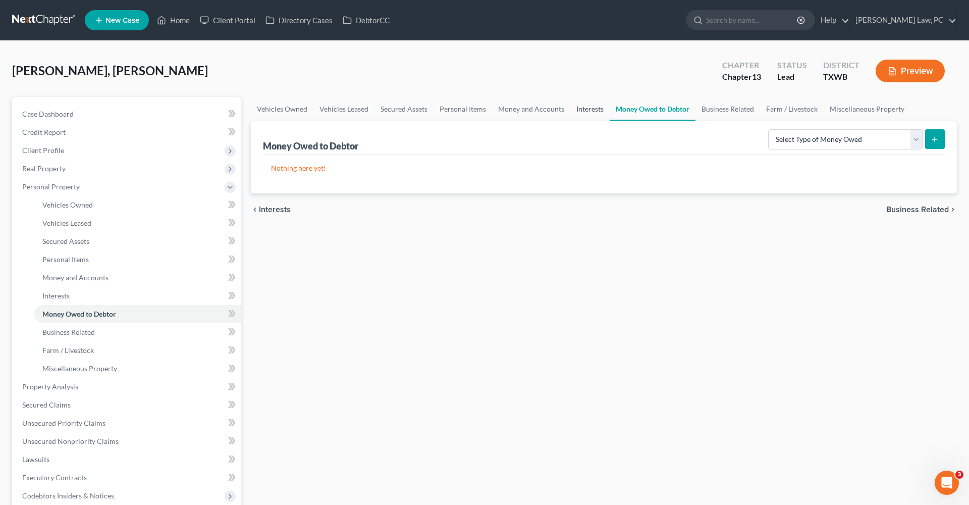
click at [580, 108] on link "Interests" at bounding box center [590, 109] width 39 height 24
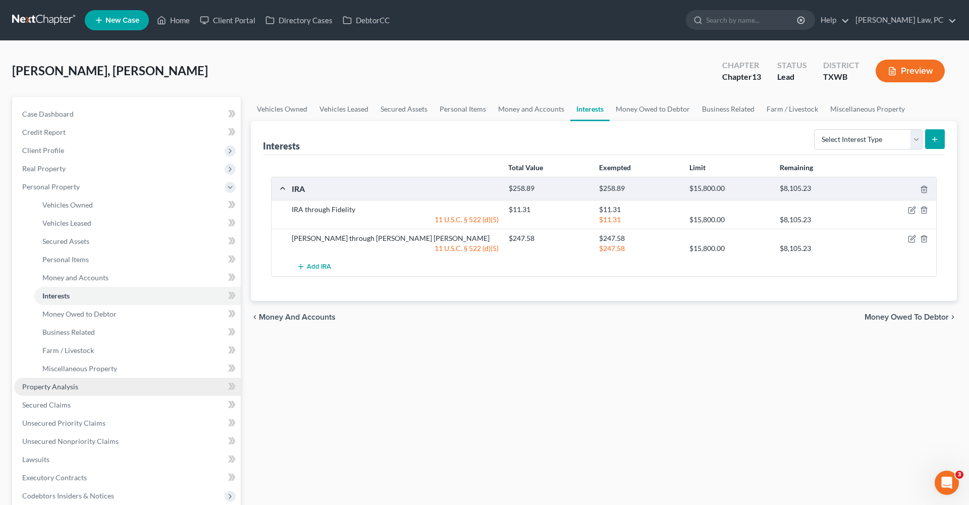
click at [60, 381] on link "Property Analysis" at bounding box center [127, 387] width 227 height 18
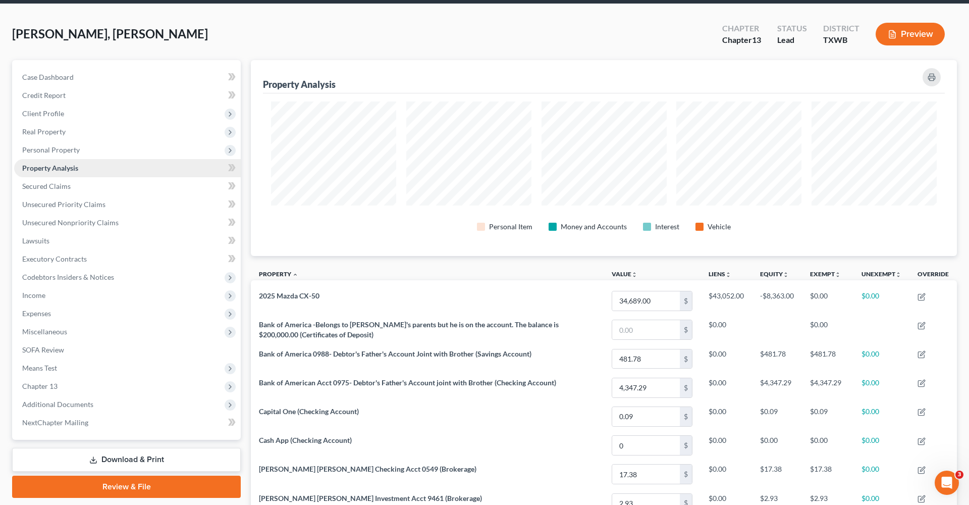
scroll to position [37, 0]
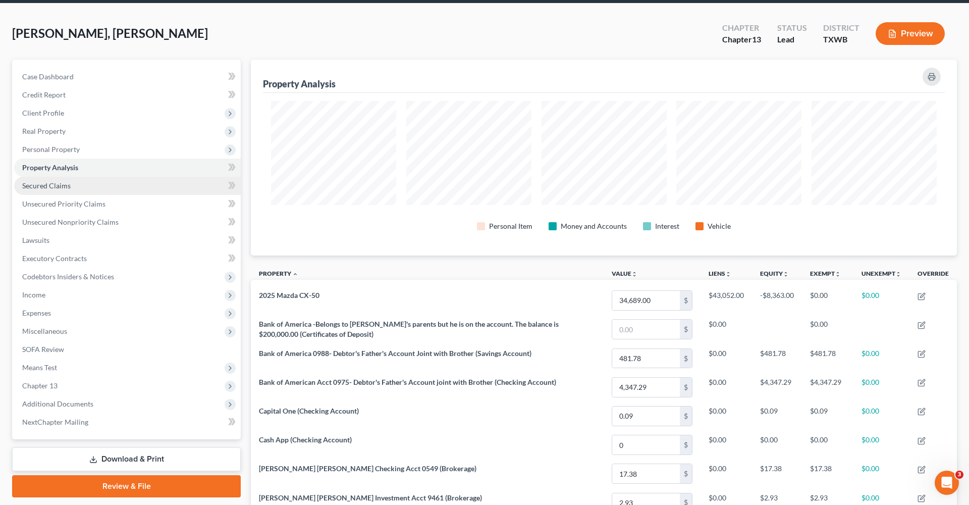
click at [36, 192] on link "Secured Claims" at bounding box center [127, 186] width 227 height 18
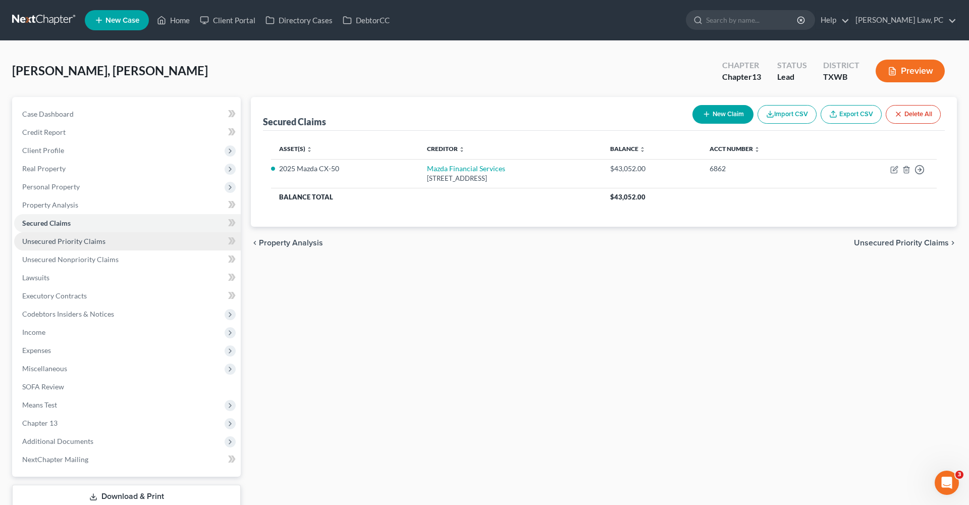
click at [67, 243] on span "Unsecured Priority Claims" at bounding box center [63, 241] width 83 height 9
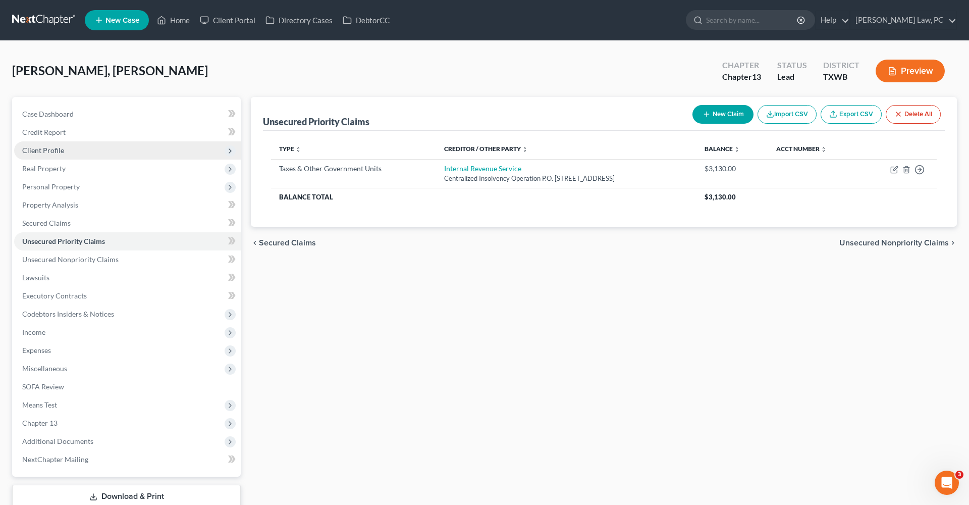
click at [34, 148] on span "Client Profile" at bounding box center [43, 150] width 42 height 9
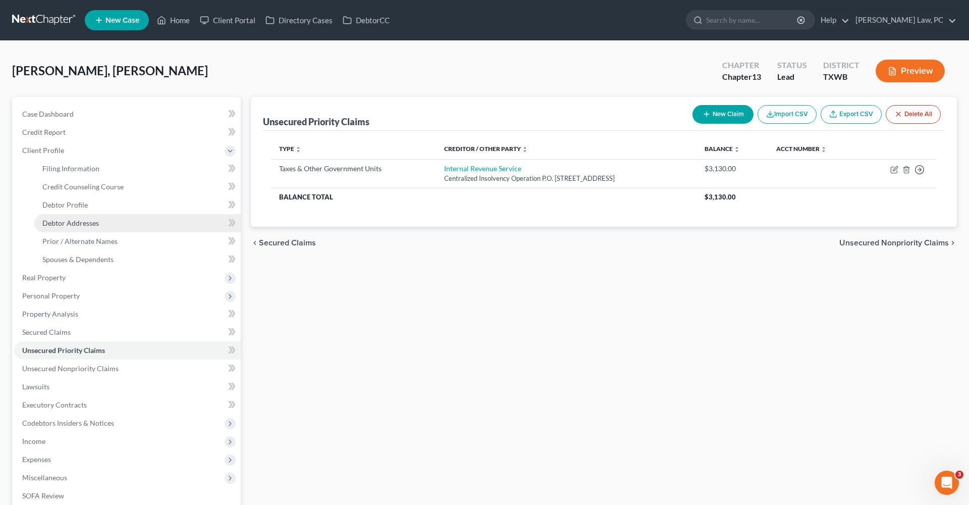
click at [64, 227] on span "Debtor Addresses" at bounding box center [70, 223] width 57 height 9
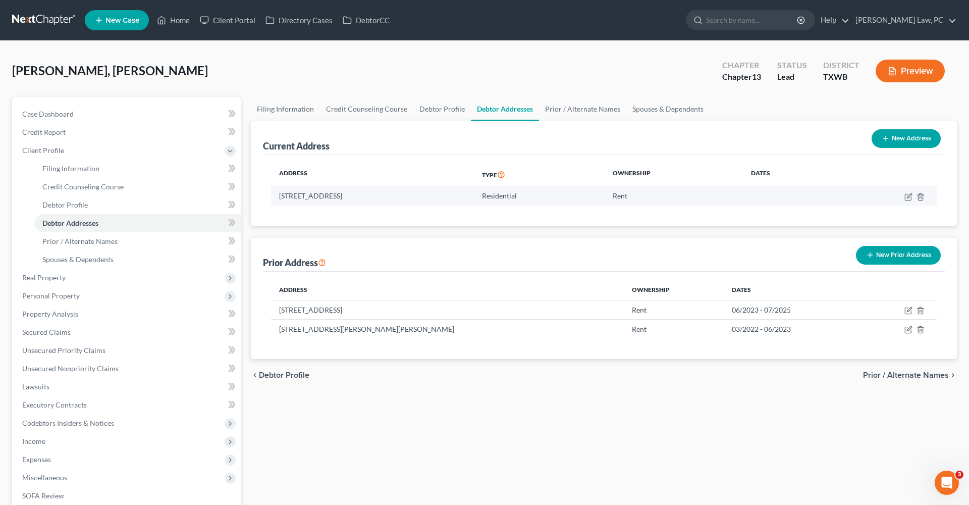
drag, startPoint x: 401, startPoint y: 196, endPoint x: 279, endPoint y: 191, distance: 122.8
click at [278, 191] on td "7420 Cedar Edge Dr, Austin, TX 78744" at bounding box center [372, 195] width 203 height 19
copy td "7420 Cedar Edge Dr, Austin, TX 78744"
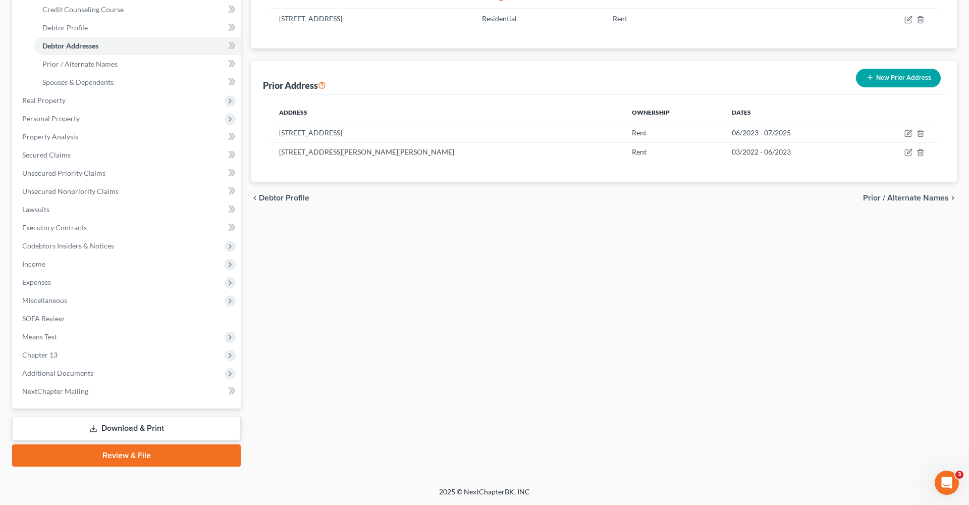
scroll to position [177, 0]
click at [83, 374] on span "Additional Documents" at bounding box center [57, 373] width 71 height 9
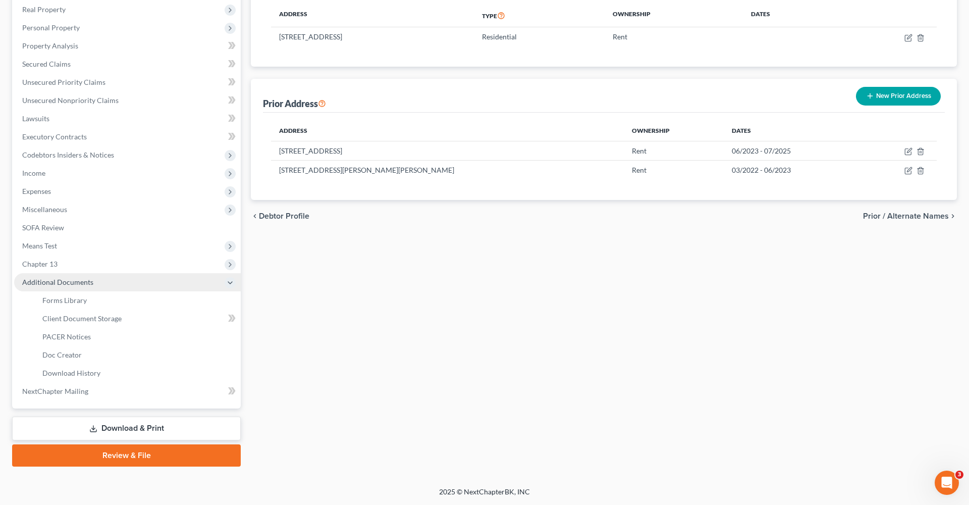
scroll to position [159, 0]
click at [84, 310] on ul "Forms Library Client Document Storage PACER Notices Doc Form Fields Doc Creator…" at bounding box center [127, 336] width 227 height 91
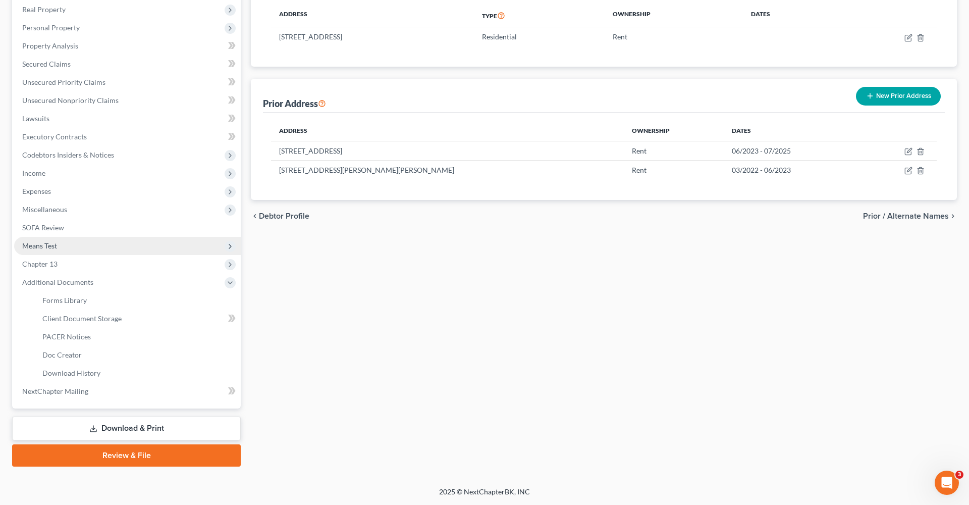
click at [95, 325] on link "Client Document Storage" at bounding box center [137, 319] width 207 height 18
select select "0"
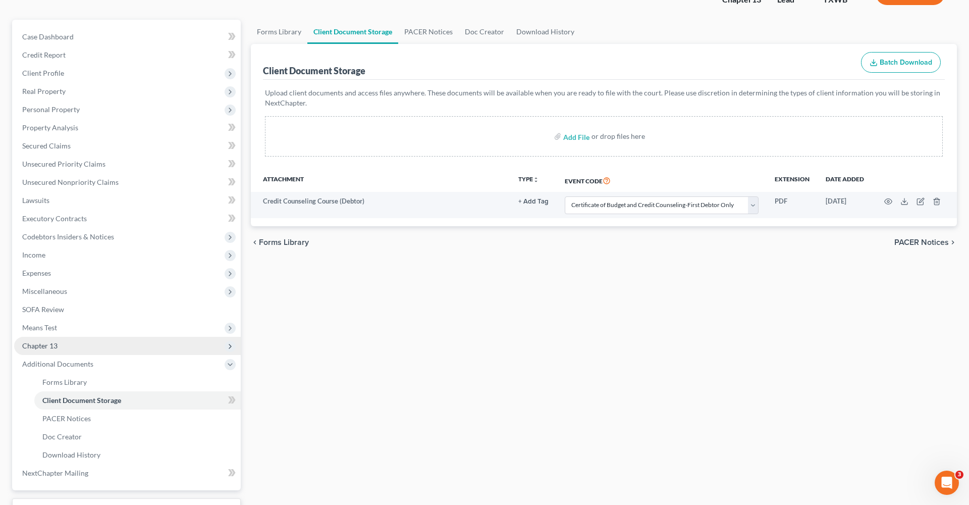
scroll to position [79, 0]
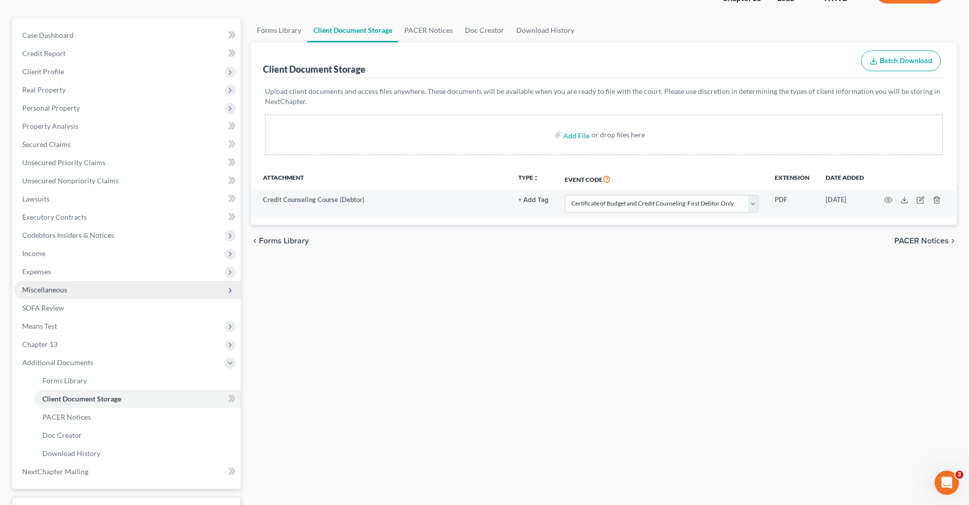
click at [41, 292] on span "Miscellaneous" at bounding box center [44, 289] width 45 height 9
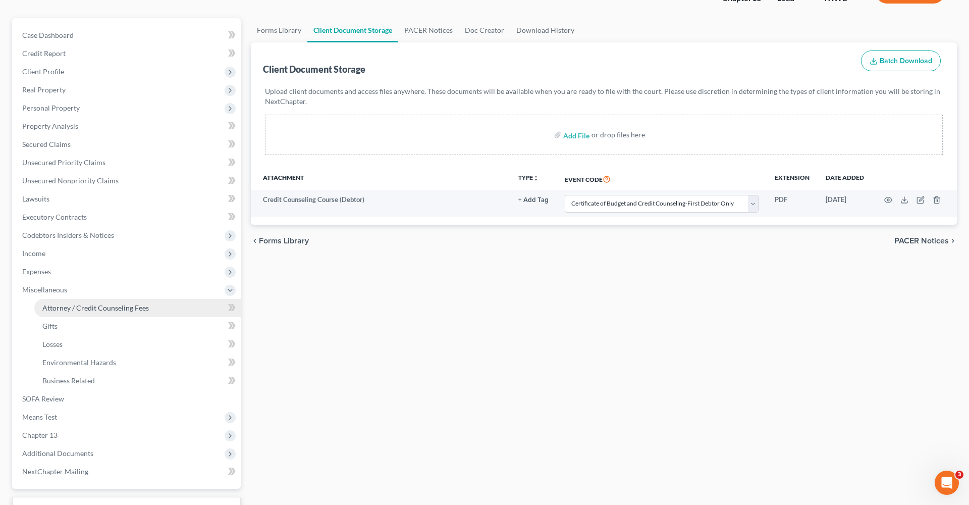
click at [85, 307] on span "Attorney / Credit Counseling Fees" at bounding box center [95, 307] width 107 height 9
select select "1"
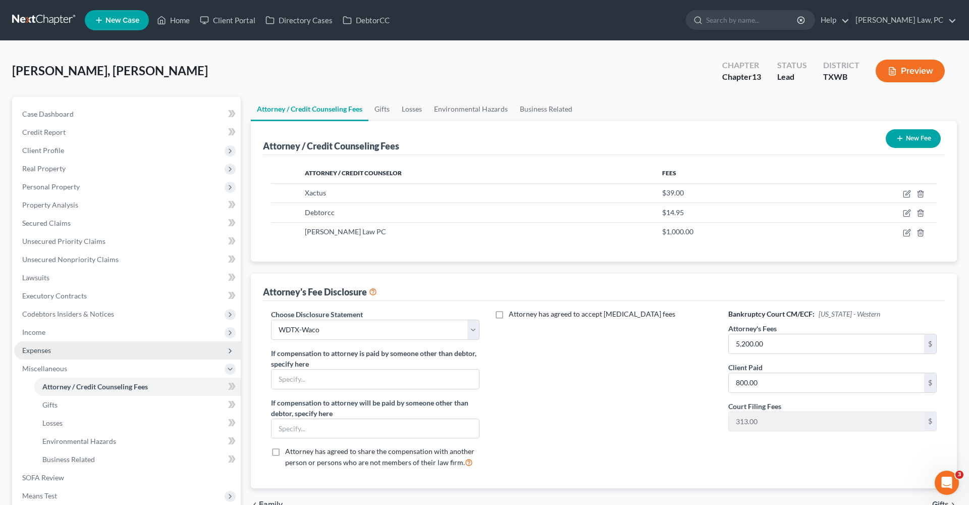
click at [40, 352] on span "Expenses" at bounding box center [36, 350] width 29 height 9
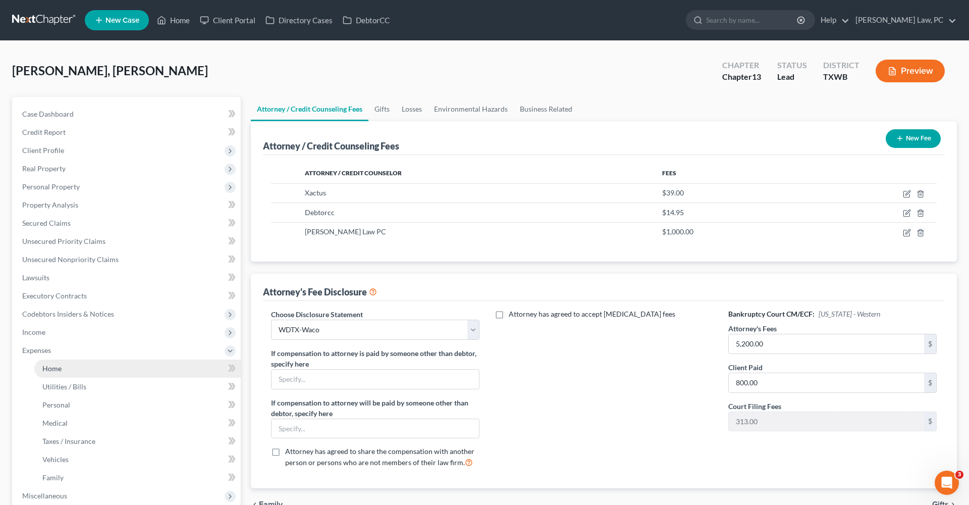
click at [50, 365] on span "Home" at bounding box center [51, 368] width 19 height 9
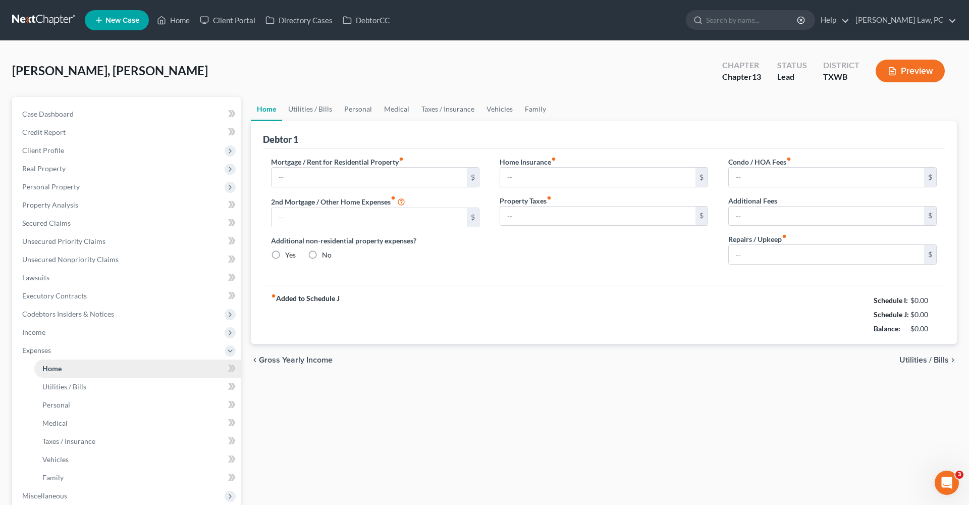
type input "1,100.00"
type input "0.00"
radio input "true"
type input "30.00"
type input "0.00"
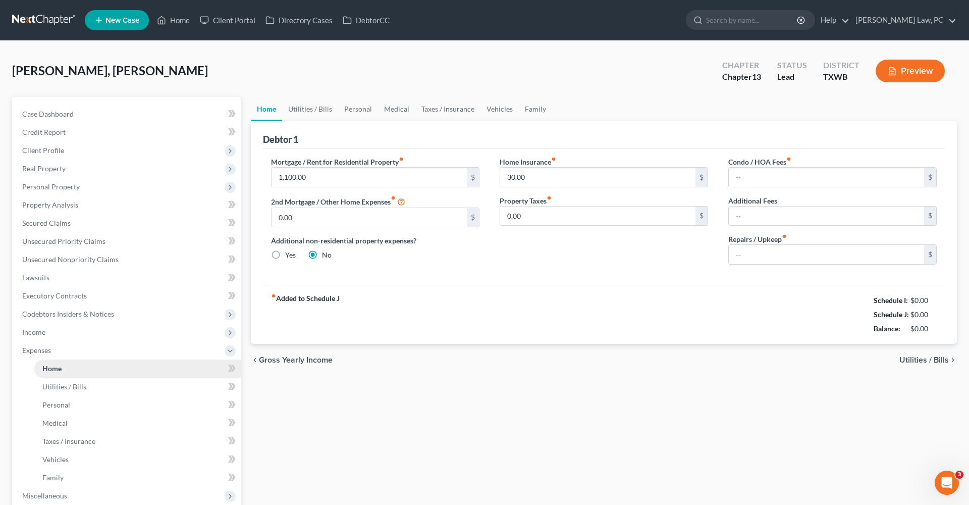
type input "0.00"
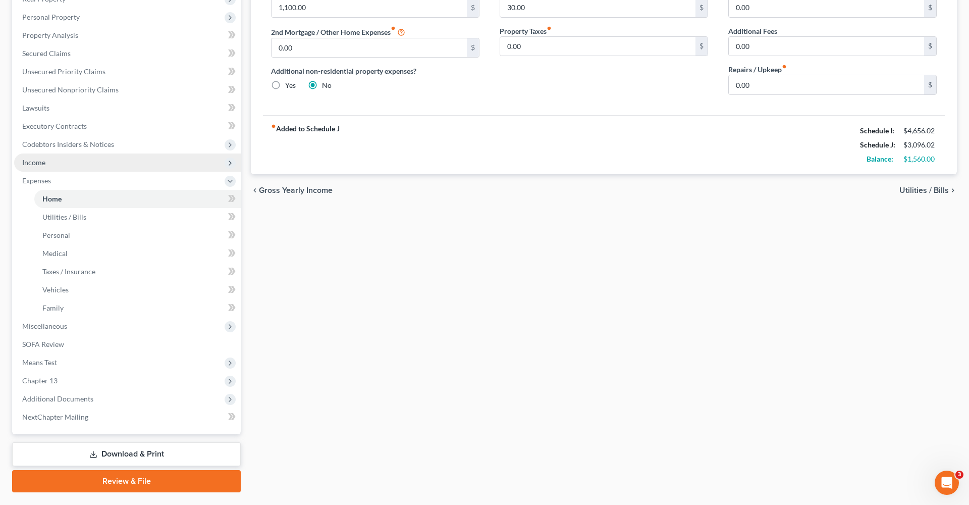
scroll to position [172, 0]
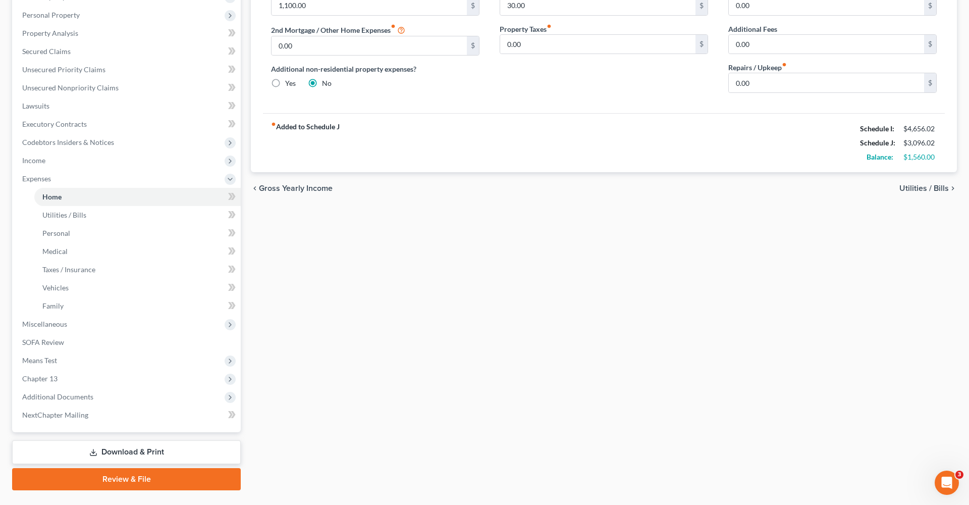
click at [93, 448] on link "Download & Print" at bounding box center [126, 452] width 229 height 24
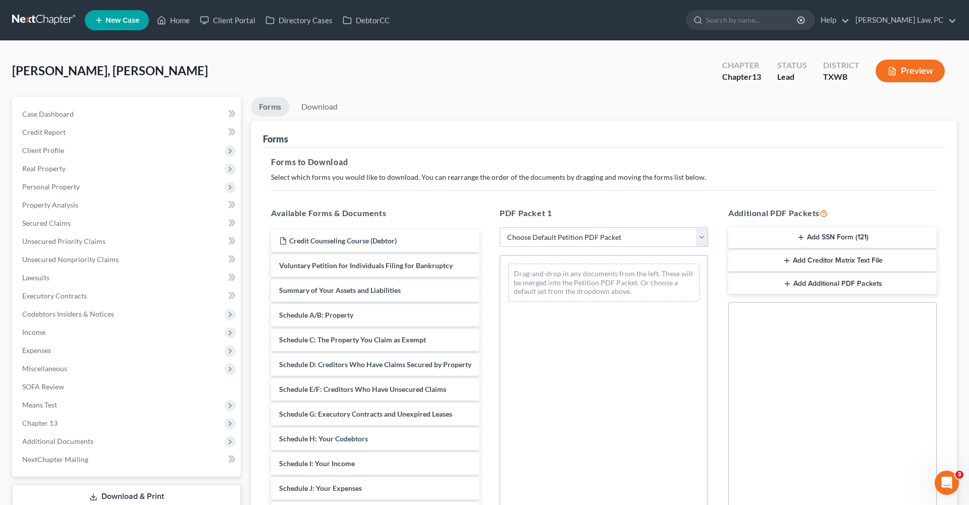
select select "0"
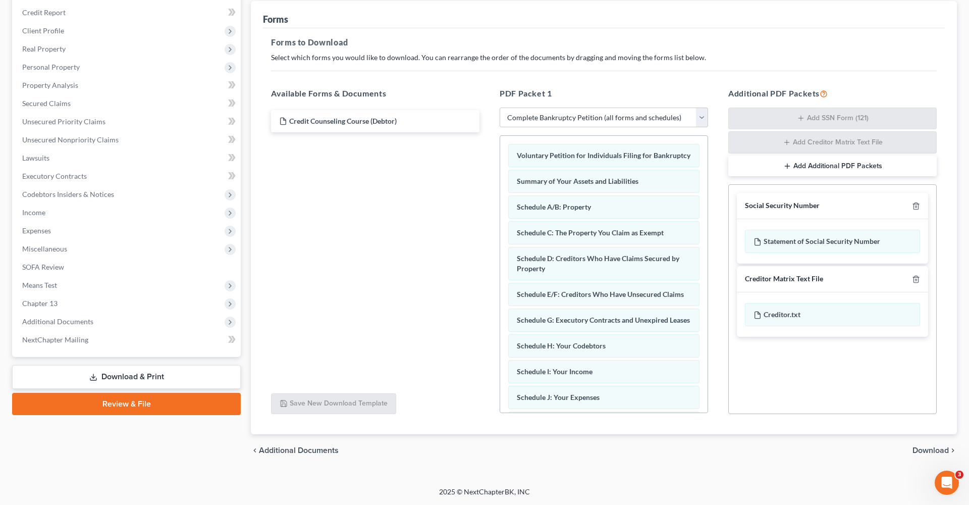
click at [932, 447] on span "Download" at bounding box center [931, 450] width 36 height 8
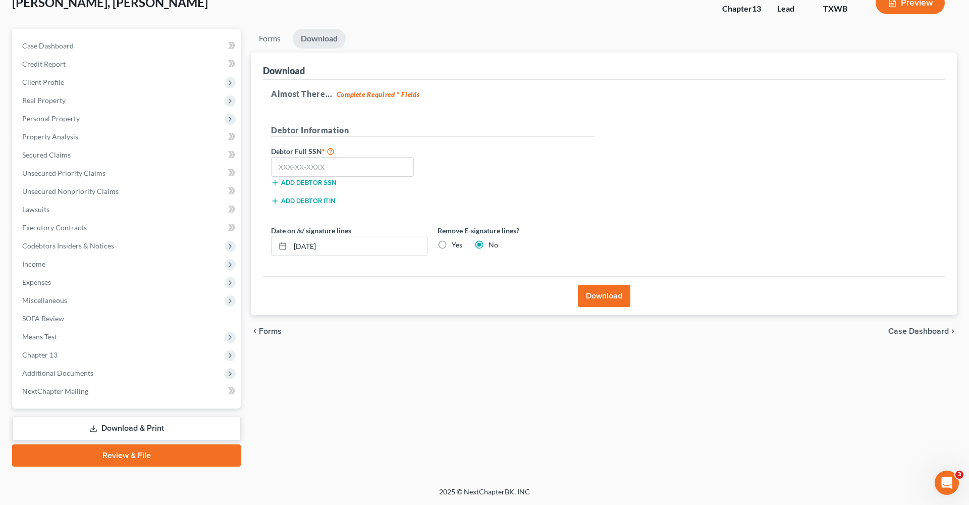
scroll to position [68, 0]
click at [349, 162] on input "text" at bounding box center [342, 167] width 143 height 20
type input "619-96-4424"
click at [601, 301] on button "Download" at bounding box center [604, 296] width 53 height 22
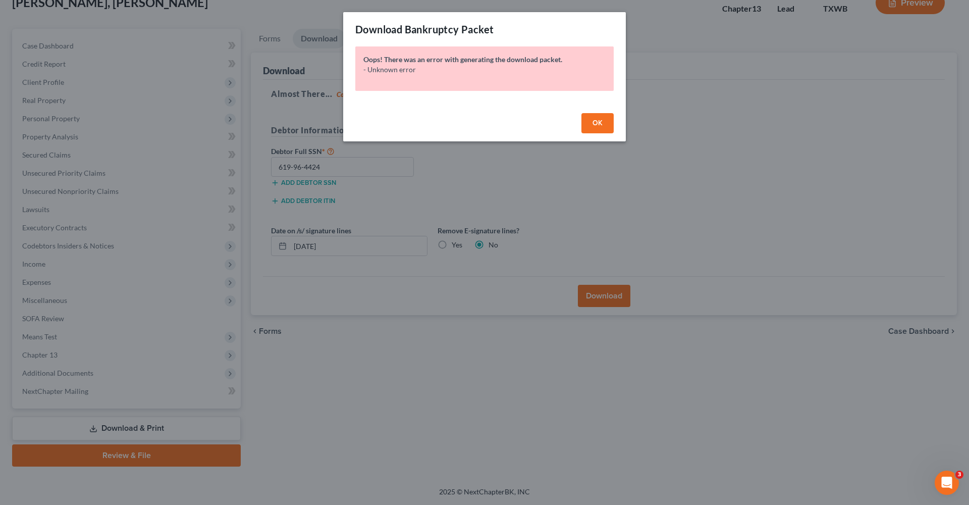
click at [607, 123] on button "OK" at bounding box center [598, 123] width 32 height 20
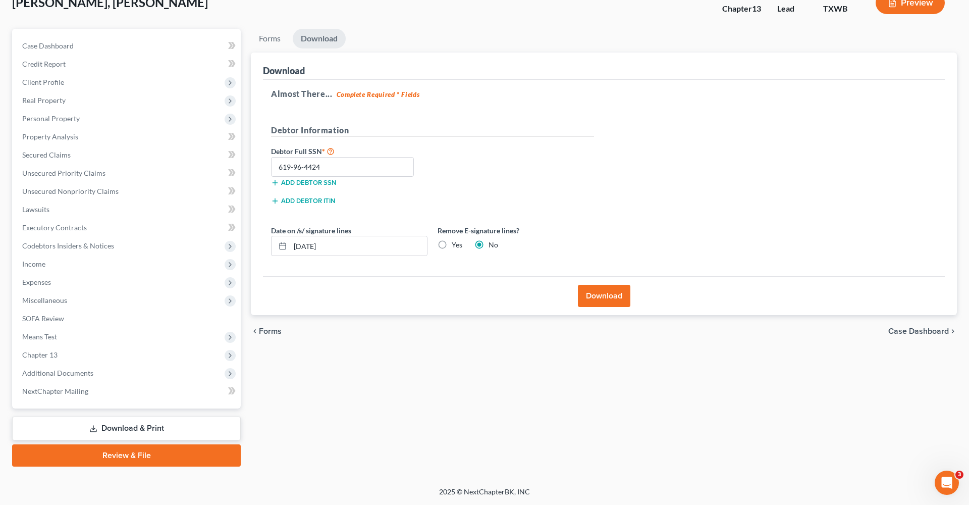
click at [615, 296] on button "Download" at bounding box center [604, 296] width 53 height 22
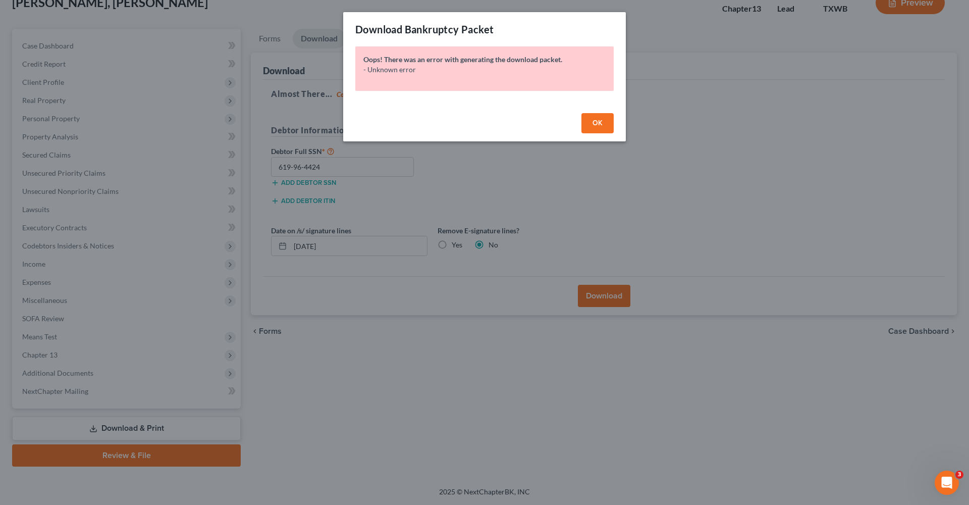
click at [597, 125] on span "OK" at bounding box center [598, 123] width 10 height 9
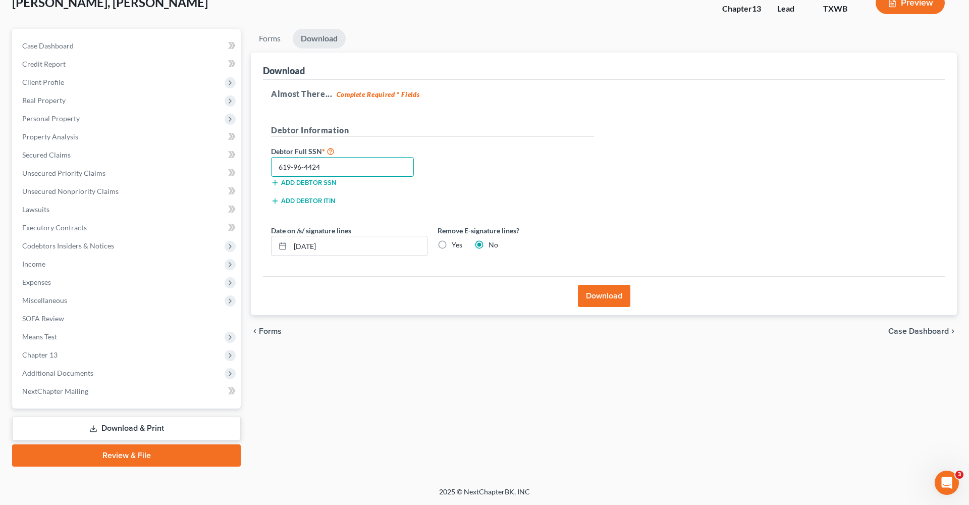
drag, startPoint x: 334, startPoint y: 164, endPoint x: 253, endPoint y: 163, distance: 80.8
click at [253, 163] on div "Download Almost There... Complete Required * Fields Debtor Information Debtor F…" at bounding box center [604, 184] width 706 height 263
click at [44, 85] on span "Client Profile" at bounding box center [43, 82] width 42 height 9
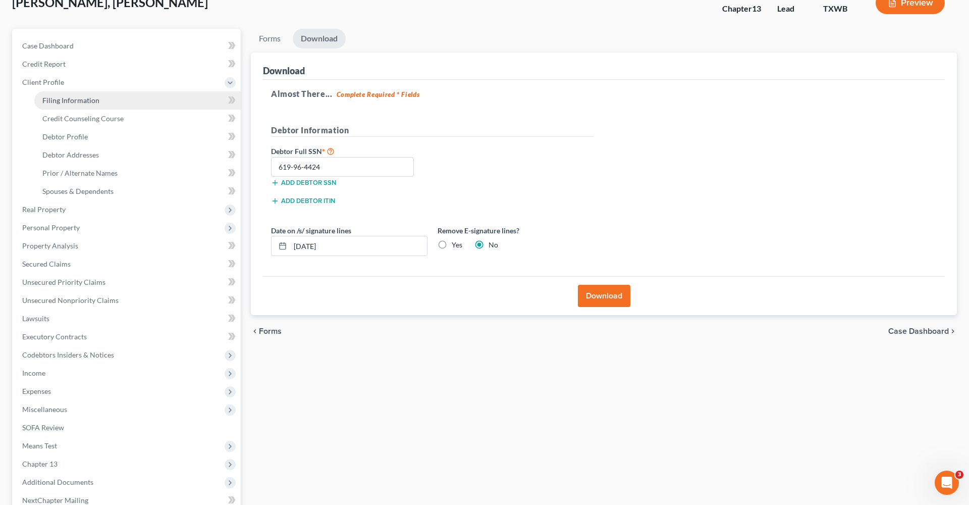
click at [66, 98] on span "Filing Information" at bounding box center [70, 100] width 57 height 9
select select "1"
select select "0"
select select "3"
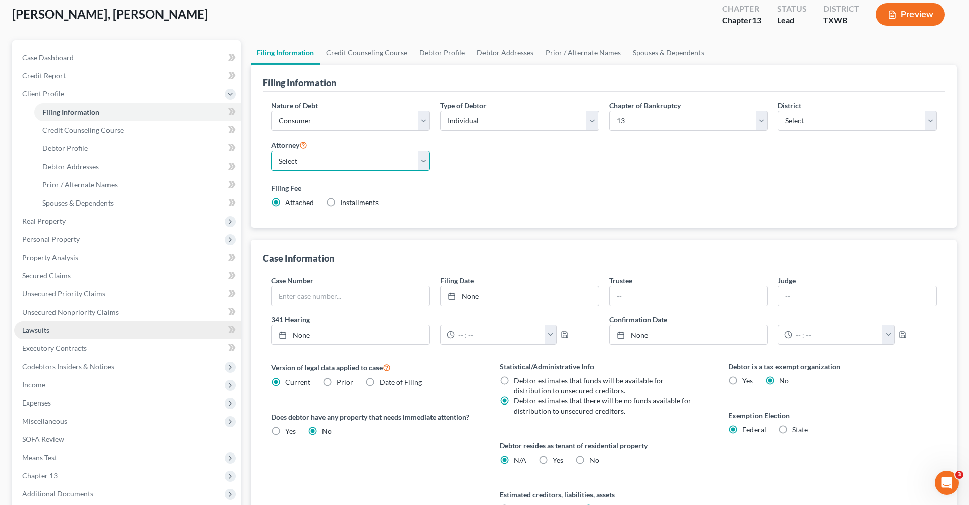
scroll to position [64, 0]
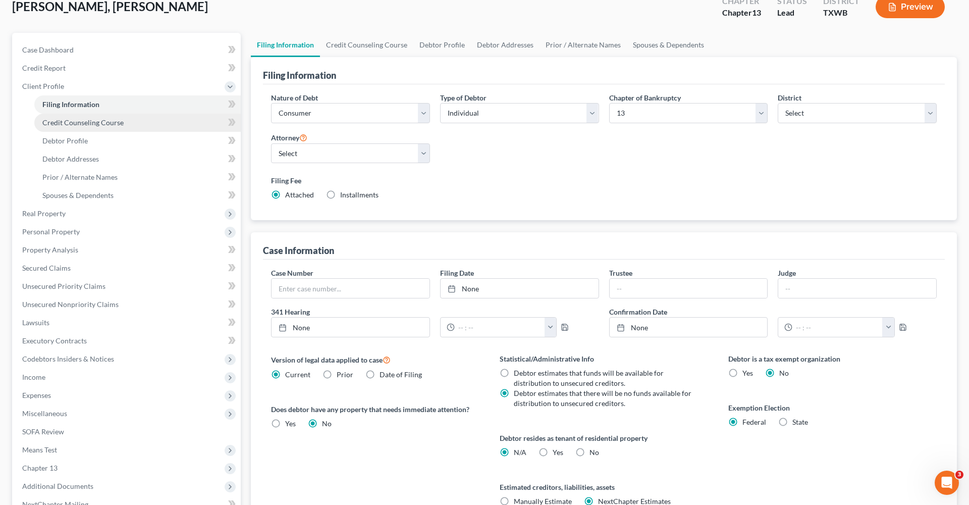
click at [82, 122] on span "Credit Counseling Course" at bounding box center [82, 122] width 81 height 9
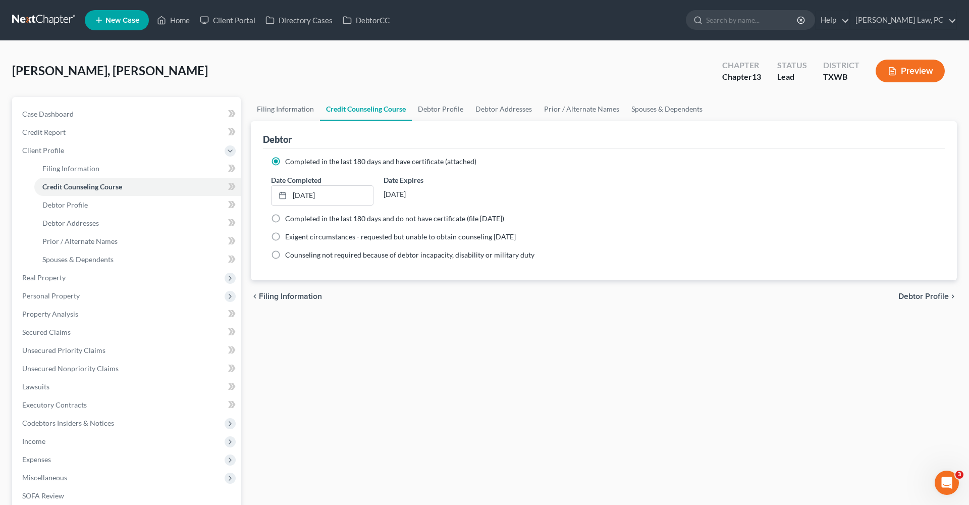
click at [60, 17] on link at bounding box center [44, 20] width 65 height 18
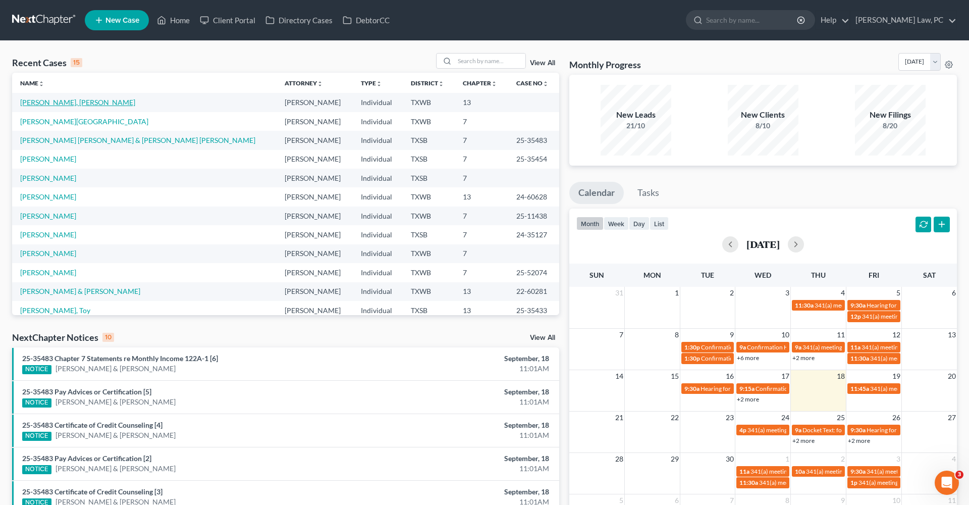
click at [74, 100] on link "[PERSON_NAME], [PERSON_NAME]" at bounding box center [77, 102] width 115 height 9
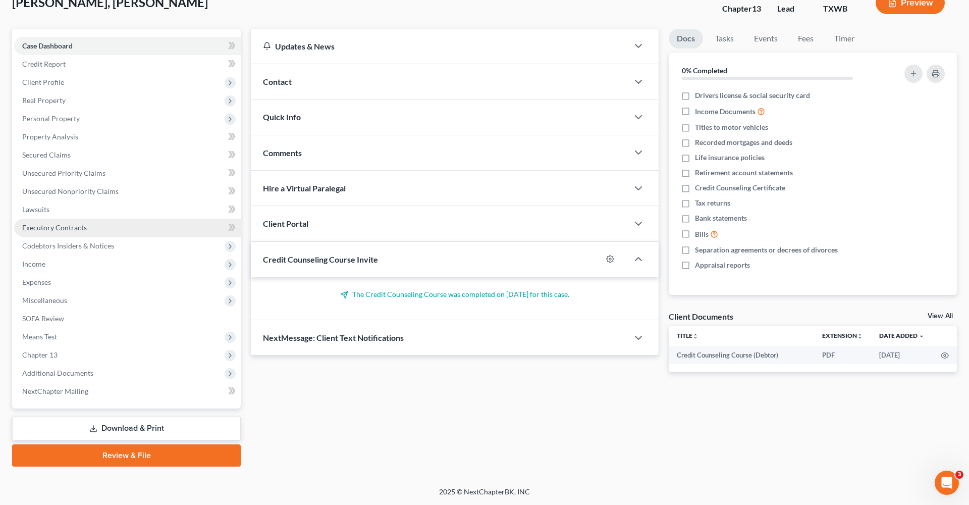
click at [55, 226] on span "Executory Contracts" at bounding box center [54, 227] width 65 height 9
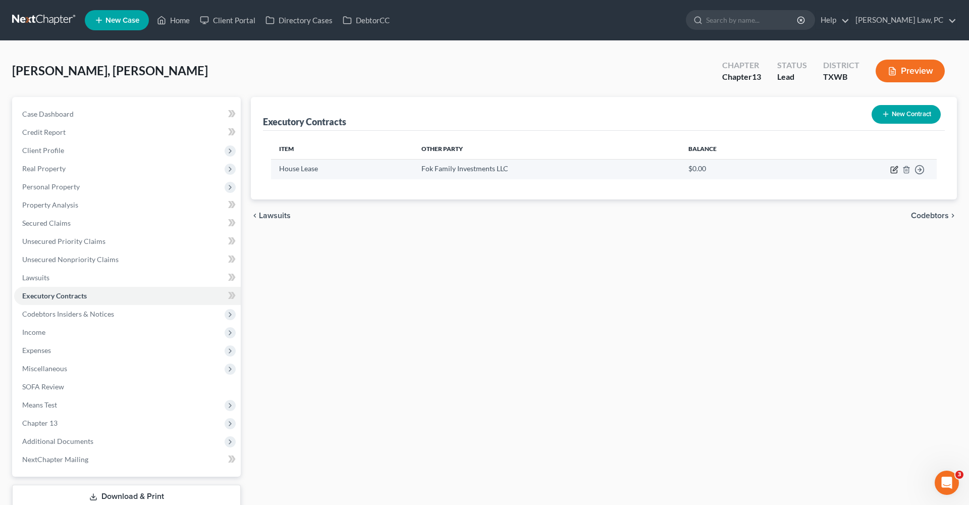
click at [894, 170] on icon "button" at bounding box center [895, 170] width 8 height 8
select select "3"
select select "0"
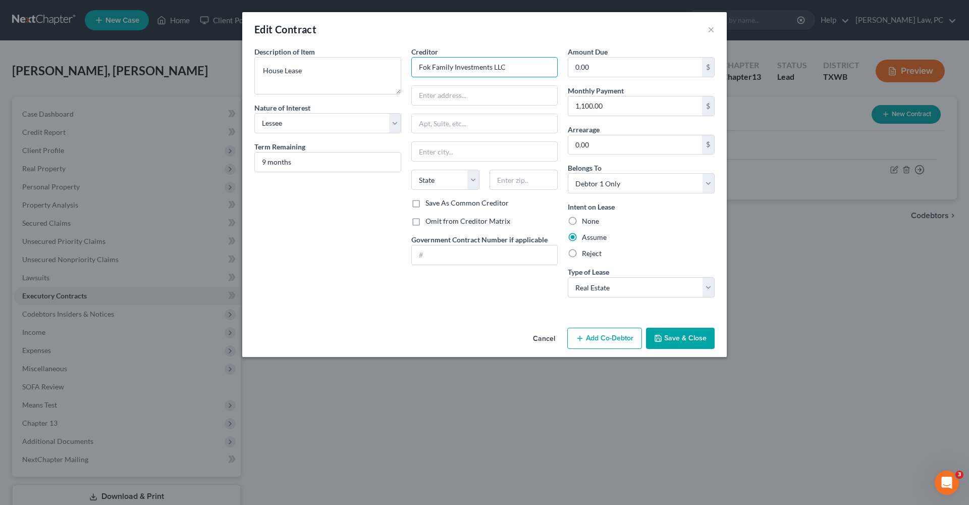
drag, startPoint x: 518, startPoint y: 69, endPoint x: 403, endPoint y: 58, distance: 114.7
click at [403, 58] on div "Description of non-residential real property * Description of Item * House Leas…" at bounding box center [484, 175] width 471 height 259
click at [431, 68] on input "Fok Family Investments LLC" at bounding box center [485, 67] width 147 height 20
type input "FoxFamily Investments LLC"
paste input "Address 2681 POINSETTIA DR RICHARDSON TX, 75082"
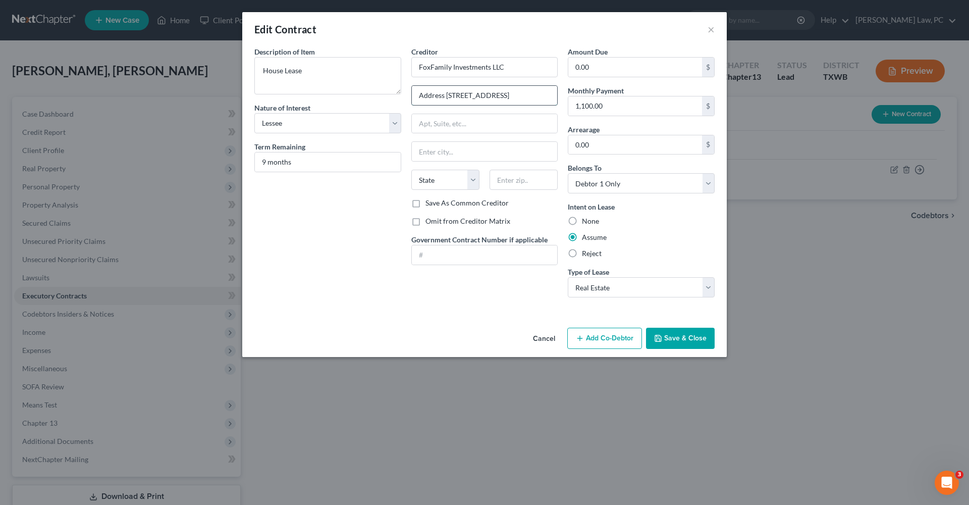
drag, startPoint x: 538, startPoint y: 96, endPoint x: 533, endPoint y: 95, distance: 5.6
click at [532, 95] on input "Address 2681 POINSETTIA DR RICHARDSON TX, 75082" at bounding box center [485, 95] width 146 height 19
drag, startPoint x: 517, startPoint y: 97, endPoint x: 549, endPoint y: 92, distance: 32.6
click at [549, 92] on input "Address 2681 POINSETTIA DR RICHARDSON TX, 75082" at bounding box center [485, 95] width 146 height 19
type input "Address 2681 POINSETTIA DR RICHARDSON TX,"
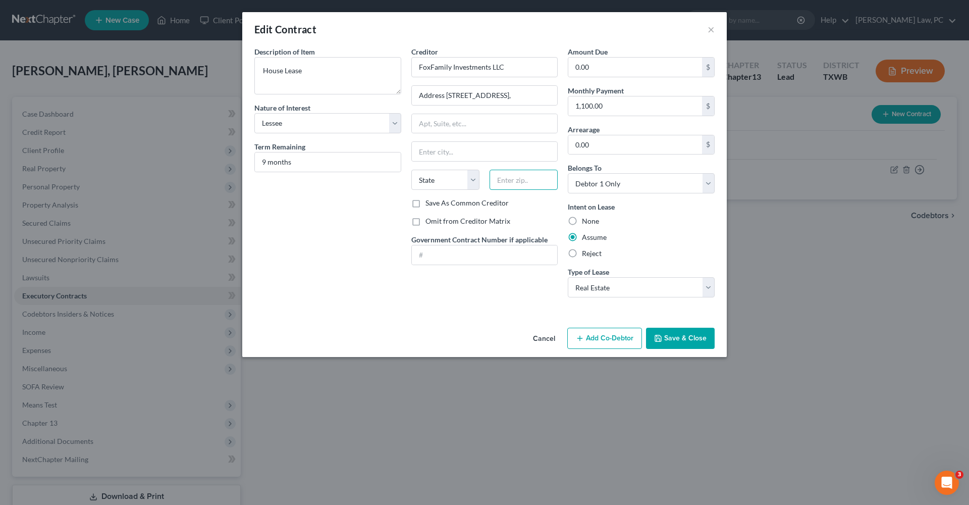
paste input "75082"
type input "75082"
type input "Richardson"
select select "45"
drag, startPoint x: 464, startPoint y: 96, endPoint x: 502, endPoint y: 95, distance: 37.9
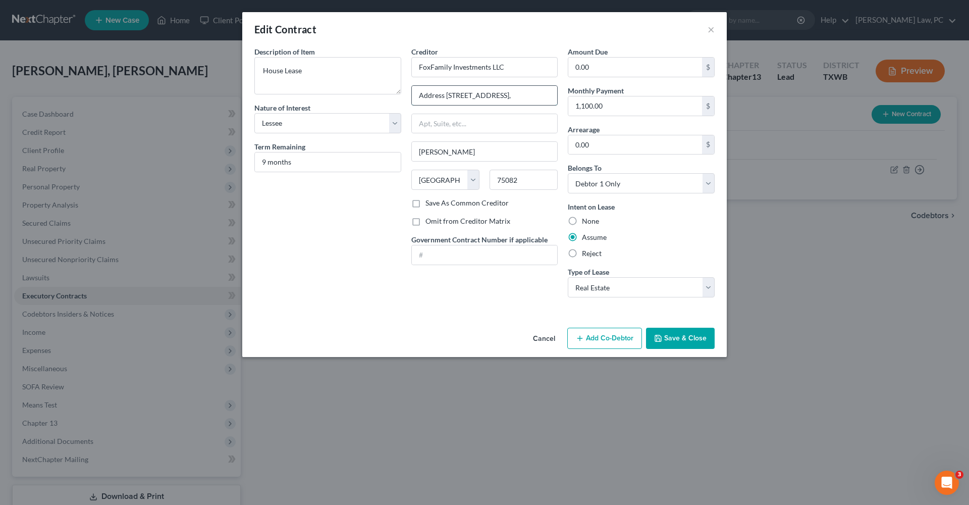
click at [502, 95] on input "Address 2681 POINSETTIA DR RICHARDSON TX," at bounding box center [485, 95] width 146 height 19
click at [515, 99] on input "Address 2681 POINSETTIA DR RICHARDSON TX," at bounding box center [485, 95] width 146 height 19
click at [428, 97] on input "Address 2681 POINSETTIA DR RICHARDSON TX," at bounding box center [485, 95] width 146 height 19
drag, startPoint x: 444, startPoint y: 96, endPoint x: 377, endPoint y: 96, distance: 67.2
click at [377, 96] on div "Description of non-residential real property * Description of Item * House Leas…" at bounding box center [484, 175] width 471 height 259
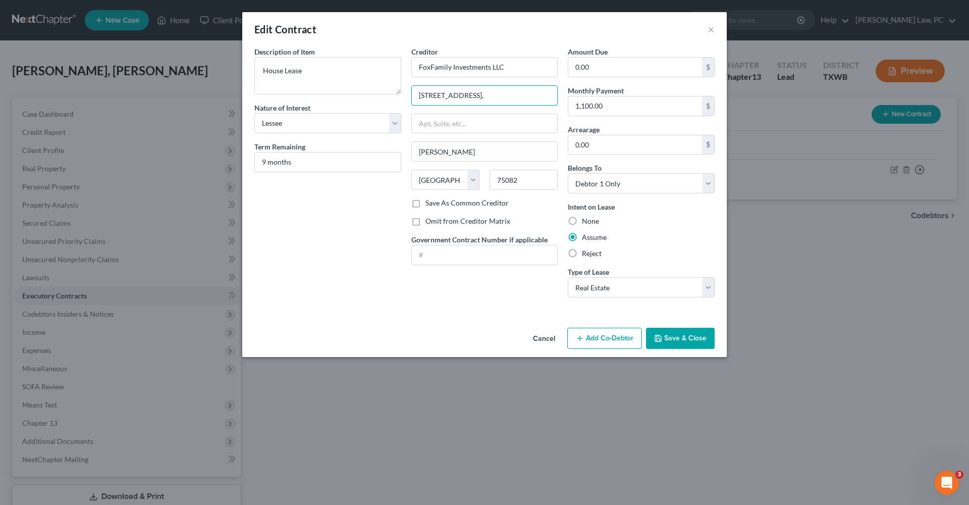
drag, startPoint x: 493, startPoint y: 96, endPoint x: 578, endPoint y: 91, distance: 85.0
click at [578, 91] on div "Description of non-residential real property * Description of Item * House Leas…" at bounding box center [484, 175] width 471 height 259
drag, startPoint x: 492, startPoint y: 95, endPoint x: 437, endPoint y: 95, distance: 55.0
click at [437, 95] on input "2681 POINSETTIA DR" at bounding box center [485, 95] width 146 height 19
type input "2681Poinsettia Dr"
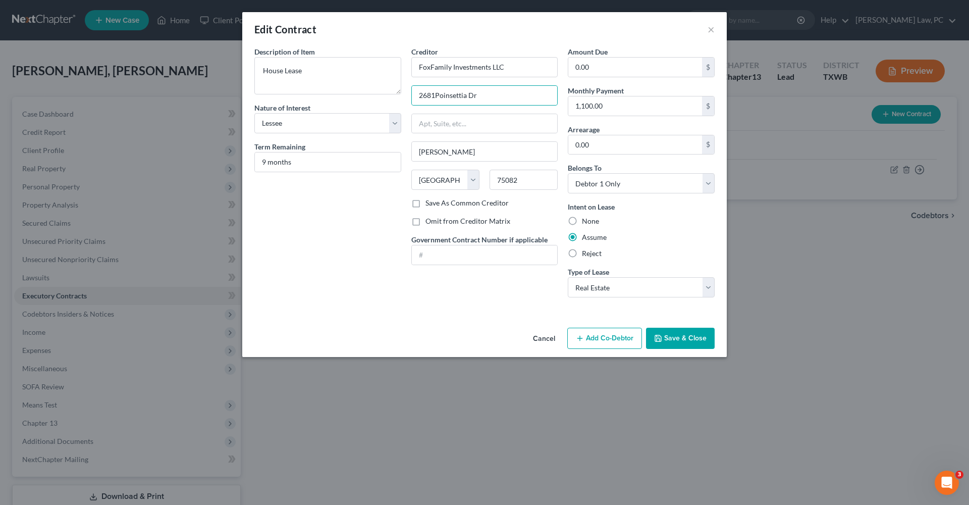
click at [679, 337] on button "Save & Close" at bounding box center [680, 338] width 69 height 21
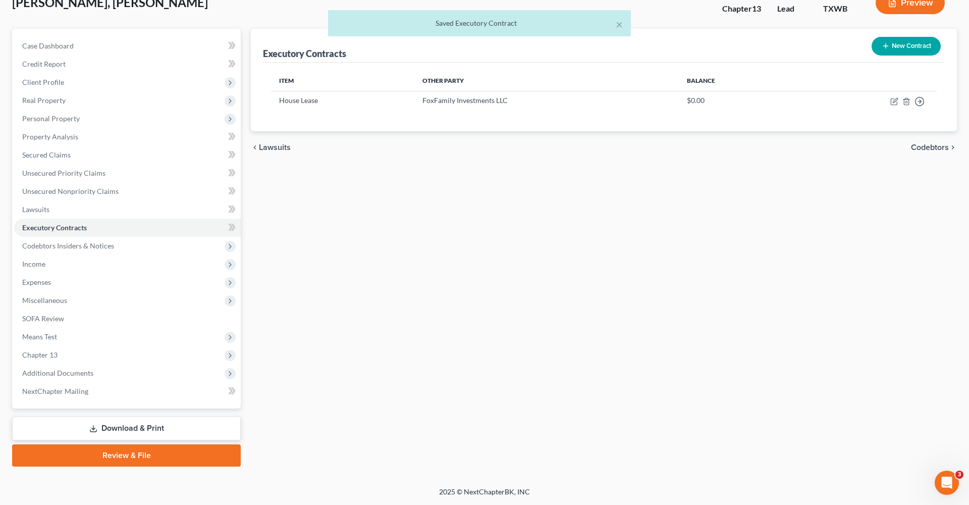
scroll to position [68, 0]
click at [116, 434] on link "Download & Print" at bounding box center [126, 429] width 229 height 24
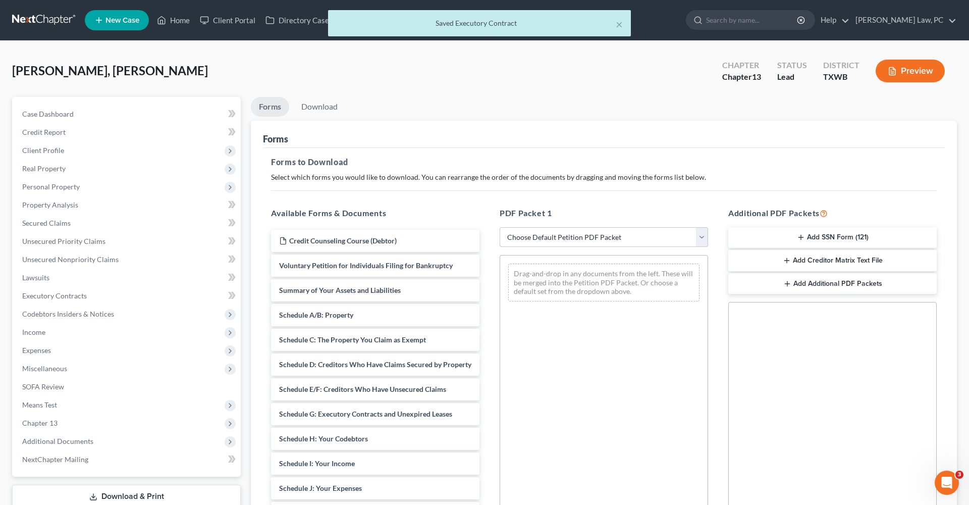
select select "0"
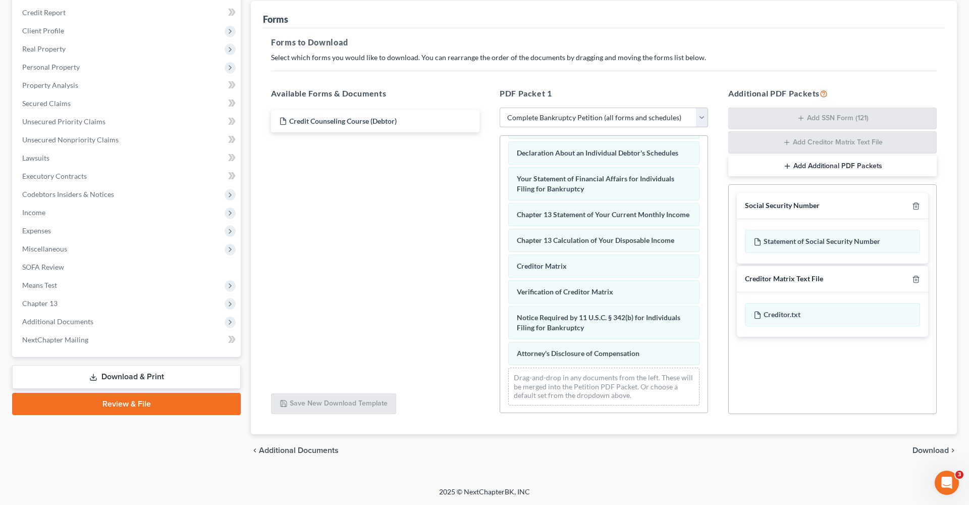
scroll to position [120, 0]
click at [925, 455] on div "chevron_left Additional Documents Download chevron_right" at bounding box center [604, 450] width 706 height 32
click at [918, 448] on span "Download" at bounding box center [931, 450] width 36 height 8
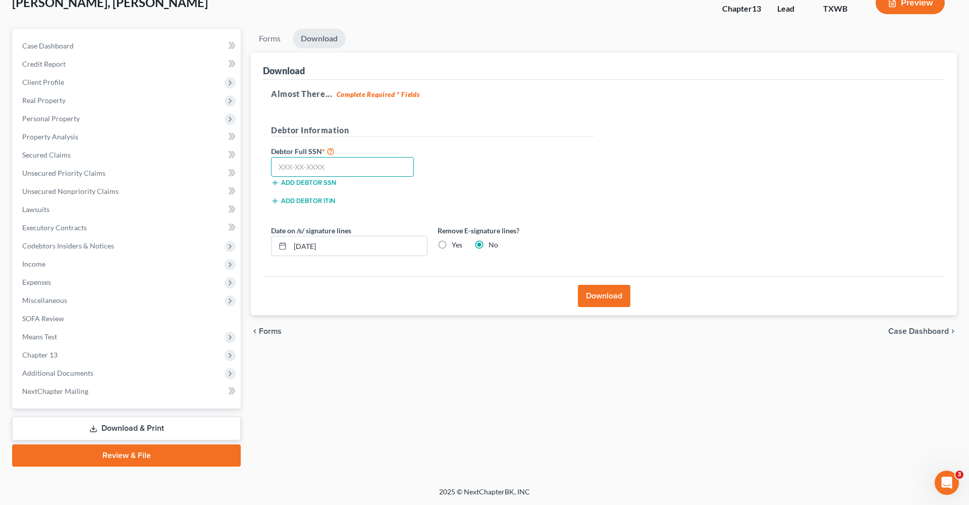
click at [341, 162] on input "text" at bounding box center [342, 167] width 143 height 20
paste input "750-82"
type input "750-82"
drag, startPoint x: 308, startPoint y: 168, endPoint x: 262, endPoint y: 165, distance: 46.6
click at [262, 165] on div "Download Almost There... Complete Required * Fields Debtor Information Debtor F…" at bounding box center [604, 184] width 706 height 263
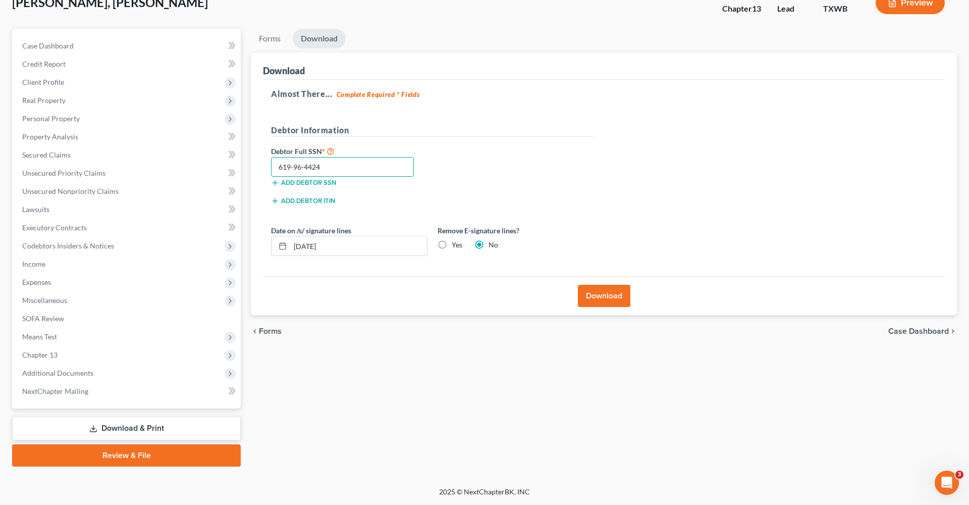
type input "619-96-4424"
click at [604, 296] on button "Download" at bounding box center [604, 296] width 53 height 22
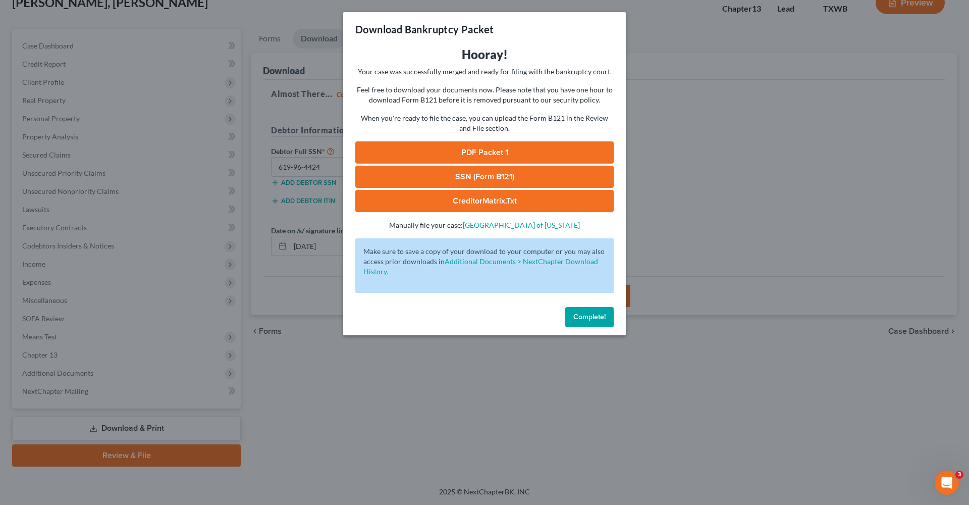
click at [503, 148] on link "PDF Packet 1" at bounding box center [484, 152] width 259 height 22
click at [440, 175] on link "SSN (Form B121)" at bounding box center [484, 177] width 259 height 22
click at [579, 319] on span "Complete!" at bounding box center [590, 317] width 32 height 9
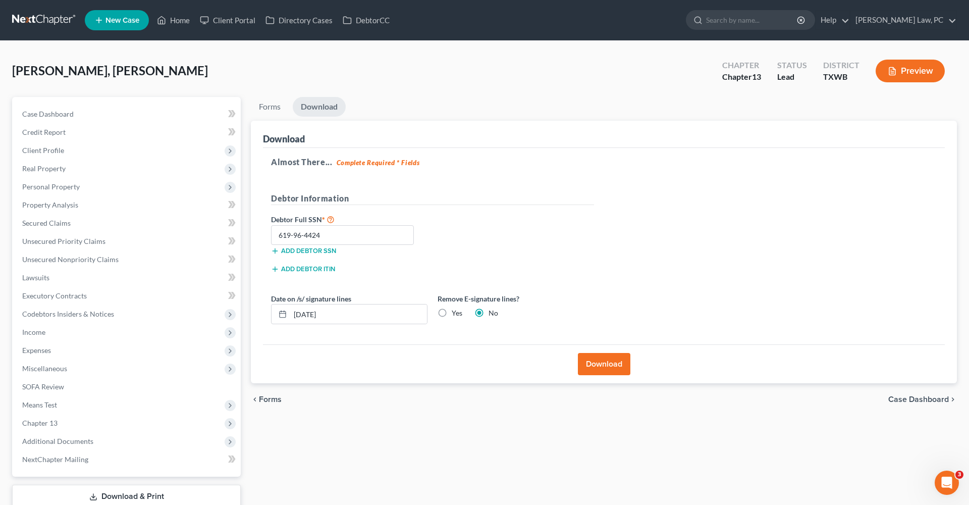
scroll to position [0, 0]
click at [41, 21] on link at bounding box center [44, 20] width 65 height 18
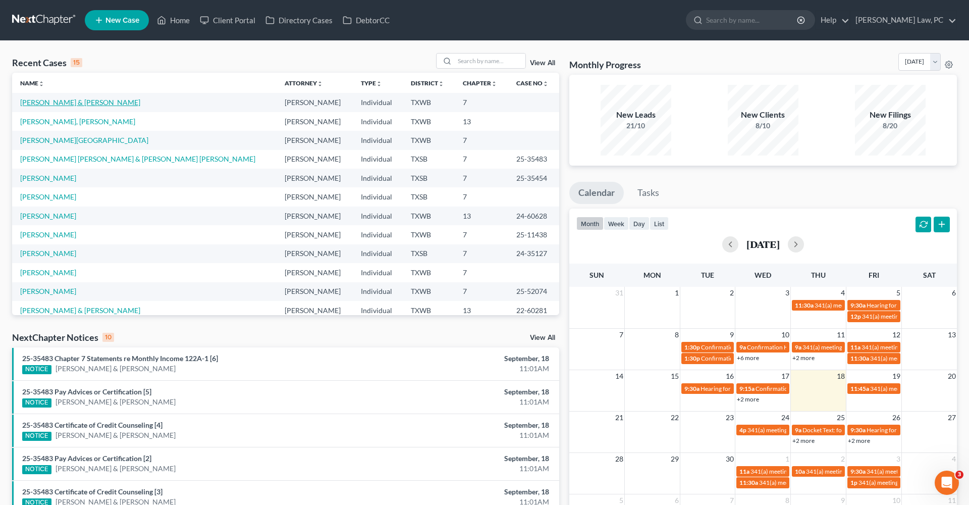
click at [54, 105] on link "[PERSON_NAME] & [PERSON_NAME]" at bounding box center [80, 102] width 120 height 9
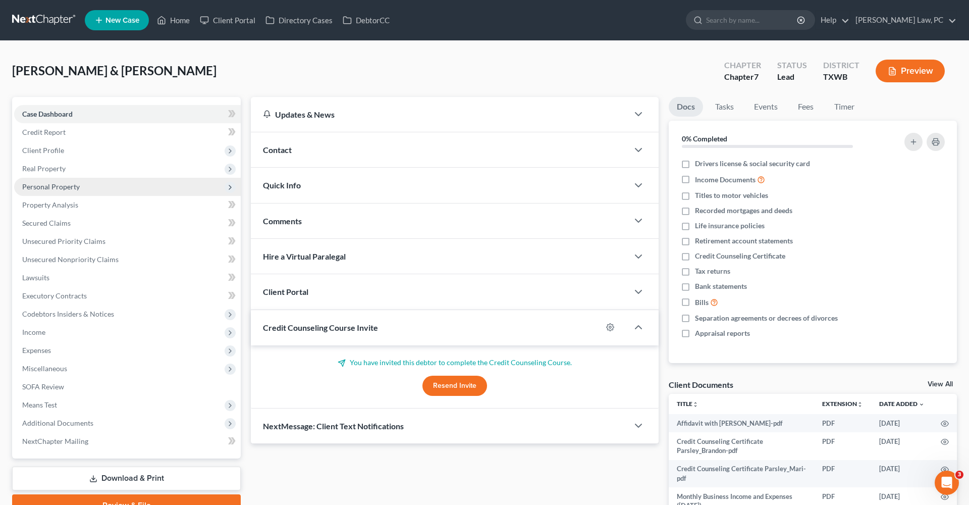
click at [44, 186] on span "Personal Property" at bounding box center [51, 186] width 58 height 9
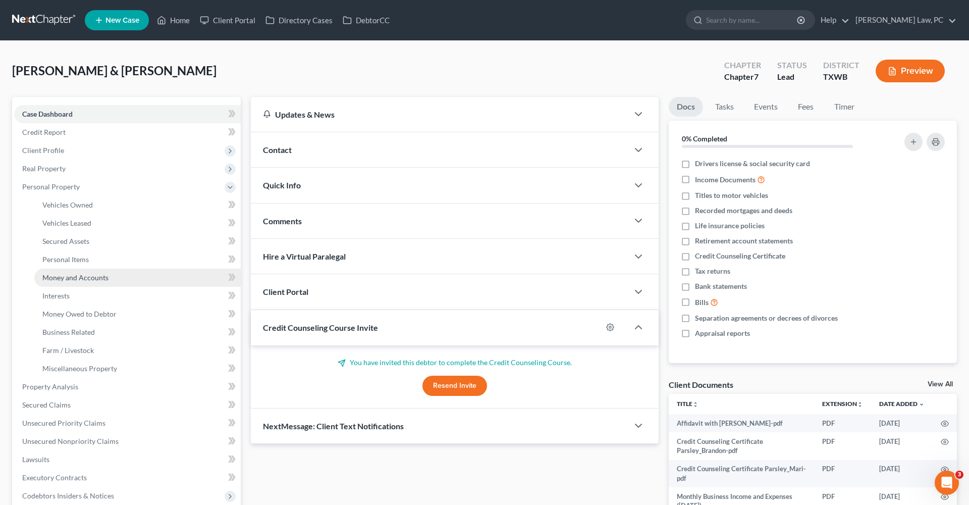
click at [76, 278] on span "Money and Accounts" at bounding box center [75, 277] width 66 height 9
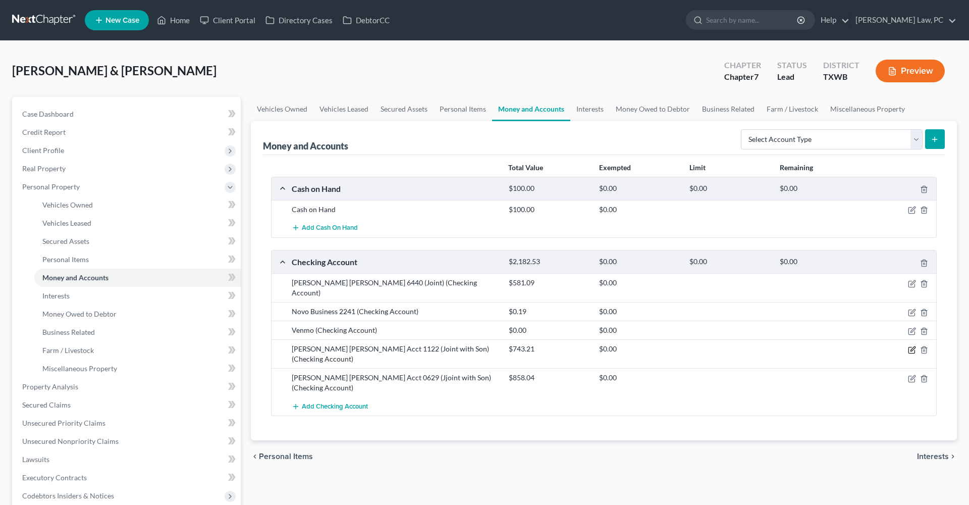
click at [912, 346] on icon "button" at bounding box center [912, 350] width 8 height 8
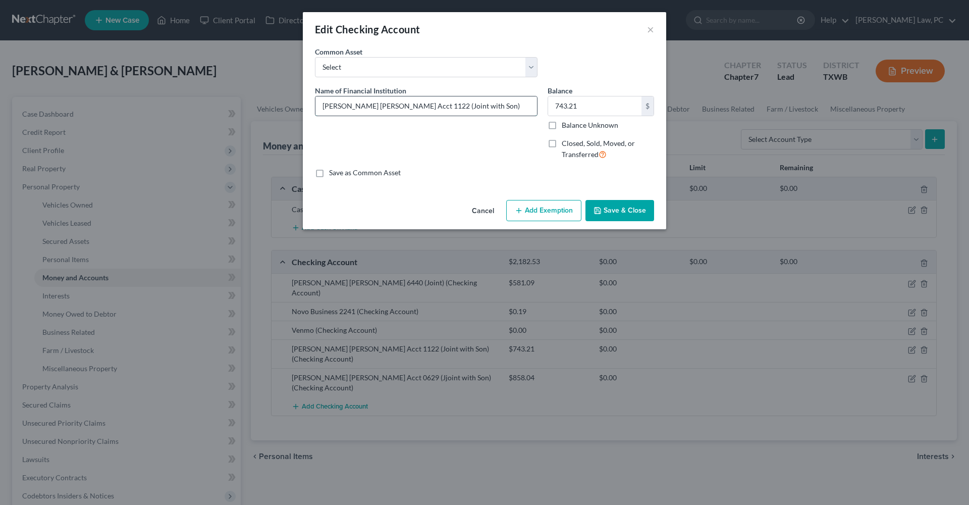
click at [466, 108] on input "[PERSON_NAME] [PERSON_NAME] Acct 1122 (Joint with Son)" at bounding box center [427, 105] width 222 height 19
drag, startPoint x: 458, startPoint y: 107, endPoint x: 532, endPoint y: 108, distance: 73.2
click at [532, 108] on input "[PERSON_NAME] [PERSON_NAME] Acct 1122 (Joint with Son) $743.21 Social Security …" at bounding box center [427, 105] width 222 height 19
type input "[PERSON_NAME] [PERSON_NAME] Acct 1122 (Joint with Son) $743.21 Social Security …"
drag, startPoint x: 587, startPoint y: 104, endPoint x: 518, endPoint y: 104, distance: 69.2
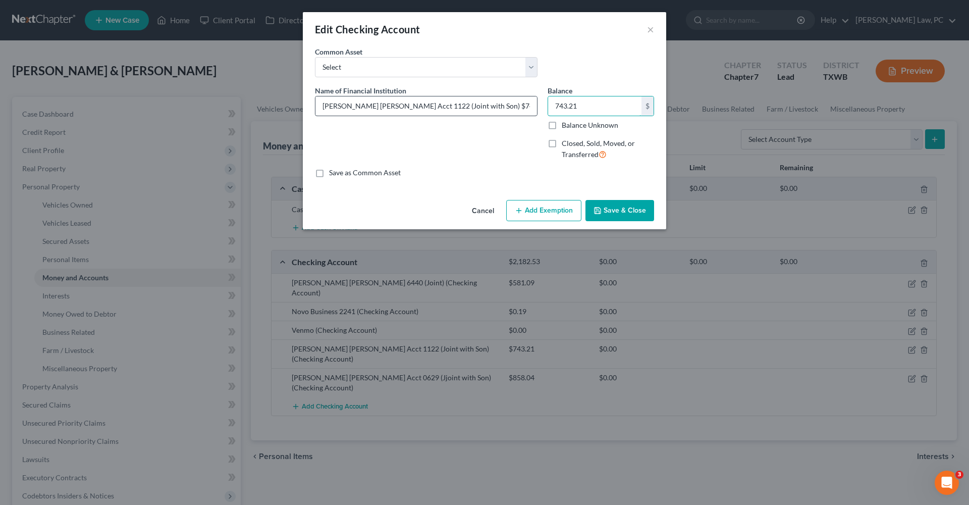
click at [518, 104] on div "Name of Financial Institution * [PERSON_NAME] [PERSON_NAME] Acct 1122 (Joint wi…" at bounding box center [484, 126] width 349 height 83
click at [607, 212] on button "Save & Close" at bounding box center [620, 210] width 69 height 21
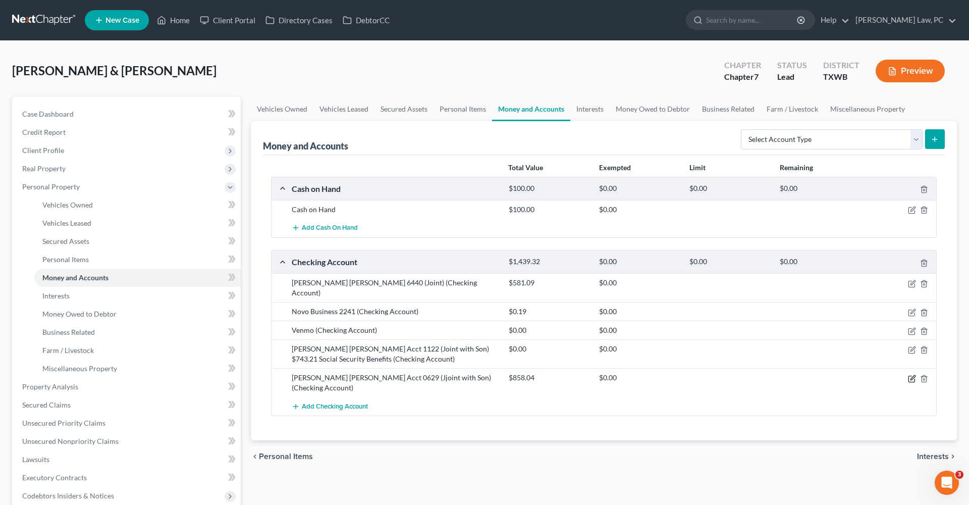
click at [912, 375] on icon "button" at bounding box center [912, 379] width 8 height 8
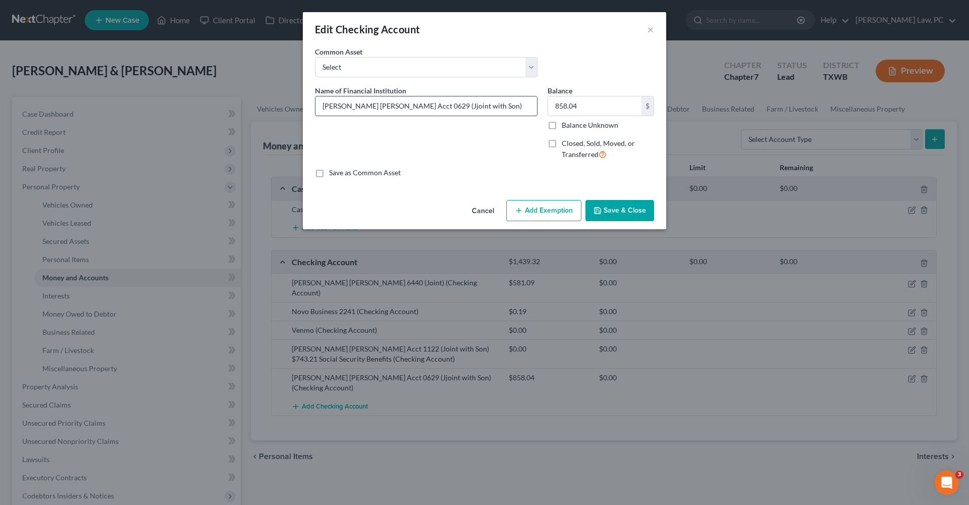
click at [479, 109] on input "[PERSON_NAME] [PERSON_NAME] Acct 0629 (Jjoint with Son)" at bounding box center [427, 105] width 222 height 19
paste input "Social Security Benefits"
type input "[PERSON_NAME] [PERSON_NAME] Acct 0629 (Jjoint with Son) $858.04 Social Security…"
drag, startPoint x: 579, startPoint y: 109, endPoint x: 551, endPoint y: 109, distance: 27.8
click at [551, 109] on input "858.04" at bounding box center [594, 105] width 93 height 19
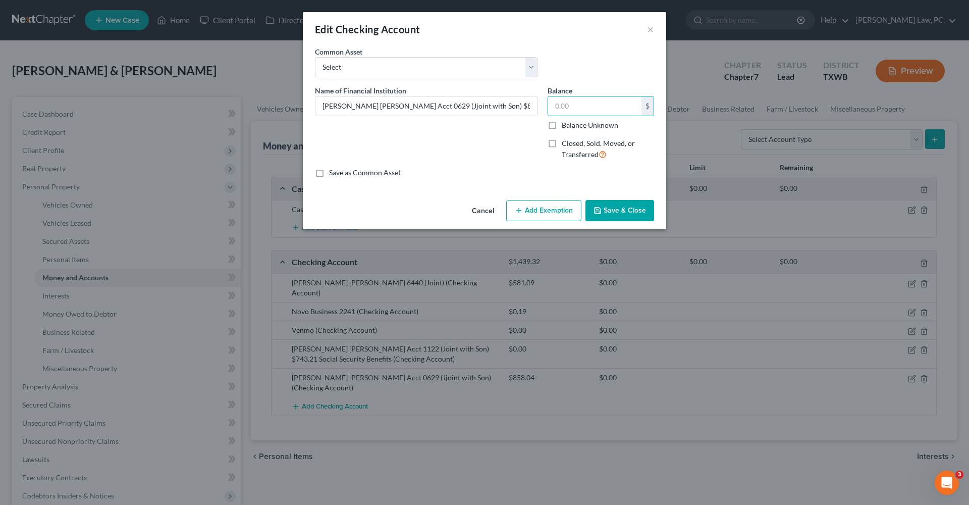
click at [613, 217] on button "Save & Close" at bounding box center [620, 210] width 69 height 21
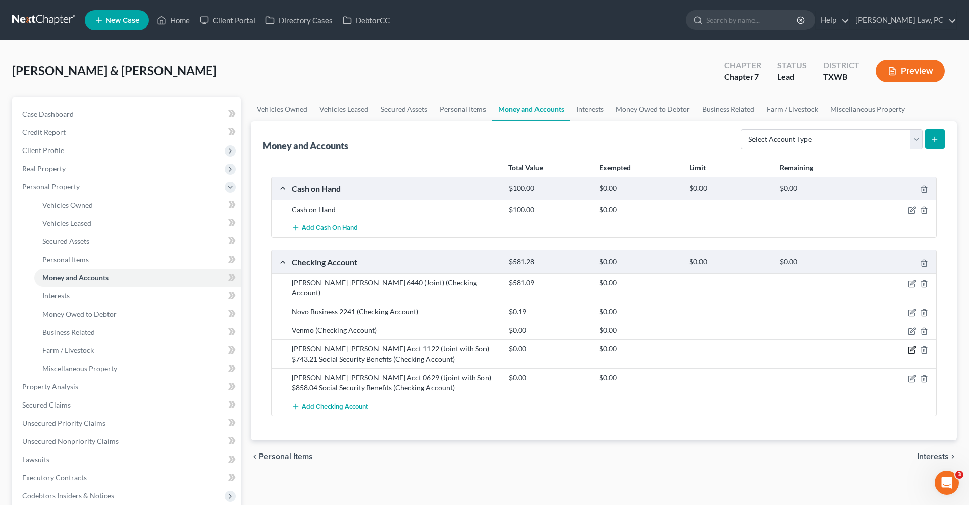
click at [911, 346] on icon "button" at bounding box center [912, 350] width 8 height 8
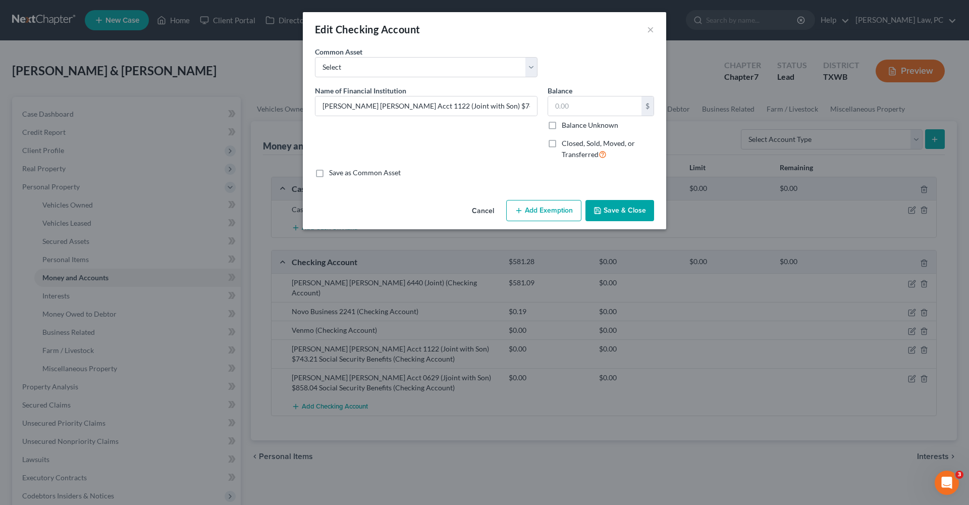
click at [560, 220] on button "Add Exemption" at bounding box center [543, 210] width 75 height 21
select select "2"
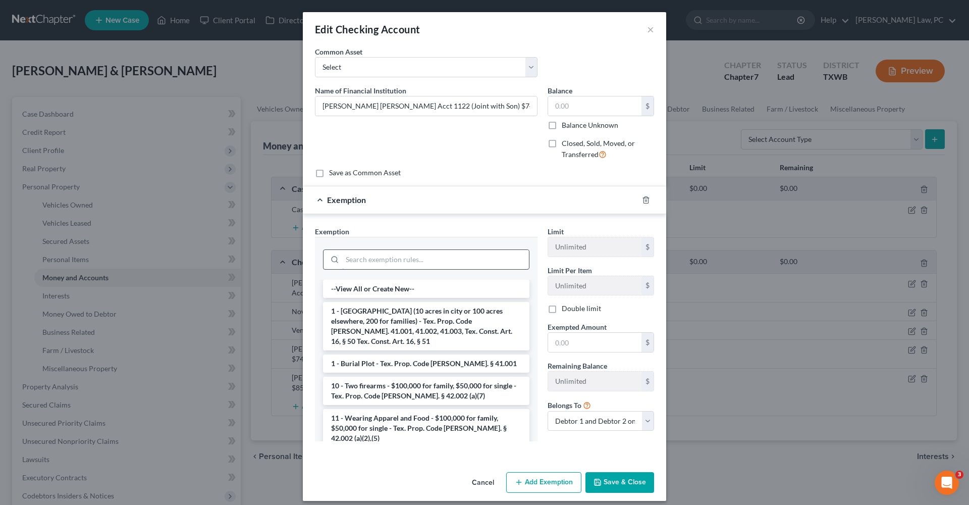
click at [385, 263] on input "search" at bounding box center [435, 259] width 187 height 19
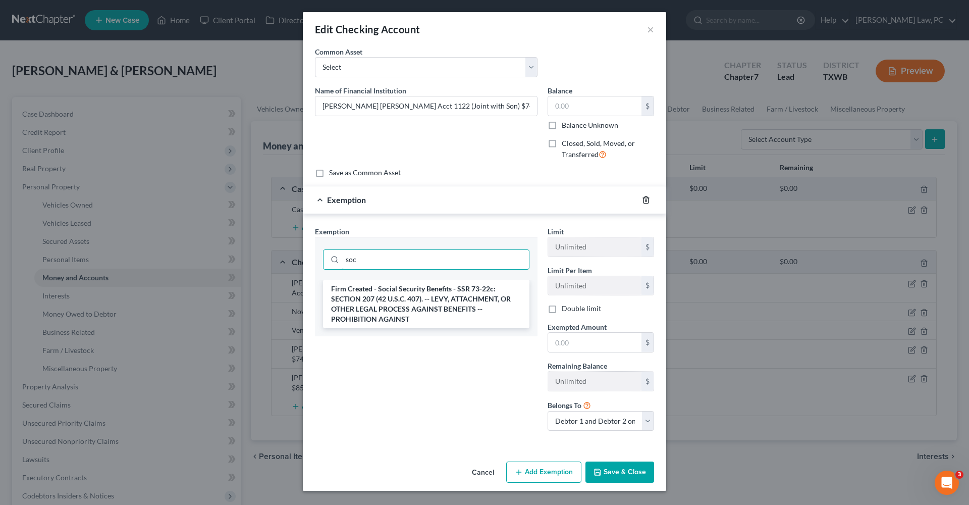
type input "soc"
click at [645, 199] on icon "button" at bounding box center [646, 200] width 8 height 8
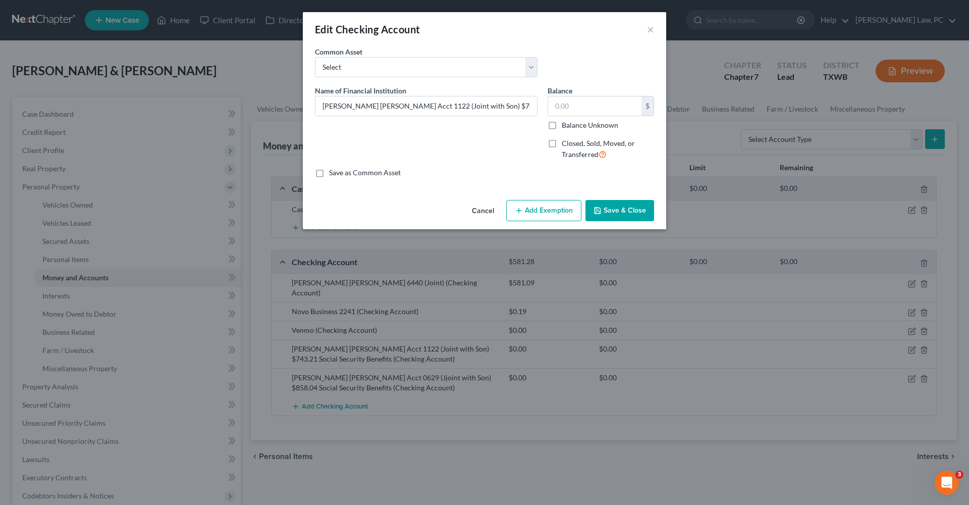
click at [638, 215] on button "Save & Close" at bounding box center [620, 210] width 69 height 21
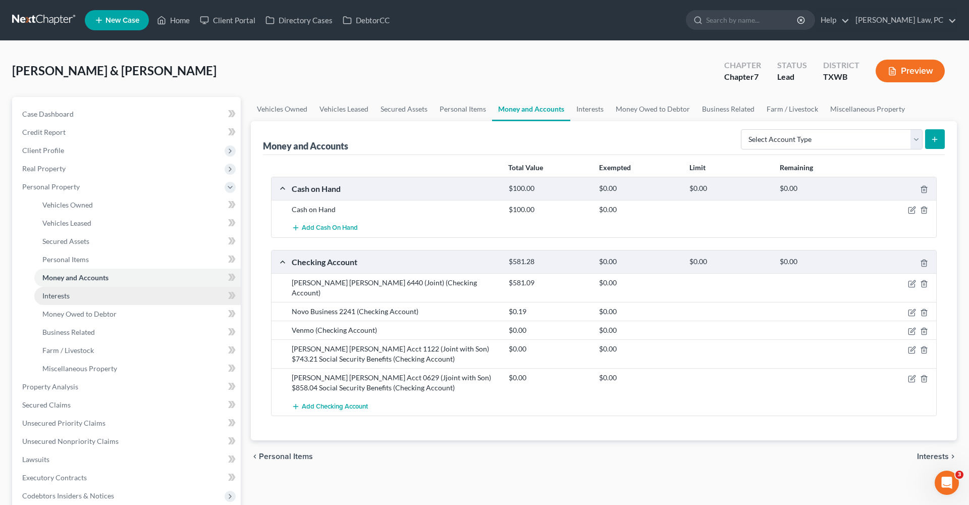
click at [60, 297] on span "Interests" at bounding box center [55, 295] width 27 height 9
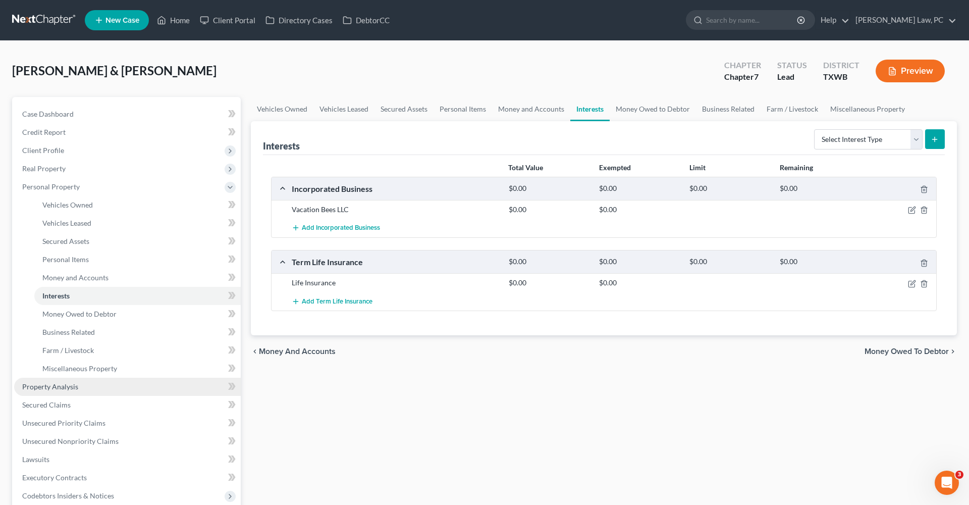
click at [68, 386] on span "Property Analysis" at bounding box center [50, 386] width 56 height 9
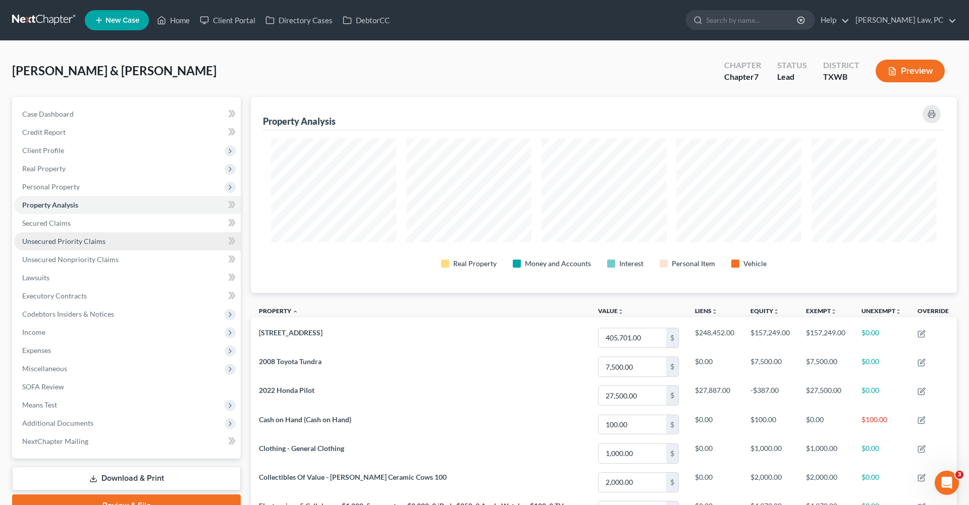
scroll to position [196, 706]
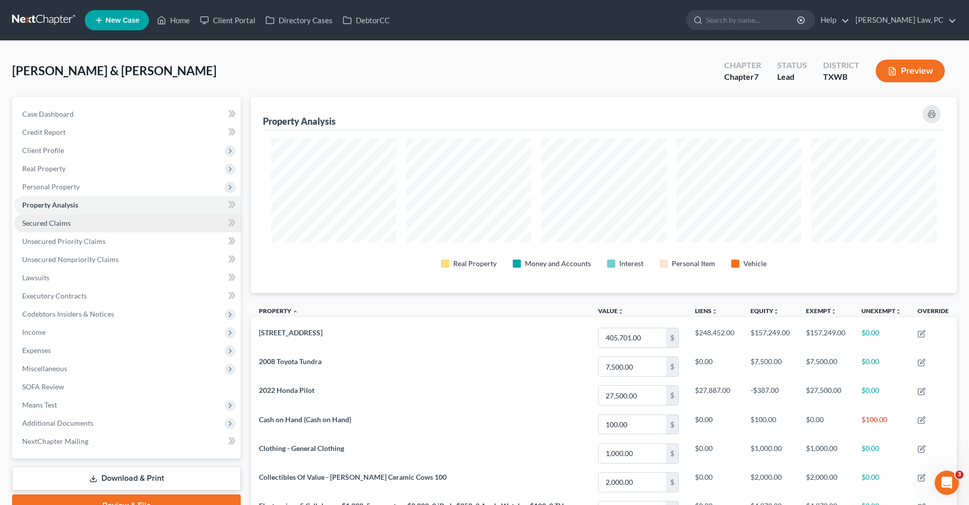
click at [41, 220] on span "Secured Claims" at bounding box center [46, 223] width 48 height 9
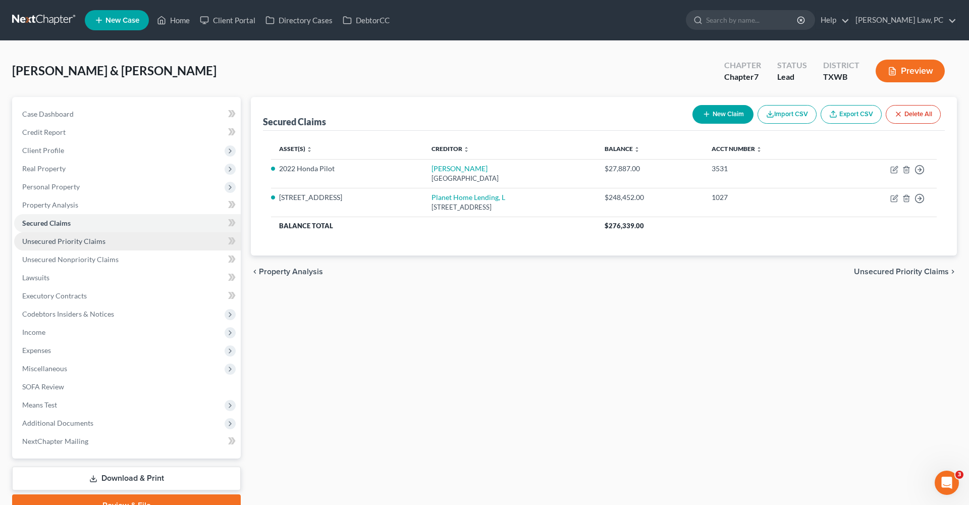
click at [56, 240] on span "Unsecured Priority Claims" at bounding box center [63, 241] width 83 height 9
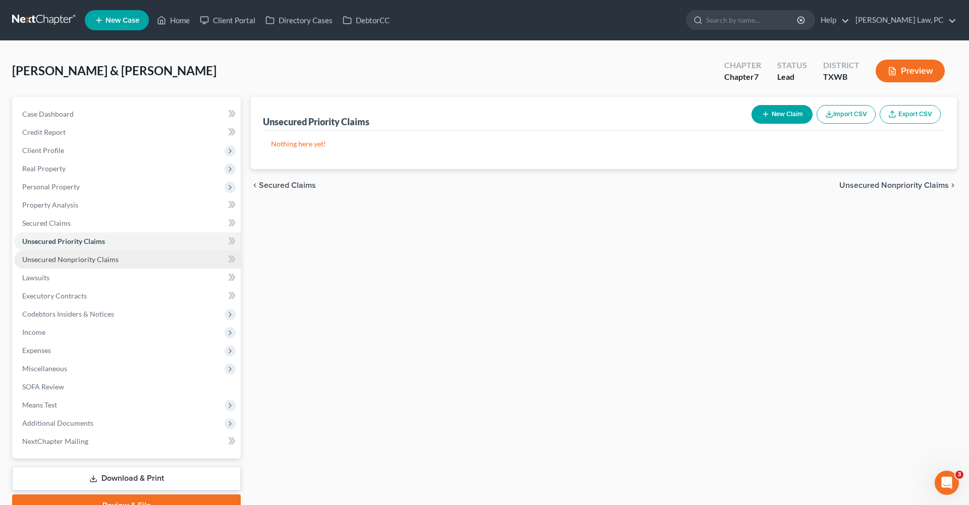
click at [71, 259] on span "Unsecured Nonpriority Claims" at bounding box center [70, 259] width 96 height 9
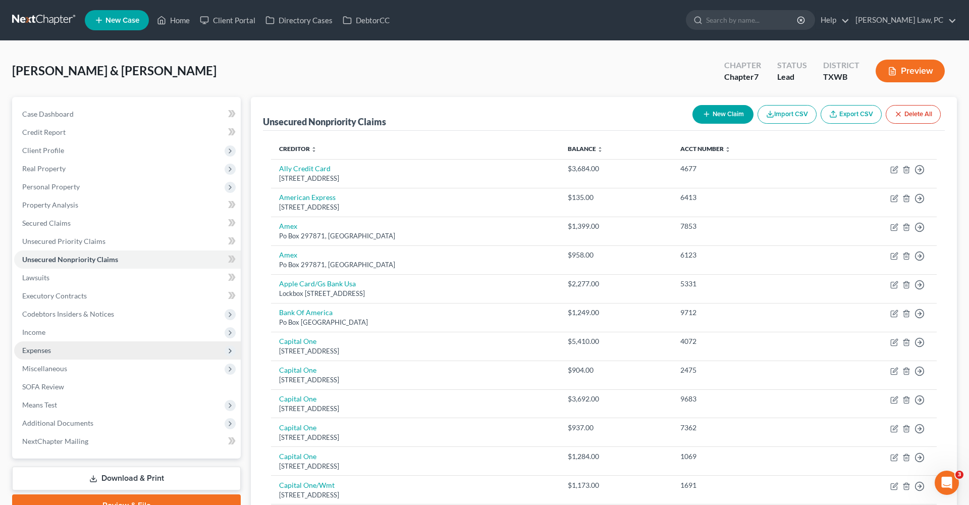
scroll to position [42, 0]
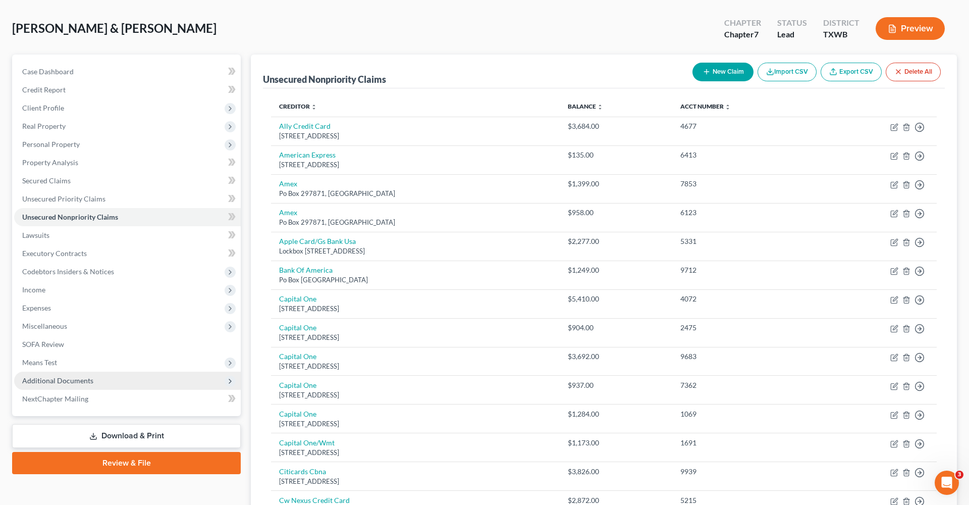
click at [50, 381] on span "Additional Documents" at bounding box center [57, 380] width 71 height 9
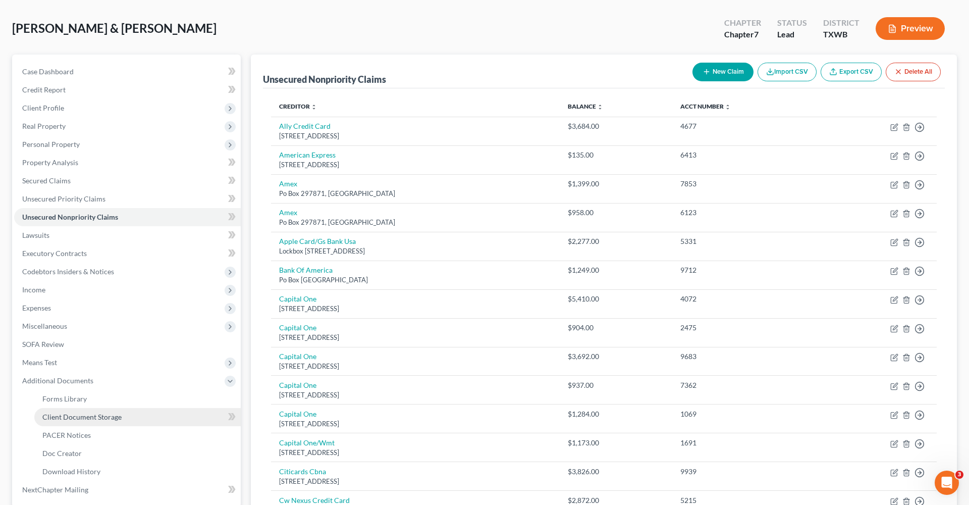
click at [84, 421] on span "Client Document Storage" at bounding box center [81, 417] width 79 height 9
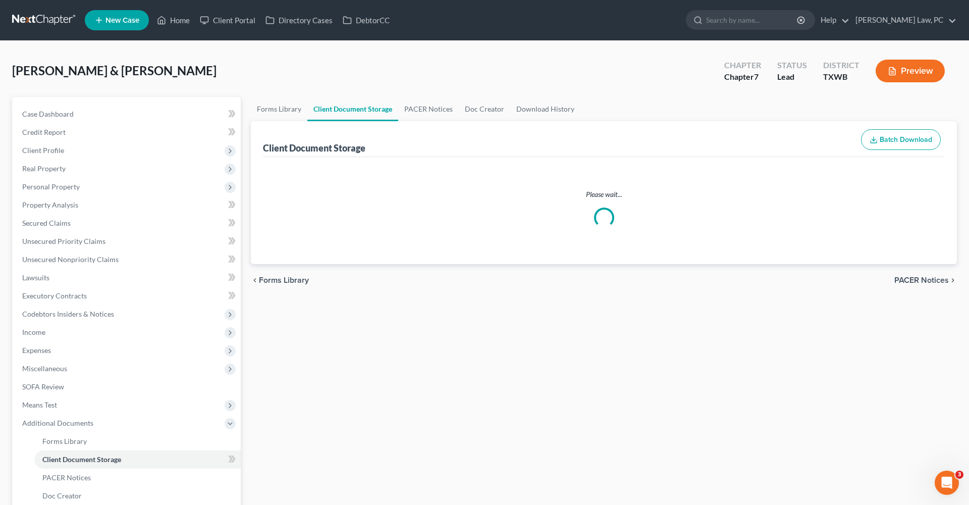
select select "2"
select select "0"
select select "10"
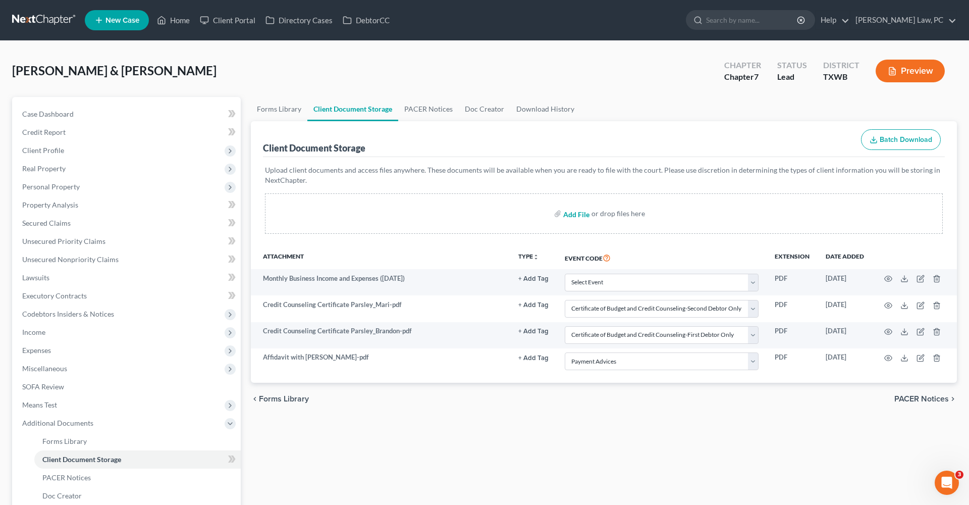
click at [577, 213] on input "file" at bounding box center [576, 214] width 24 height 18
type input "C:\fakepath\Mar 24 to Sep 7 Paystubs with Coversheet Parsley_Brandon.pdf"
select select "2"
select select "0"
select select "10"
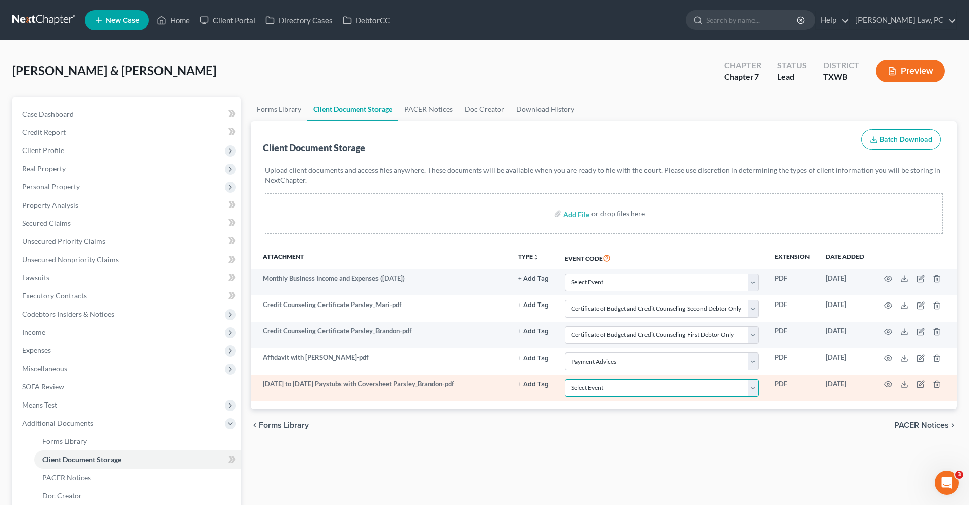
select select "10"
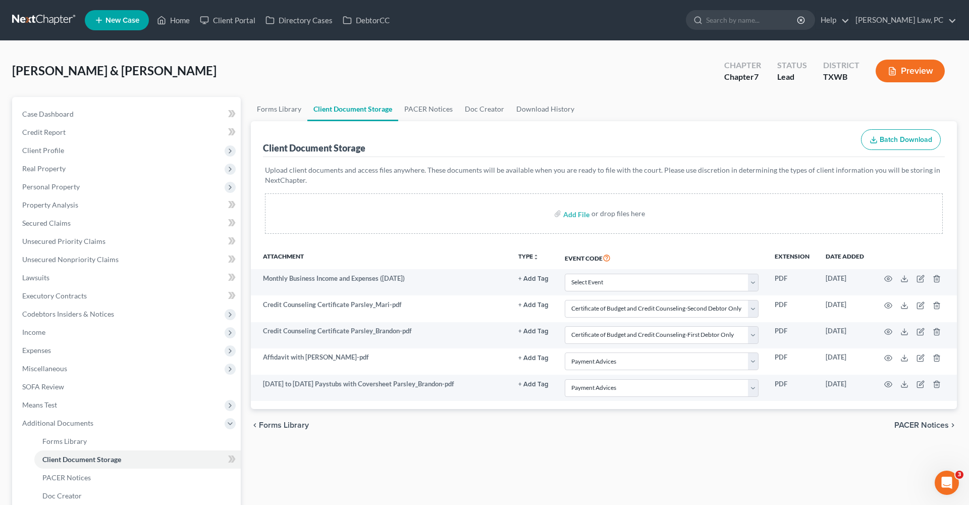
click at [548, 461] on div "Forms Library Client Document Storage PACER Notices Doc Creator Download Histor…" at bounding box center [604, 352] width 717 height 510
click at [45, 20] on link at bounding box center [44, 20] width 65 height 18
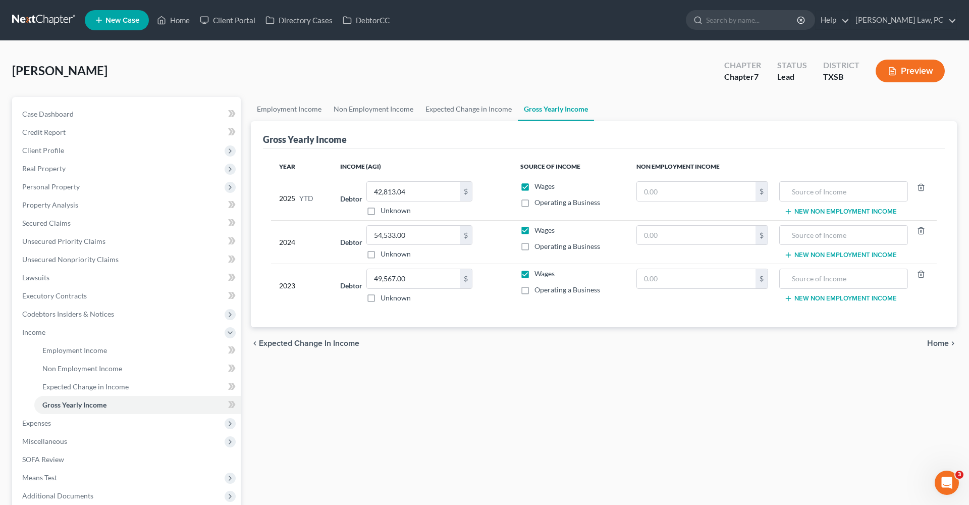
click at [31, 18] on link at bounding box center [44, 20] width 65 height 18
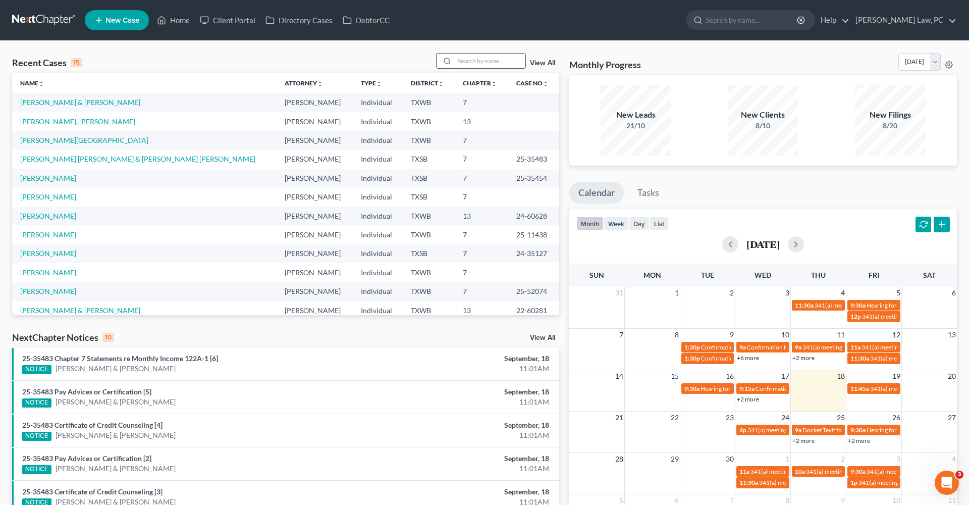
click at [489, 59] on input "search" at bounding box center [490, 61] width 71 height 15
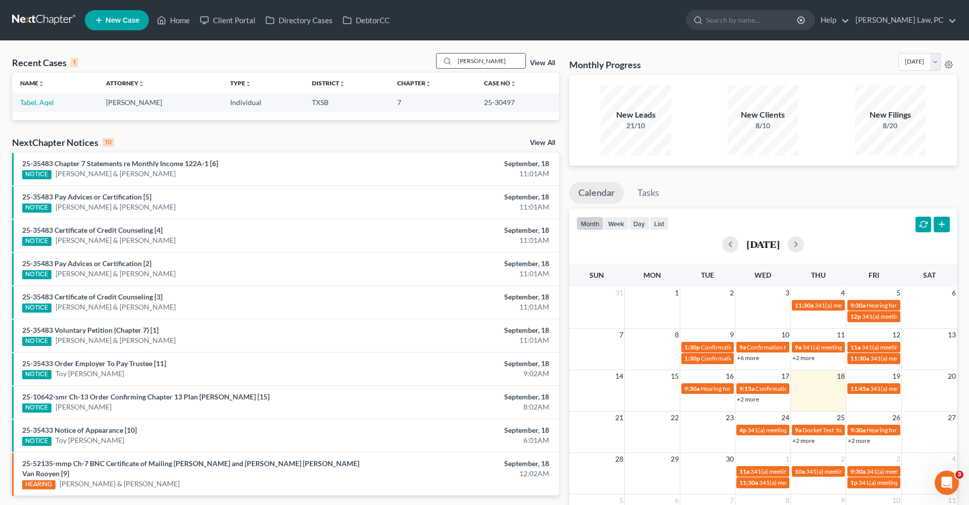
type input "[PERSON_NAME]"
drag, startPoint x: 489, startPoint y: 59, endPoint x: 39, endPoint y: 104, distance: 452.1
click at [39, 104] on link "Tabel, Aqel" at bounding box center [37, 102] width 34 height 9
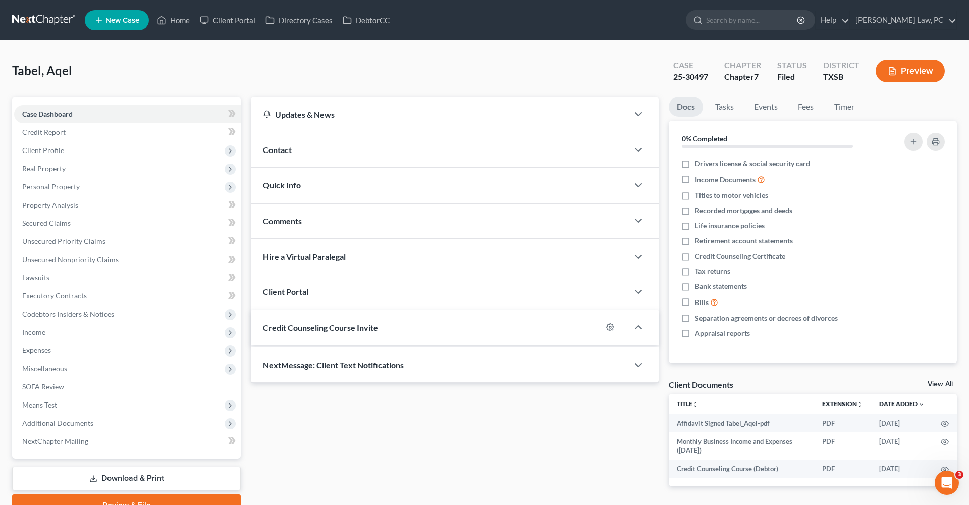
click at [36, 103] on div "Case Dashboard Payments Invoices Payments Payments Credit Report Client Profile…" at bounding box center [126, 278] width 229 height 362
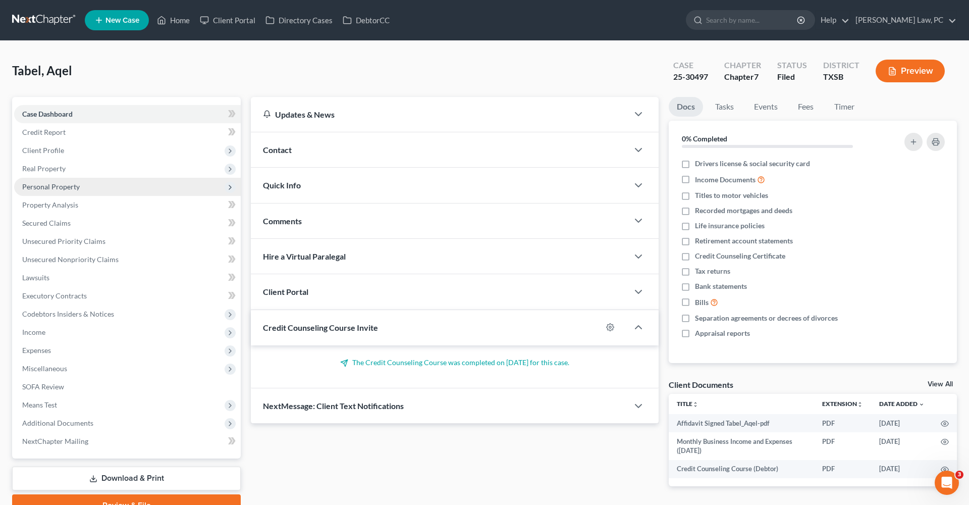
click at [47, 187] on span "Personal Property" at bounding box center [51, 186] width 58 height 9
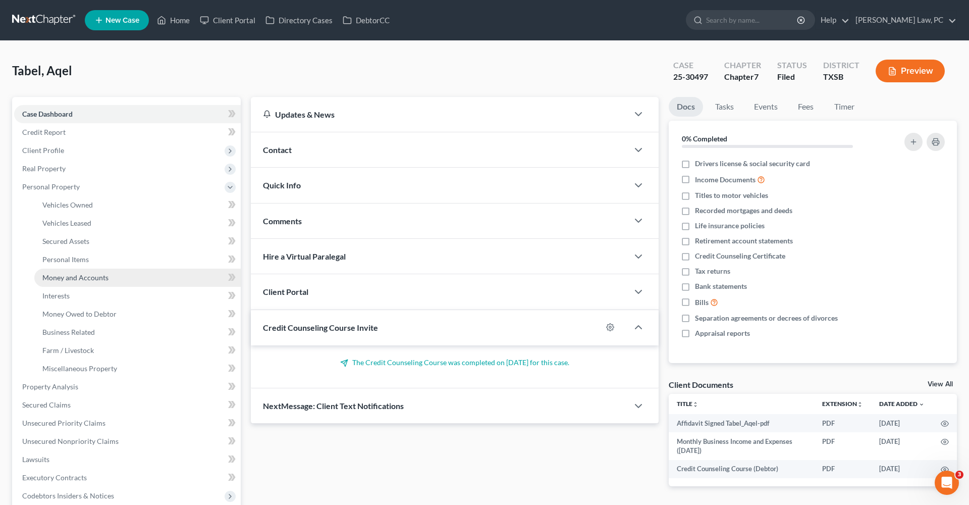
click at [65, 279] on span "Money and Accounts" at bounding box center [75, 277] width 66 height 9
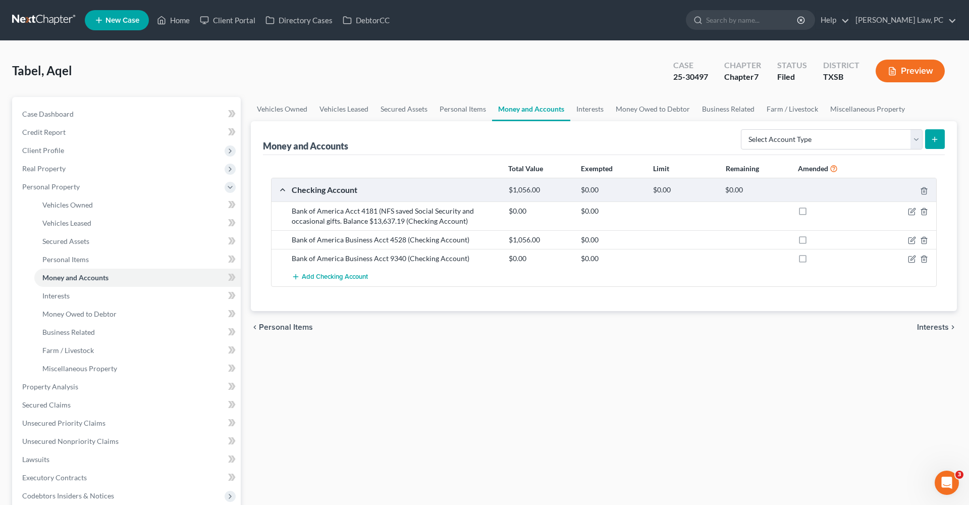
click at [32, 23] on link at bounding box center [44, 20] width 65 height 18
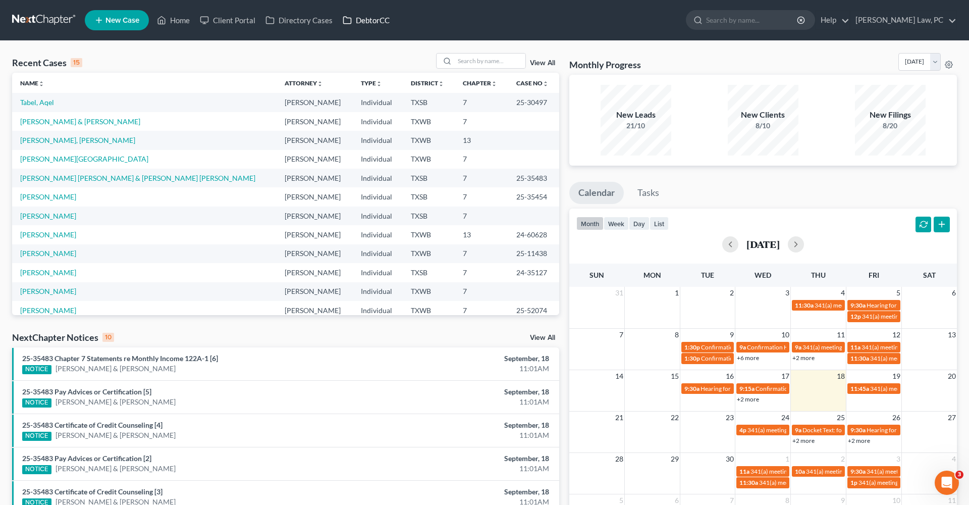
click at [376, 16] on link "DebtorCC" at bounding box center [366, 20] width 57 height 18
click at [63, 99] on link "[PERSON_NAME] & [PERSON_NAME]" at bounding box center [80, 102] width 120 height 9
